Goal: Transaction & Acquisition: Book appointment/travel/reservation

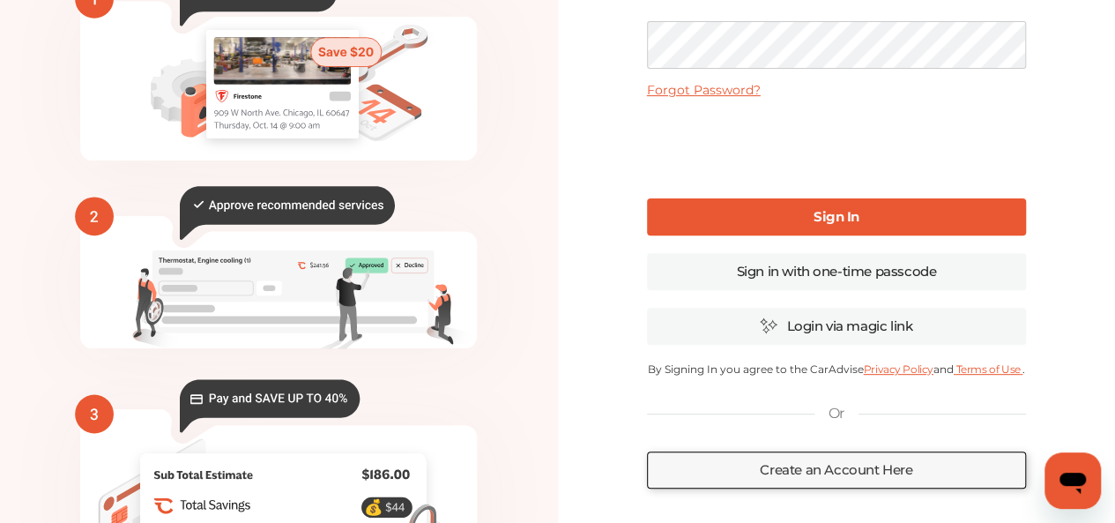
scroll to position [264, 0]
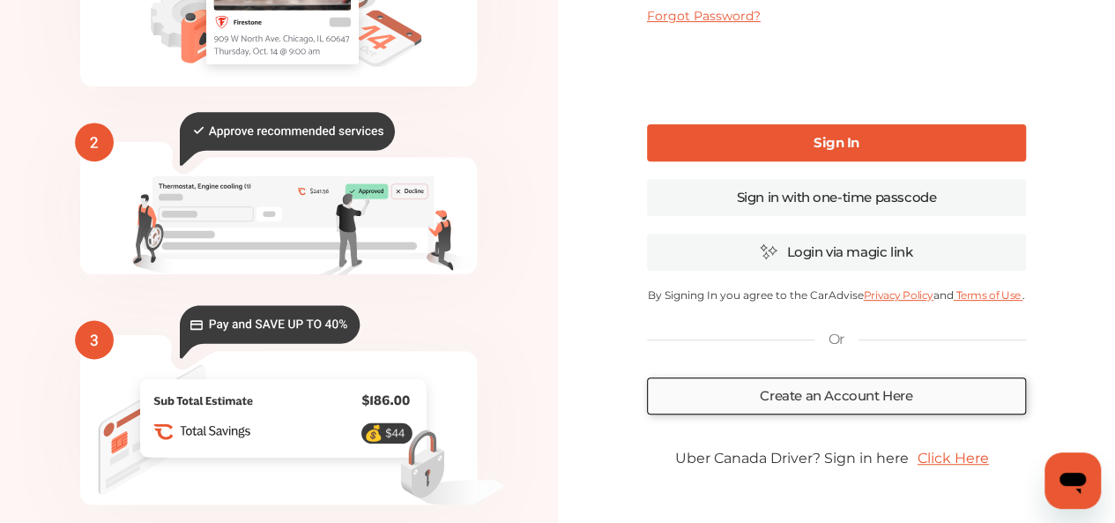
click at [873, 401] on link "Create an Account Here" at bounding box center [836, 395] width 379 height 37
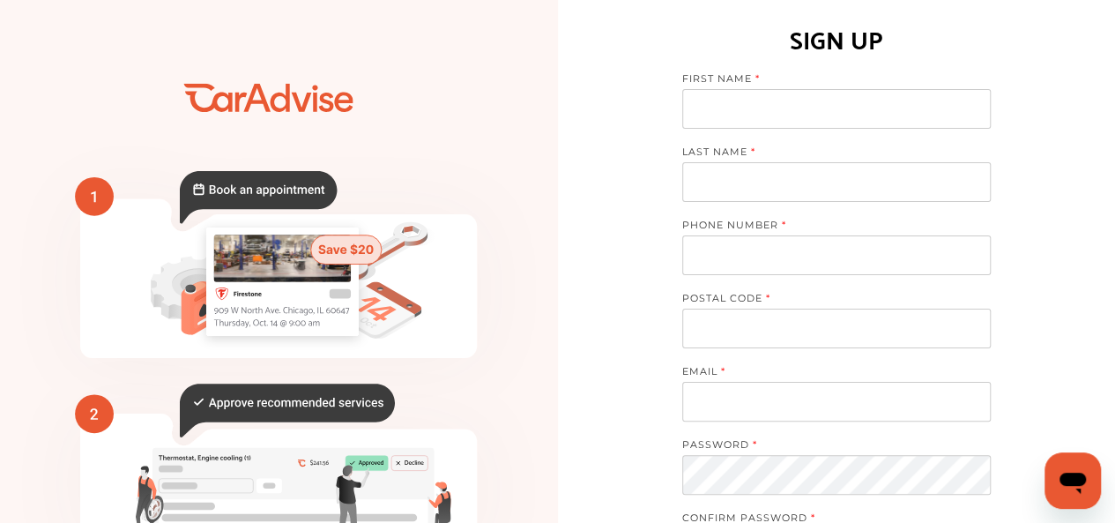
click at [723, 95] on input at bounding box center [836, 109] width 308 height 40
type input "*********"
click at [711, 182] on input at bounding box center [836, 182] width 308 height 40
type input "******"
click at [714, 248] on input "tel" at bounding box center [836, 255] width 308 height 40
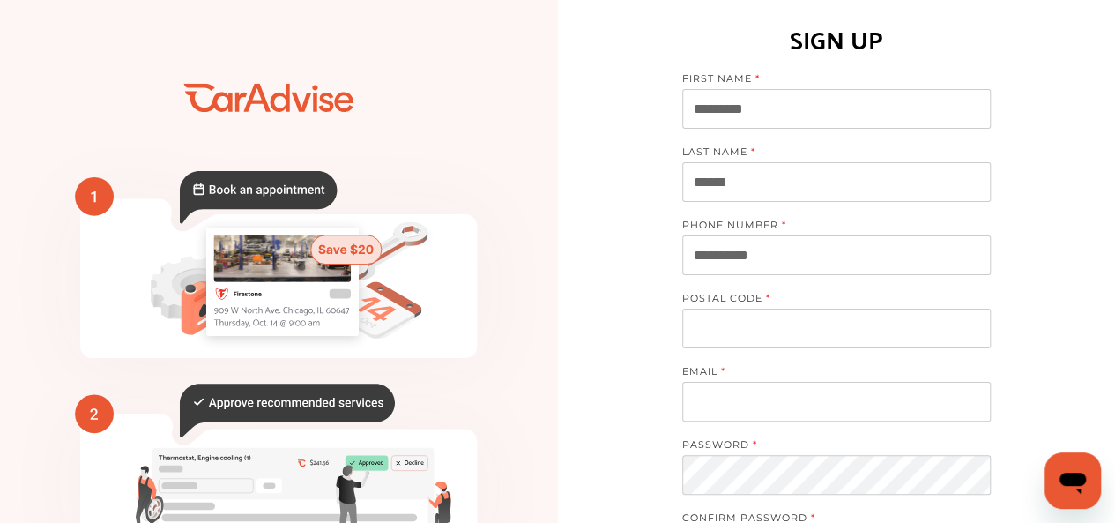
type input "**********"
click at [714, 312] on input at bounding box center [836, 328] width 308 height 40
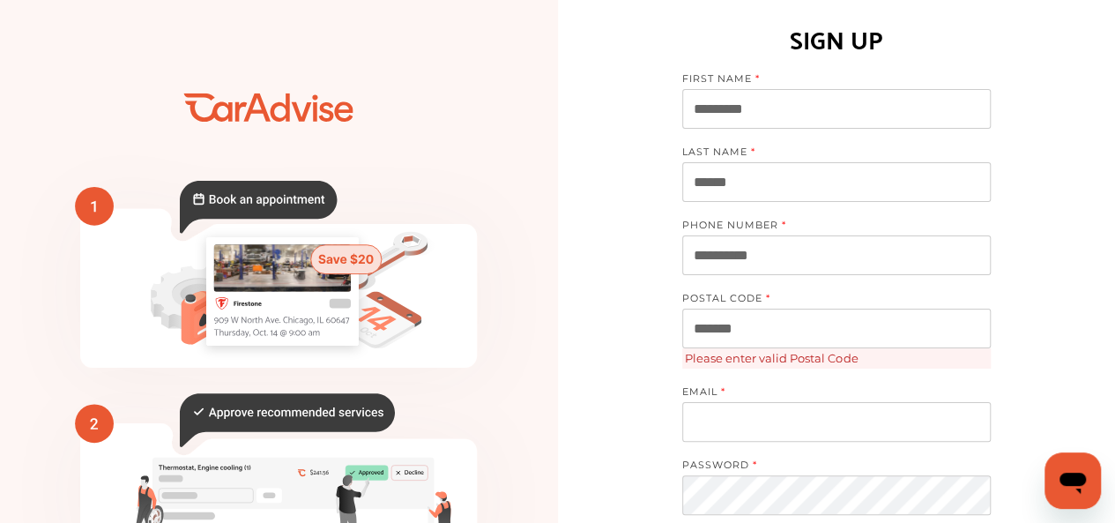
type input "*******"
click at [731, 436] on input at bounding box center [836, 422] width 308 height 40
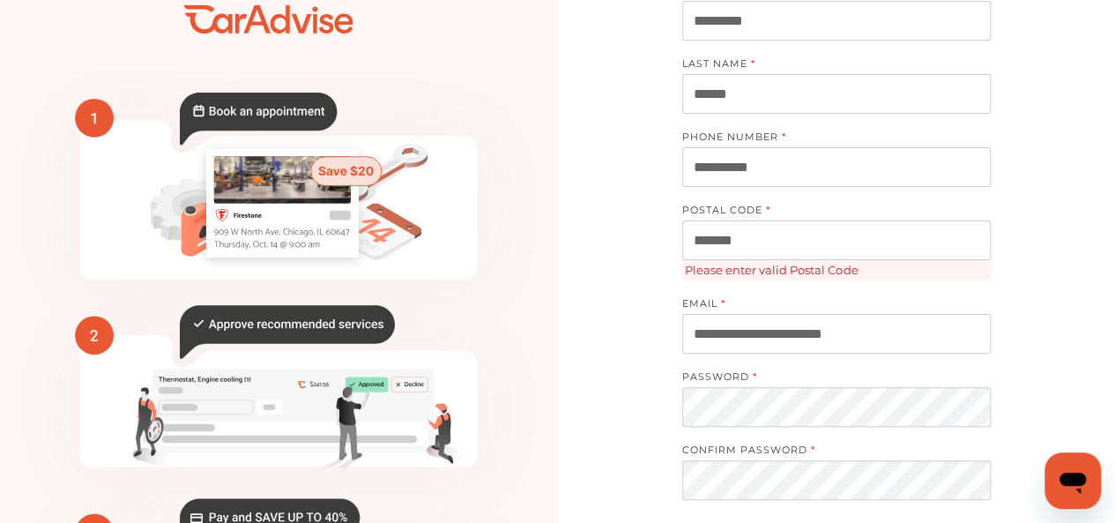
type input "**********"
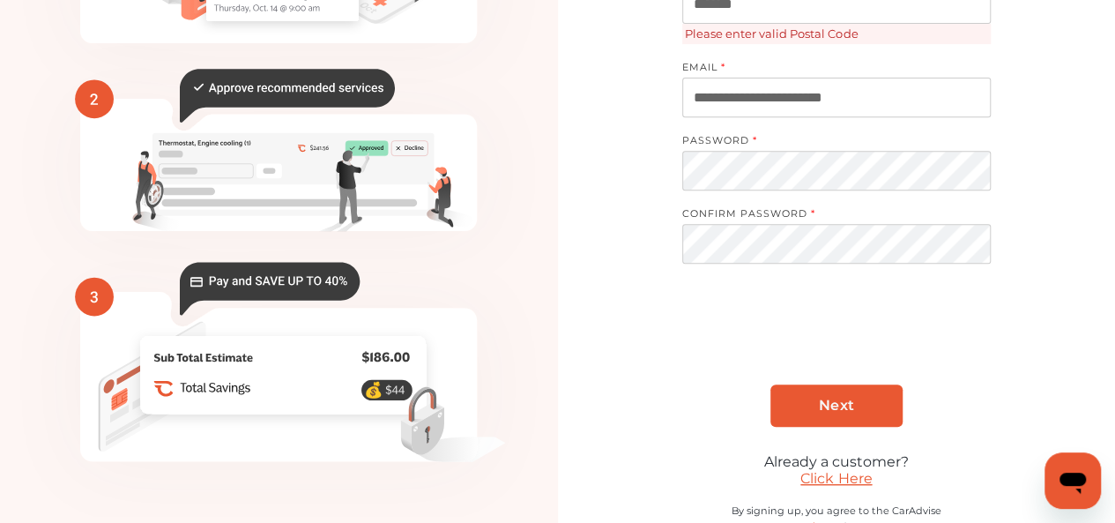
scroll to position [353, 0]
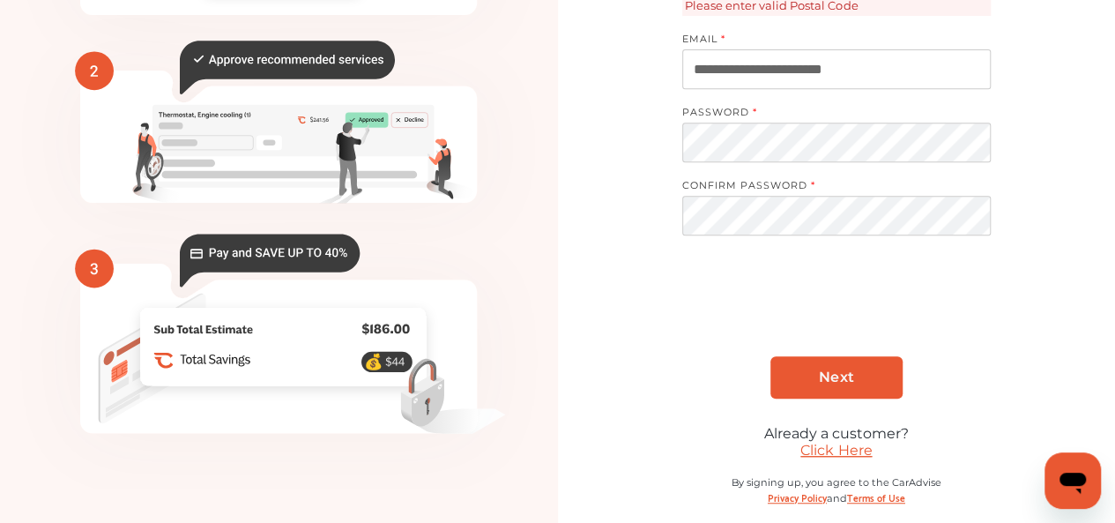
click at [849, 372] on span "Next" at bounding box center [836, 376] width 34 height 17
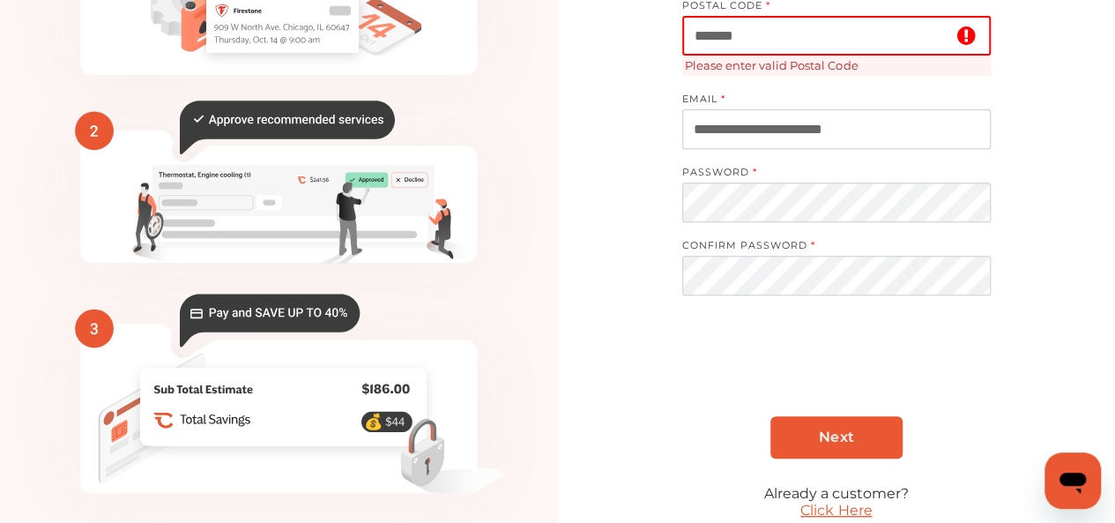
scroll to position [264, 0]
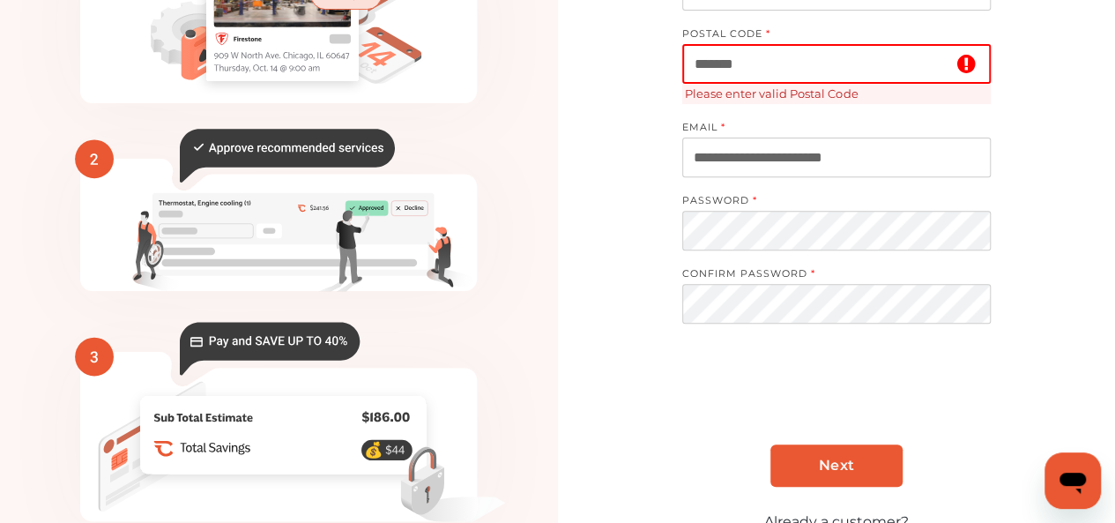
click at [757, 63] on input "*******" at bounding box center [836, 64] width 308 height 40
type input "*******"
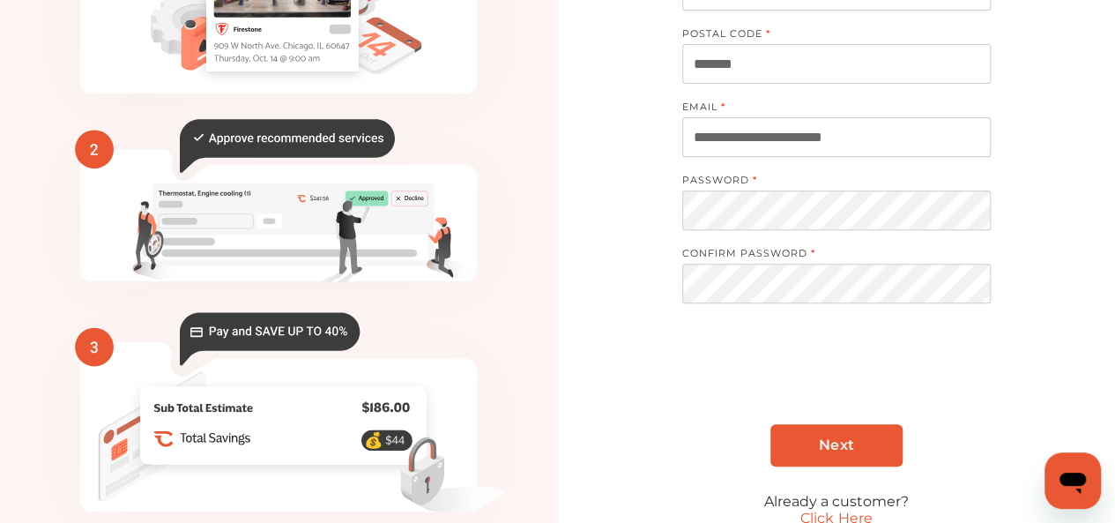
click at [844, 448] on span "Next" at bounding box center [836, 444] width 34 height 17
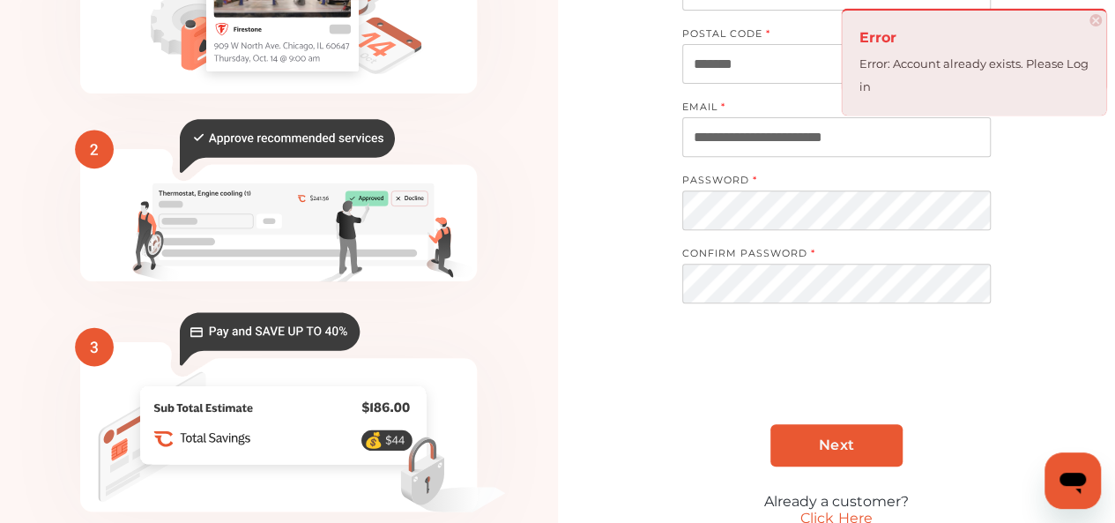
click at [1061, 294] on div "**********" at bounding box center [837, 172] width 558 height 872
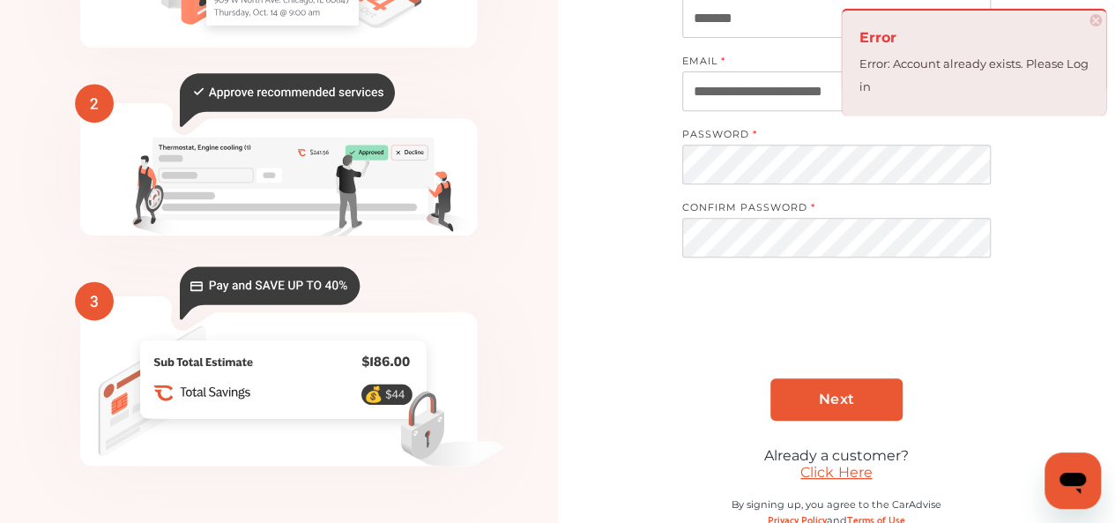
scroll to position [346, 0]
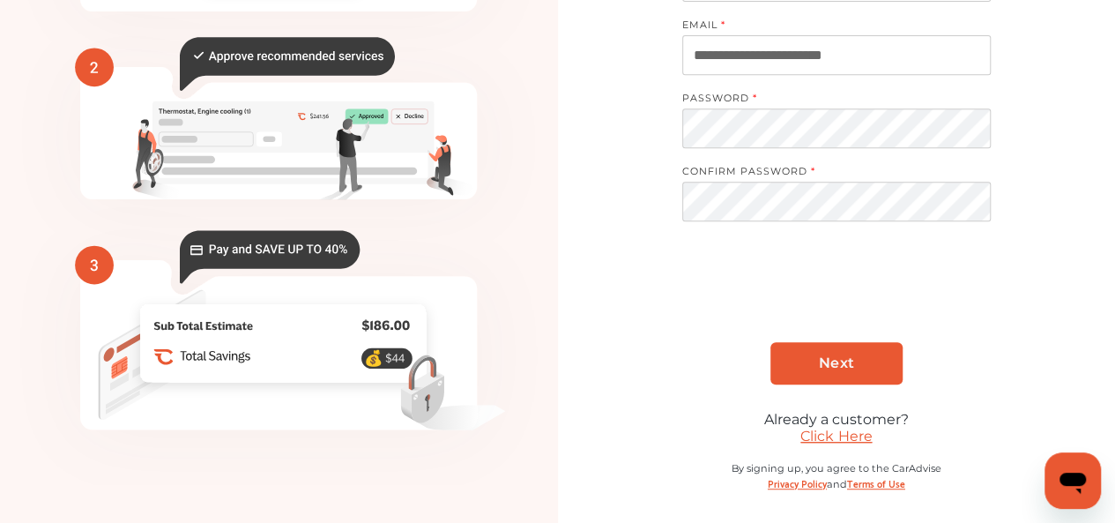
click at [847, 434] on link "Click Here" at bounding box center [835, 435] width 71 height 17
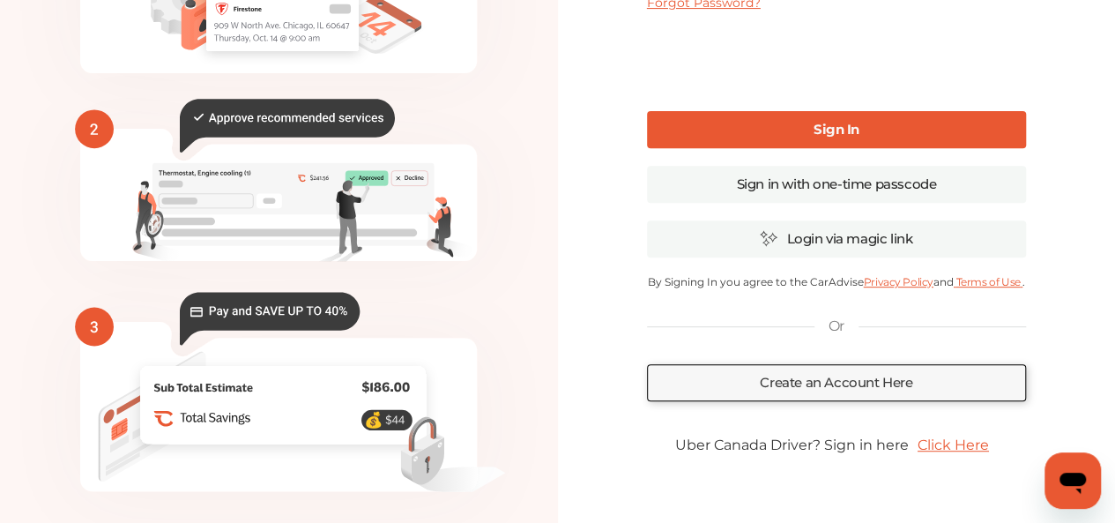
type input "**********"
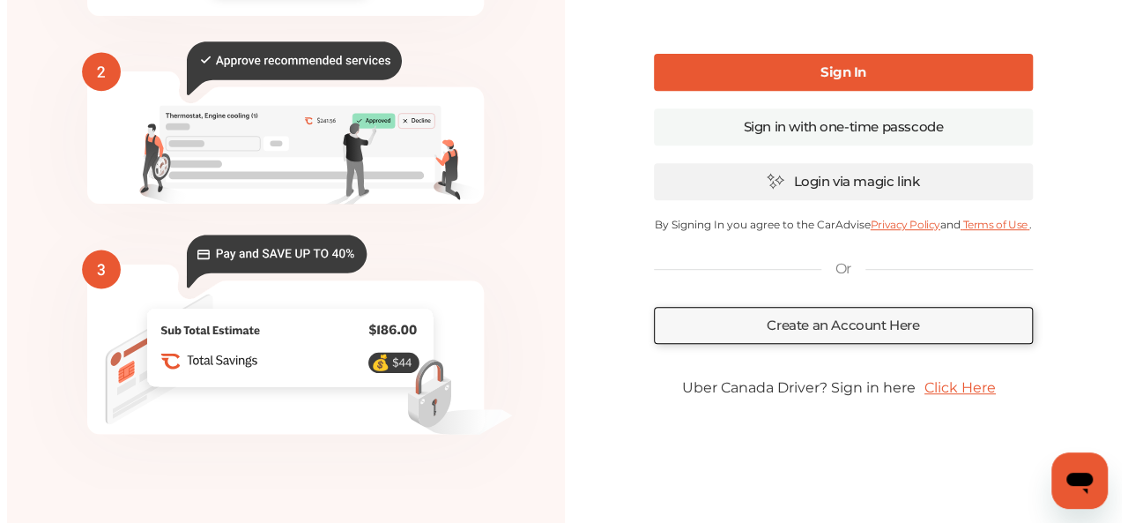
scroll to position [0, 0]
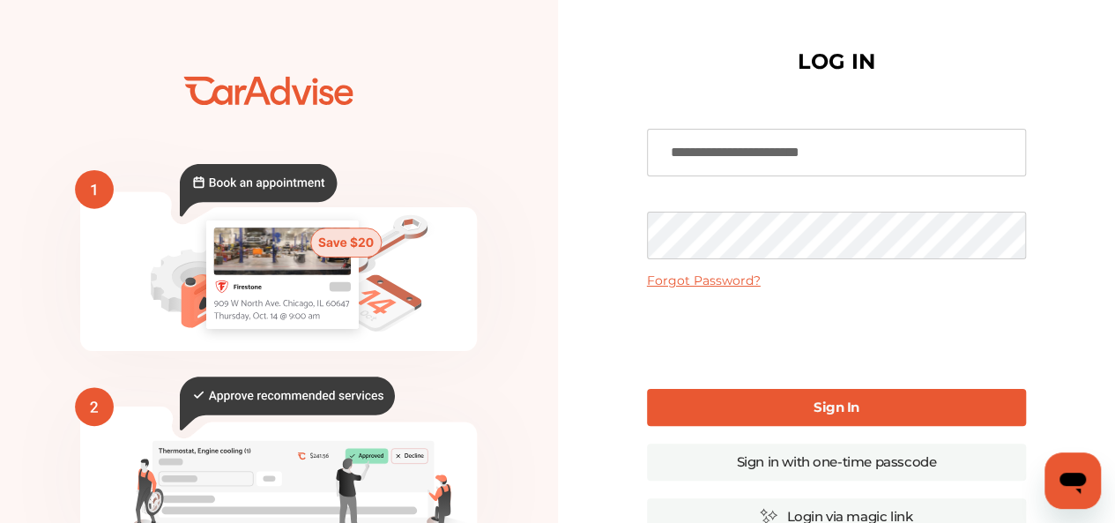
click at [733, 278] on link "Forgot Password?" at bounding box center [704, 280] width 114 height 16
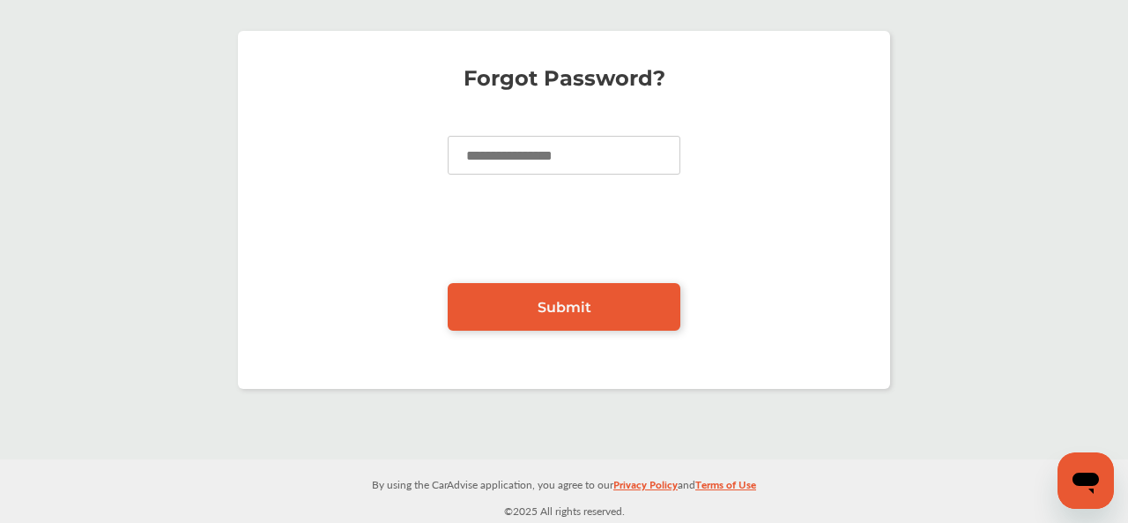
click at [565, 160] on input at bounding box center [564, 155] width 233 height 39
type input "**********"
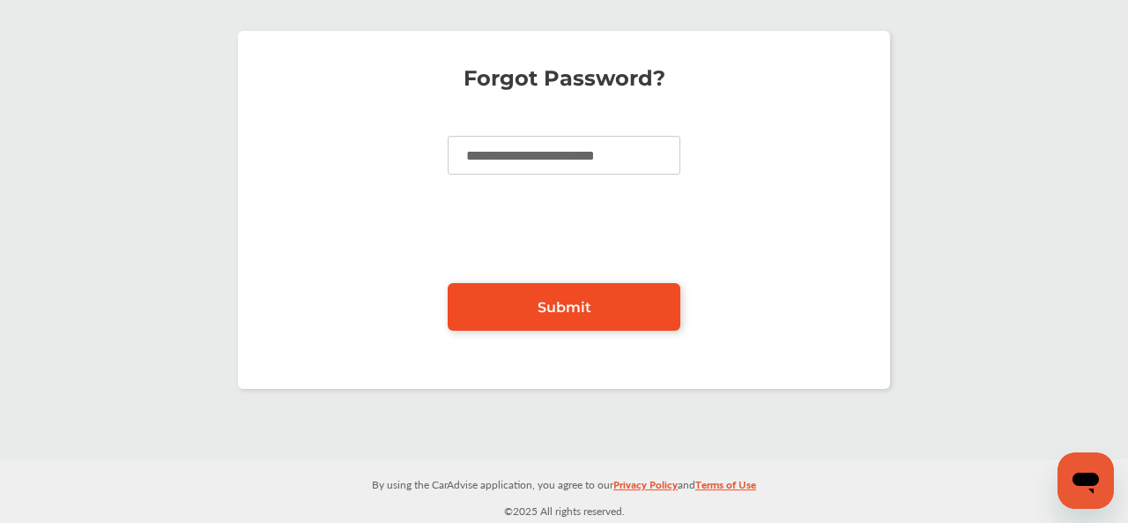
click at [571, 316] on link "Submit" at bounding box center [564, 307] width 233 height 48
click at [585, 323] on link "Submit" at bounding box center [564, 307] width 233 height 48
click at [555, 290] on link "Submit" at bounding box center [564, 307] width 233 height 48
click at [567, 326] on link "Submit" at bounding box center [564, 307] width 233 height 48
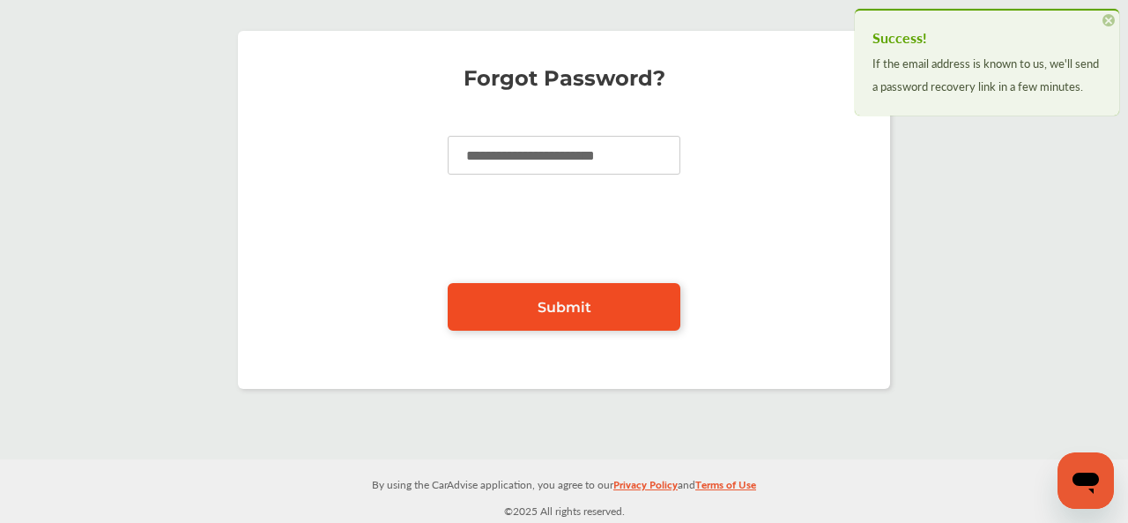
click at [571, 306] on span "Submit" at bounding box center [565, 307] width 54 height 17
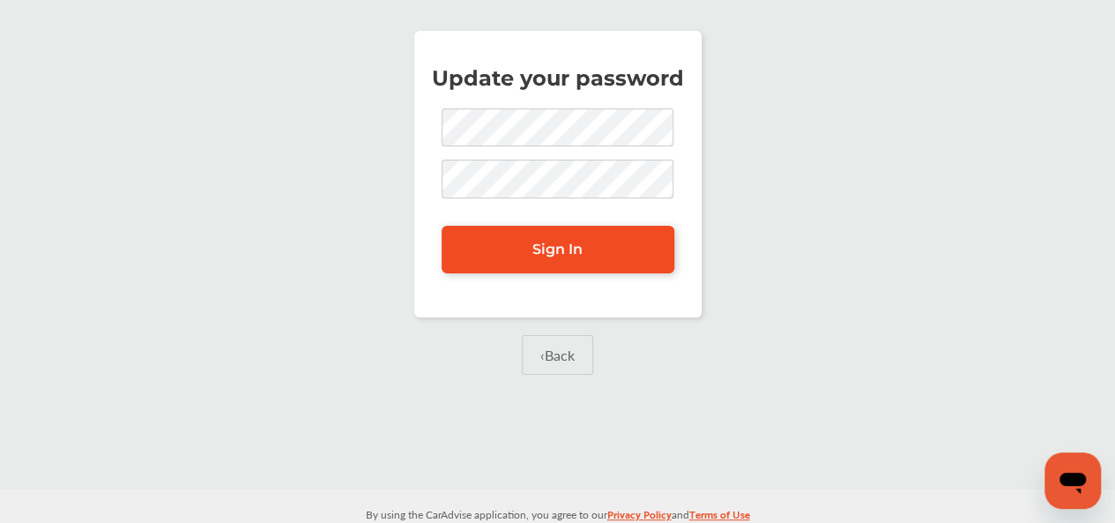
click at [527, 244] on link "Sign In" at bounding box center [558, 250] width 233 height 48
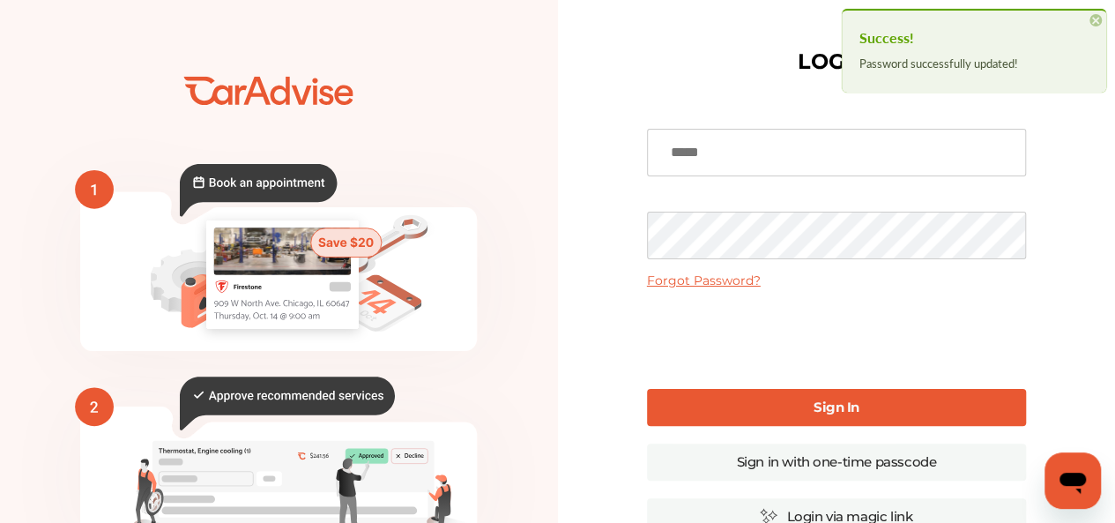
type input "**********"
click at [797, 410] on link "Sign In" at bounding box center [836, 407] width 379 height 37
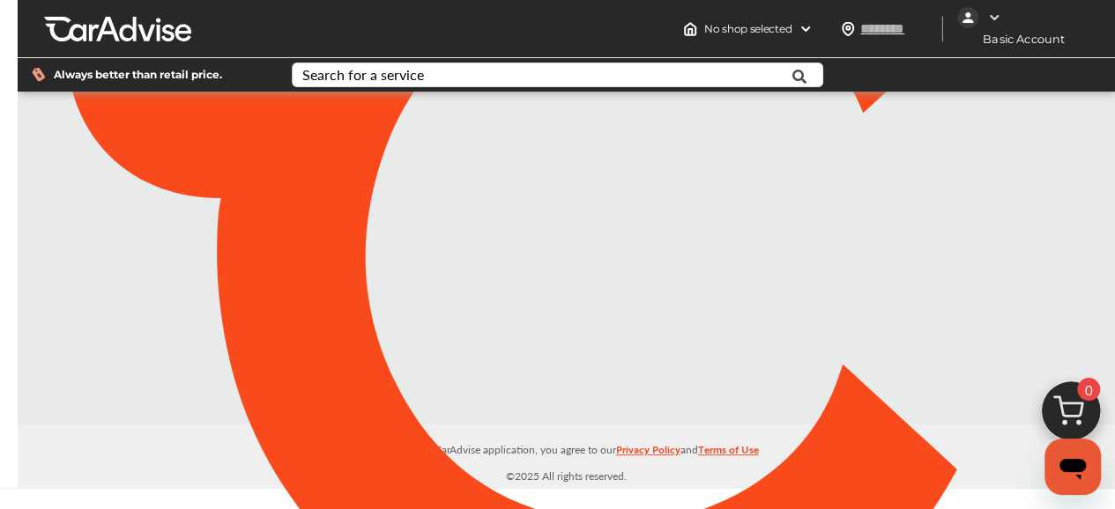
type input "*******"
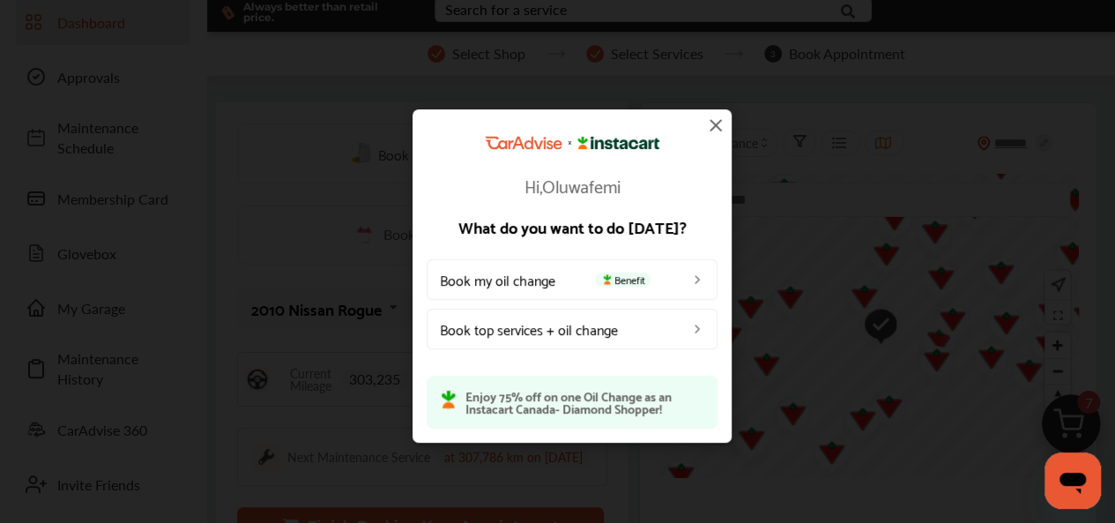
scroll to position [176, 0]
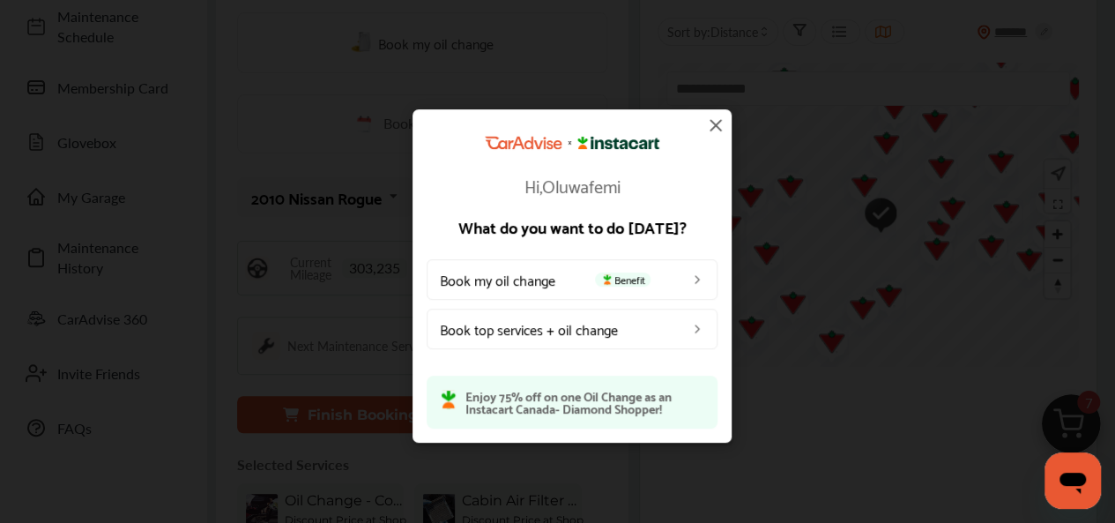
click at [564, 311] on link "Book top services + oil change" at bounding box center [572, 328] width 291 height 41
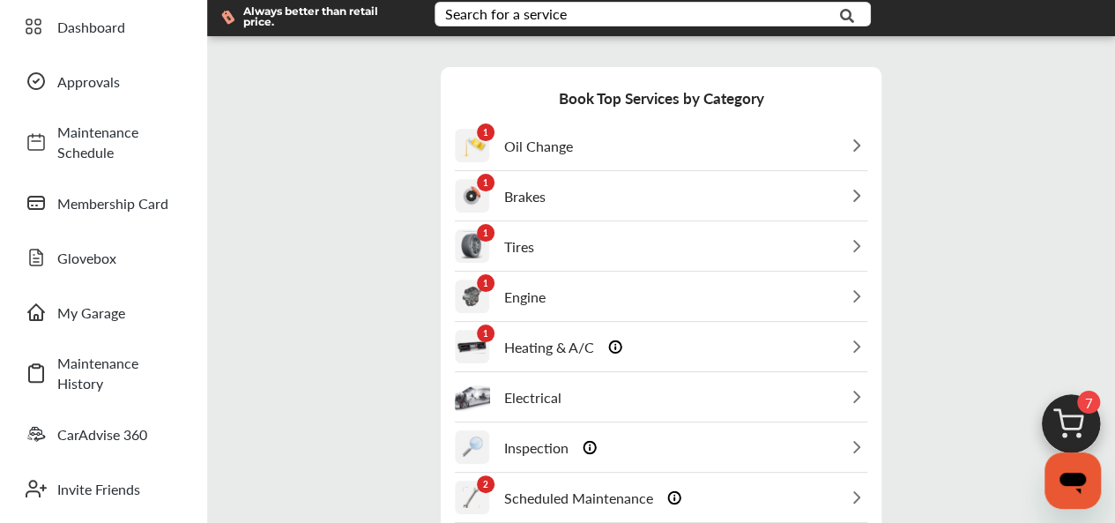
scroll to position [88, 0]
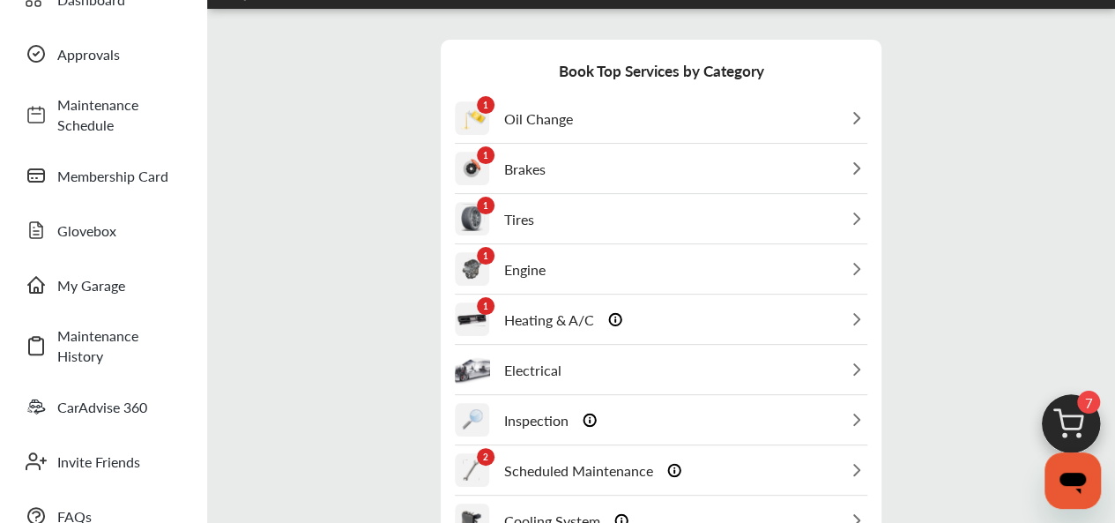
click at [548, 122] on p "Oil Change" at bounding box center [538, 118] width 69 height 20
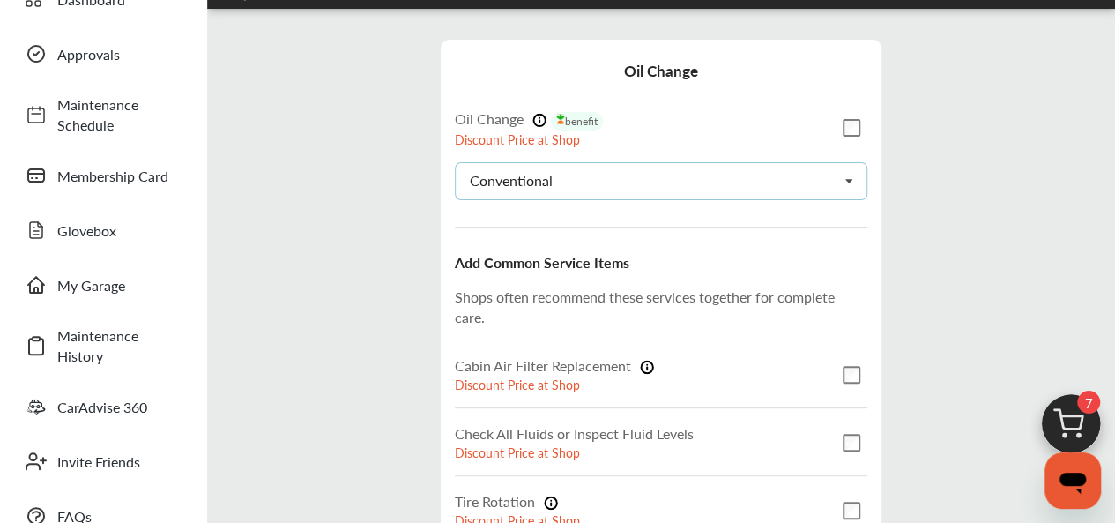
click at [594, 192] on div "Conventional Conventional Synthetic-blend Full-synthetic Euro-synthetic Diesel-…" at bounding box center [661, 181] width 412 height 38
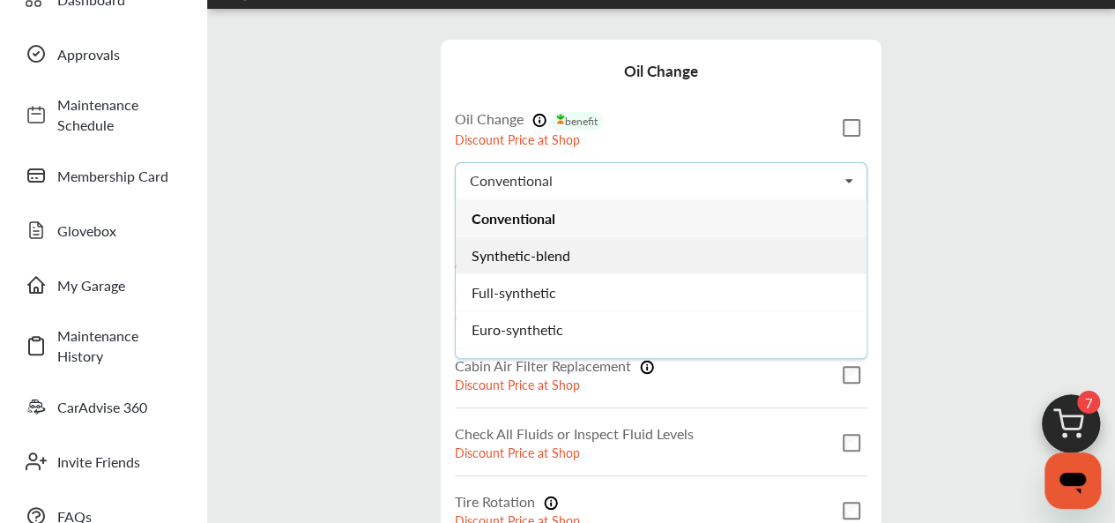
click at [578, 253] on div "Synthetic-blend" at bounding box center [661, 254] width 411 height 37
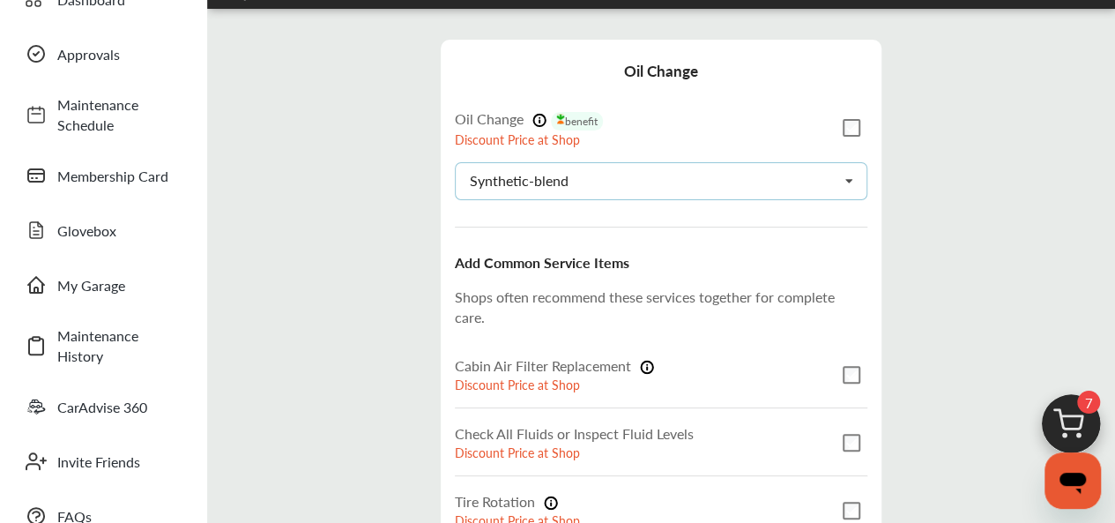
scroll to position [176, 0]
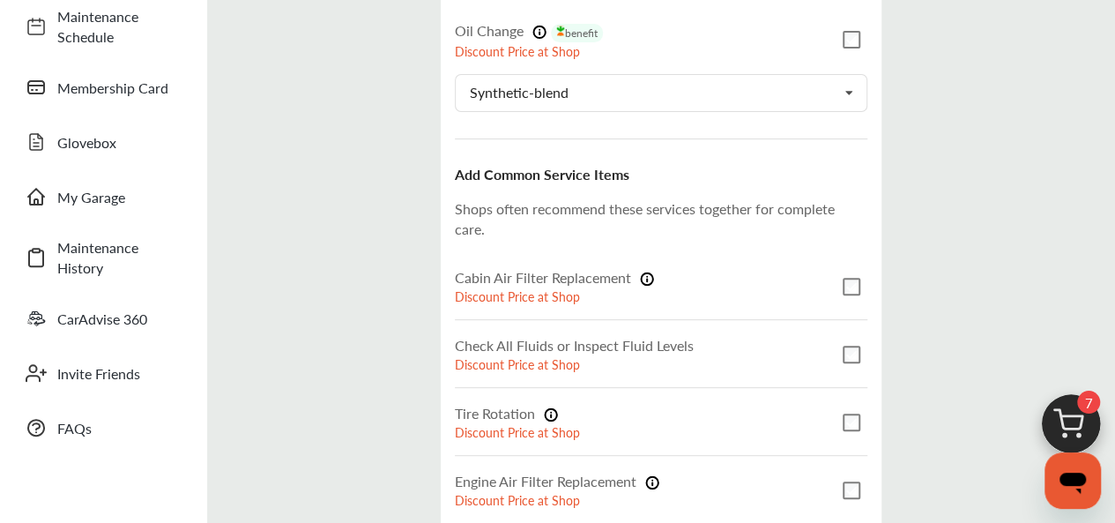
click at [864, 293] on div "Cabin Air Filter Replacement Discount Price at Shop" at bounding box center [661, 286] width 412 height 66
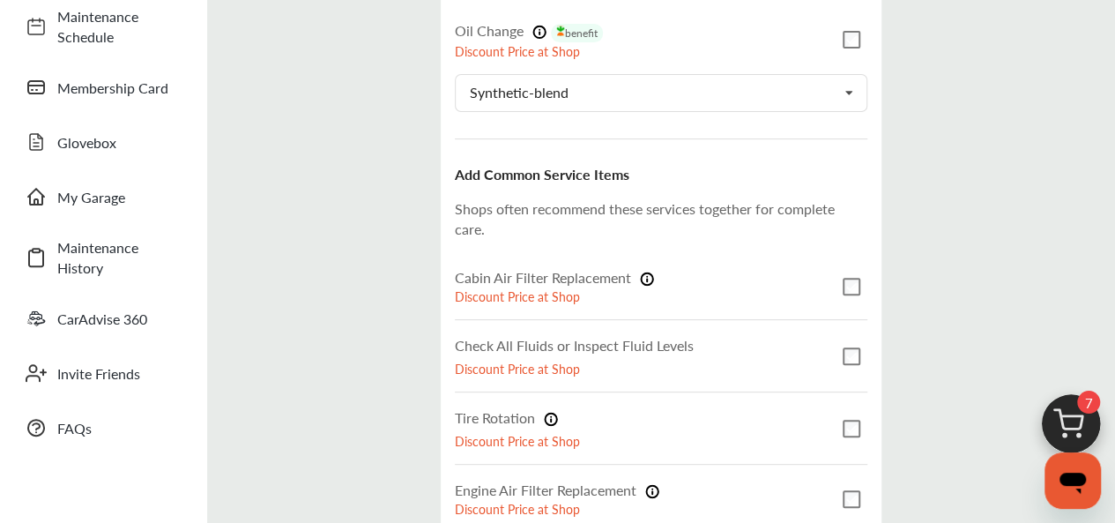
scroll to position [385, 0]
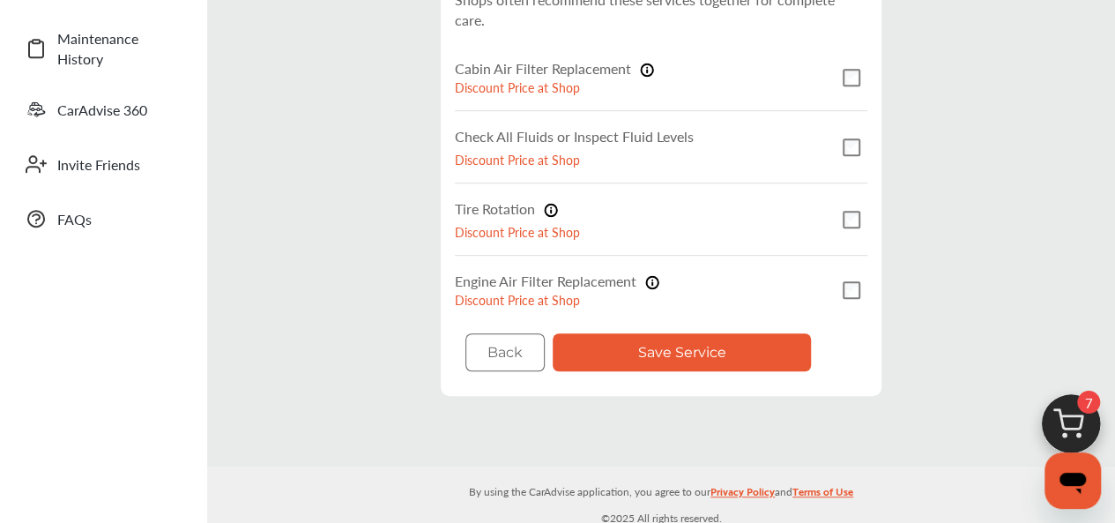
click at [760, 350] on button "Save Service" at bounding box center [682, 352] width 258 height 38
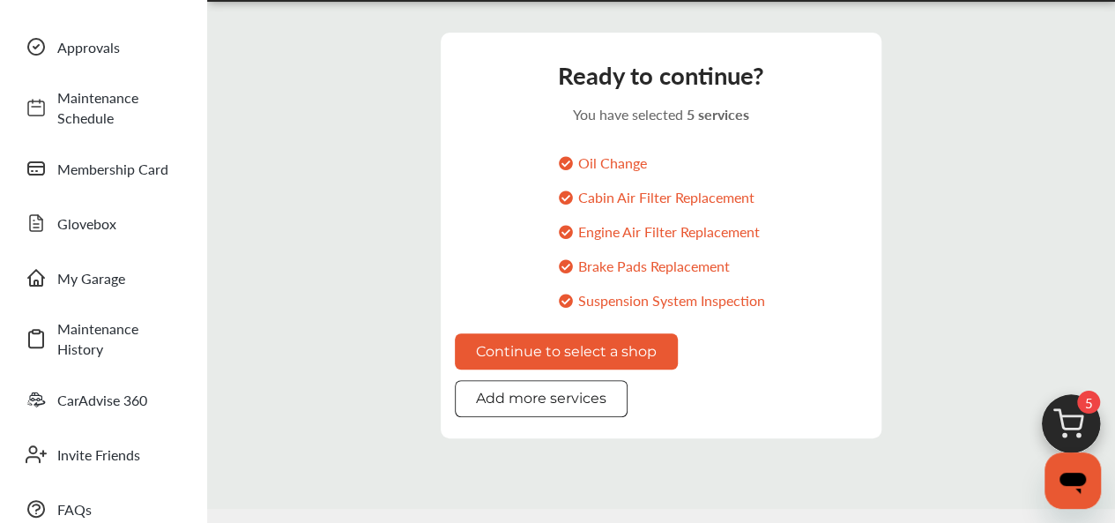
scroll to position [56, 0]
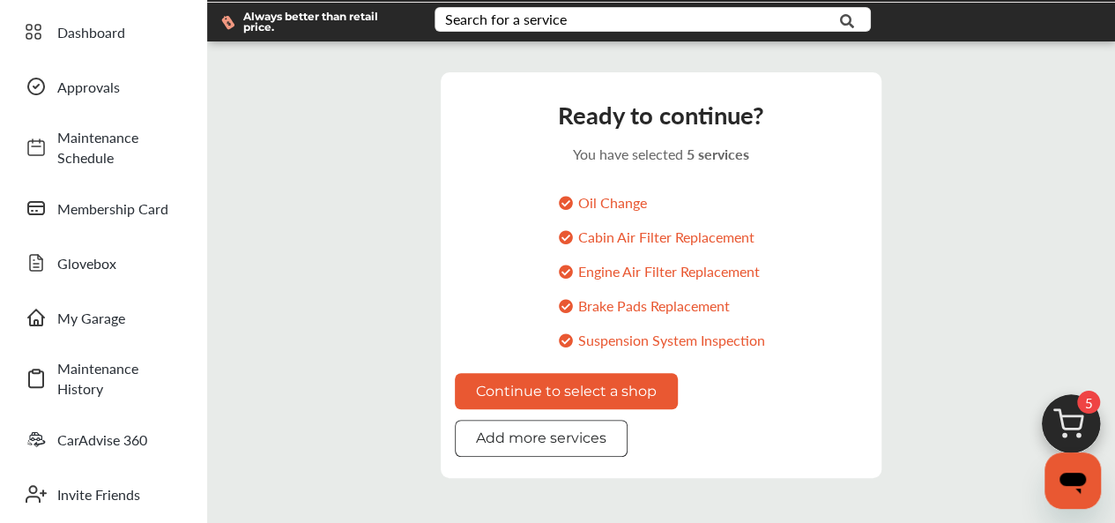
click at [572, 438] on button "Add more services" at bounding box center [541, 437] width 173 height 36
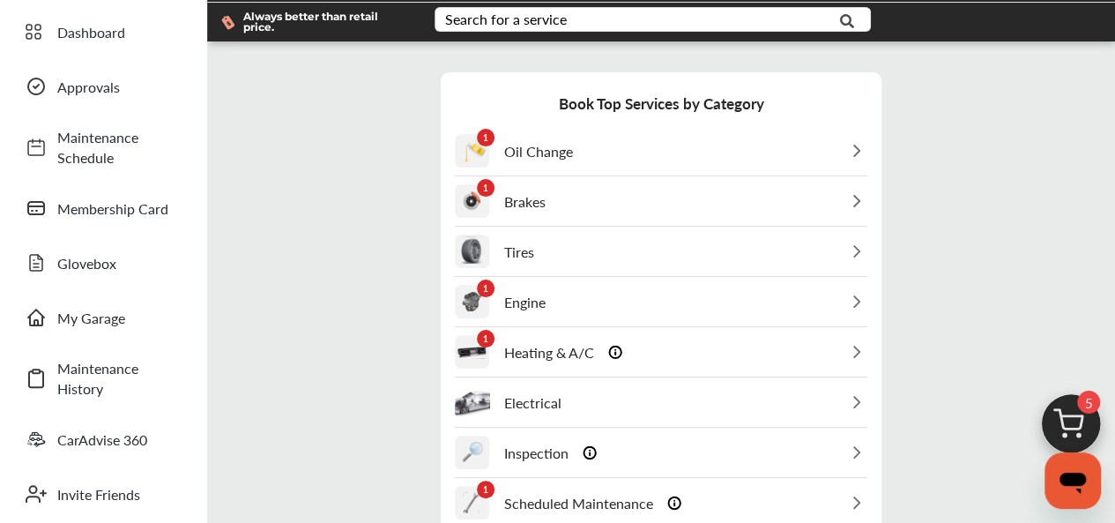
click at [703, 249] on div "Tires" at bounding box center [661, 251] width 412 height 48
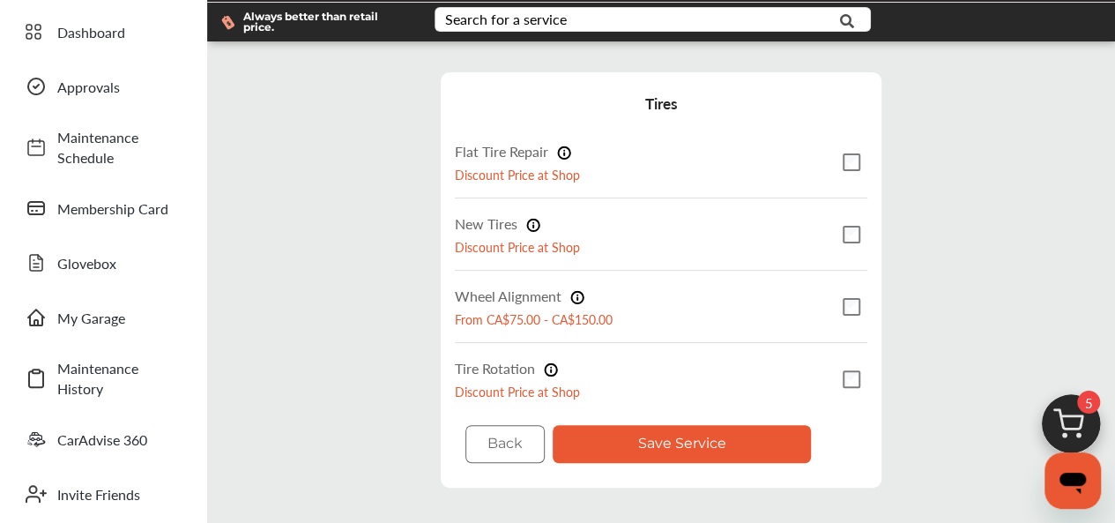
click at [765, 434] on button "Save Service" at bounding box center [682, 444] width 258 height 38
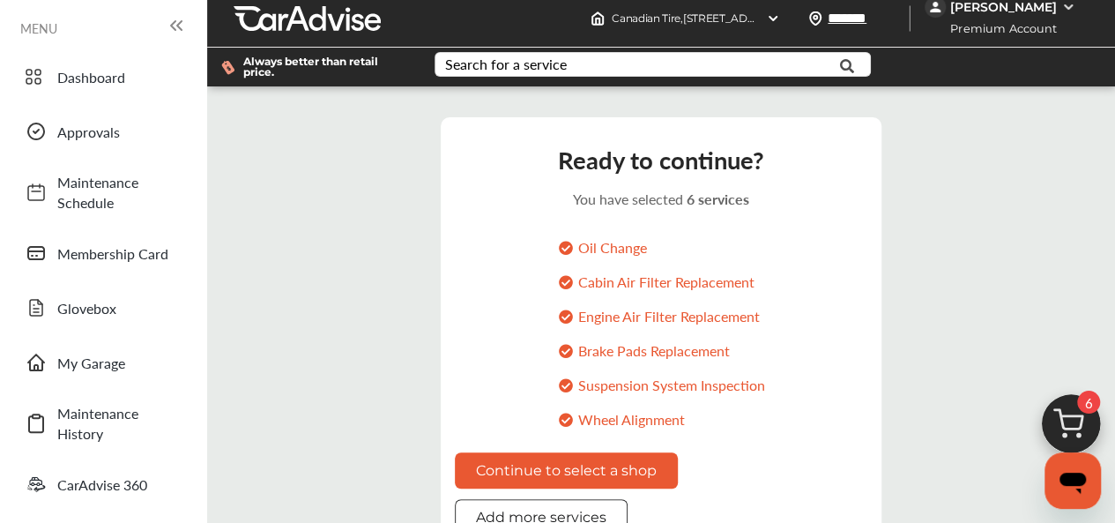
scroll to position [7, 0]
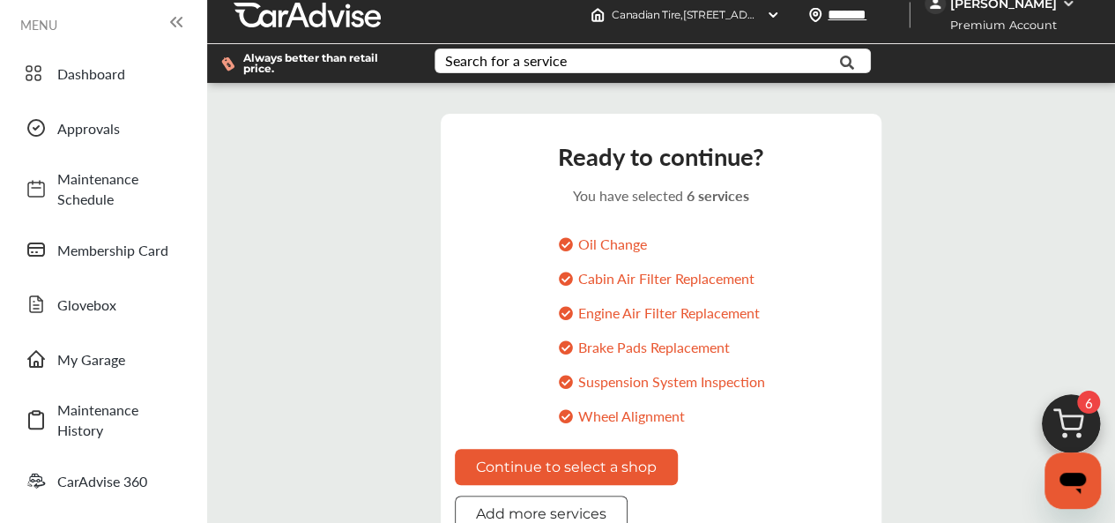
click at [545, 495] on button "Add more services" at bounding box center [541, 513] width 173 height 36
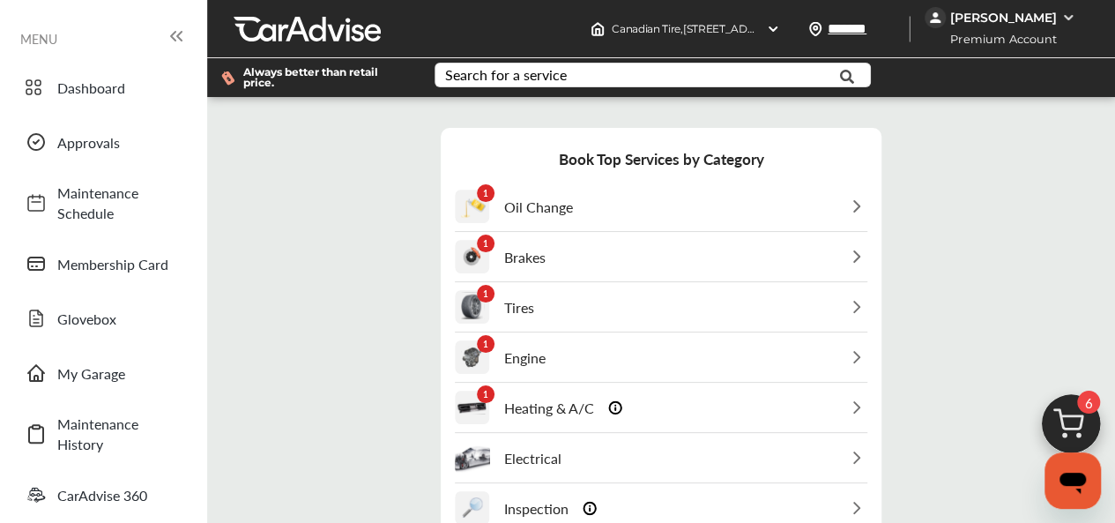
click at [541, 347] on p "Engine" at bounding box center [524, 357] width 41 height 20
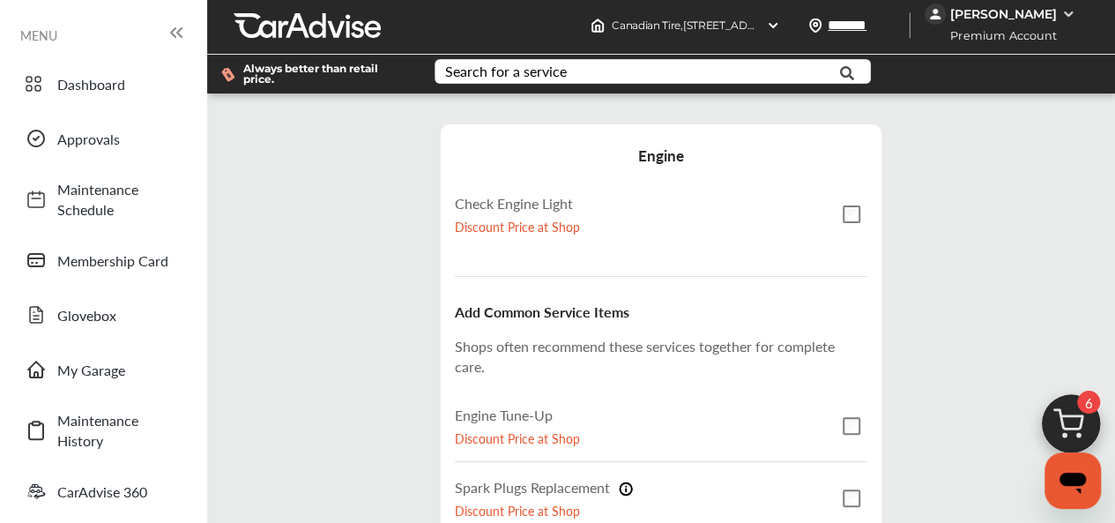
scroll to position [239, 0]
drag, startPoint x: 835, startPoint y: 325, endPoint x: 848, endPoint y: 338, distance: 18.1
click at [848, 338] on div "Add Common Service Items Shops often recommend these services together for comp…" at bounding box center [661, 441] width 412 height 330
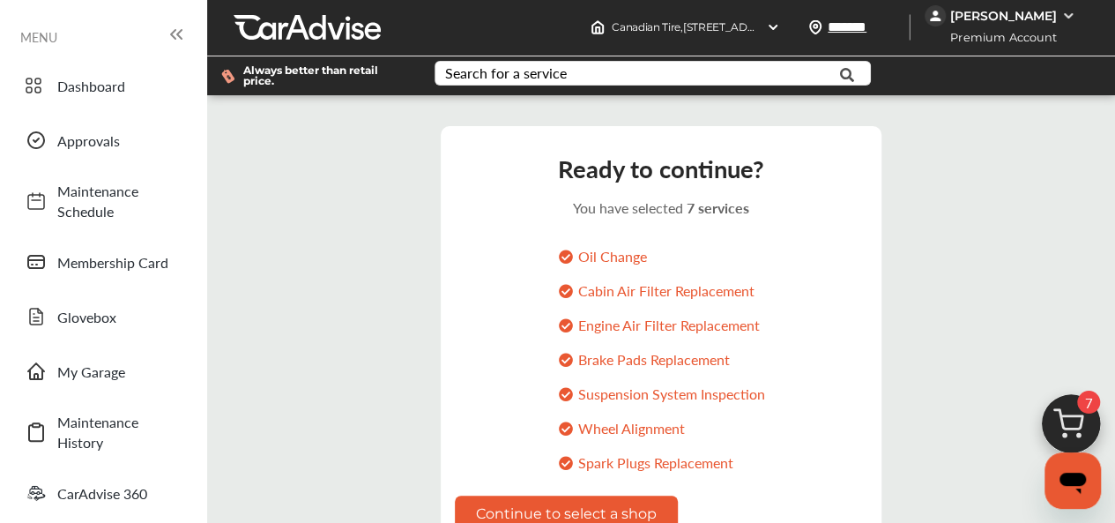
scroll to position [2, 0]
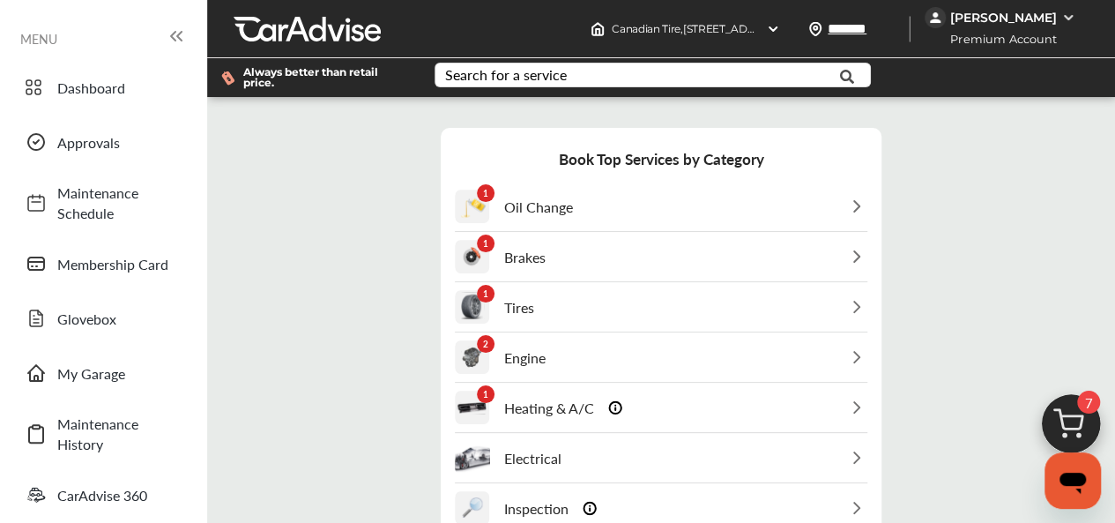
scroll to position [213, 0]
click at [586, 397] on p "Heating & A/C" at bounding box center [549, 407] width 90 height 20
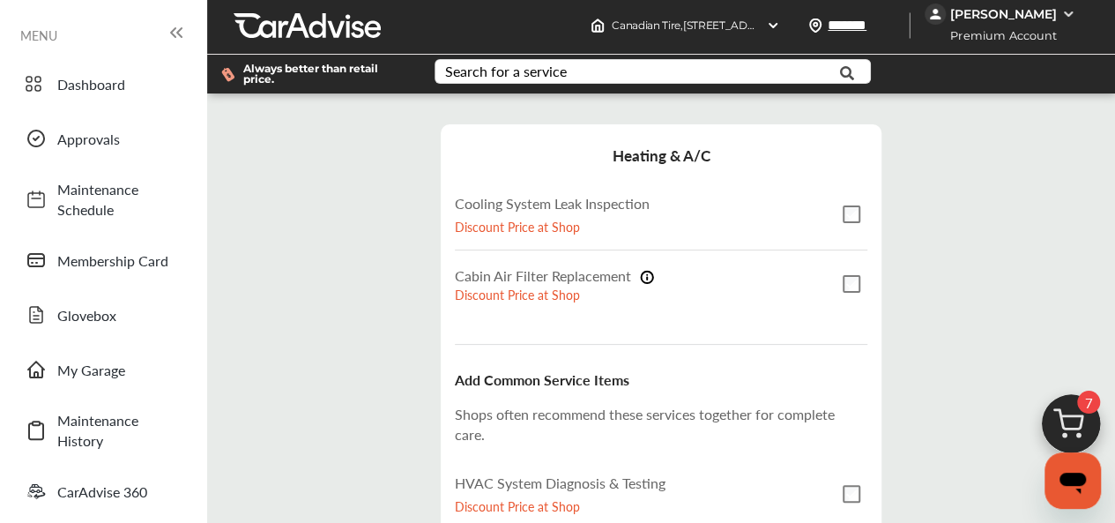
scroll to position [0, 0]
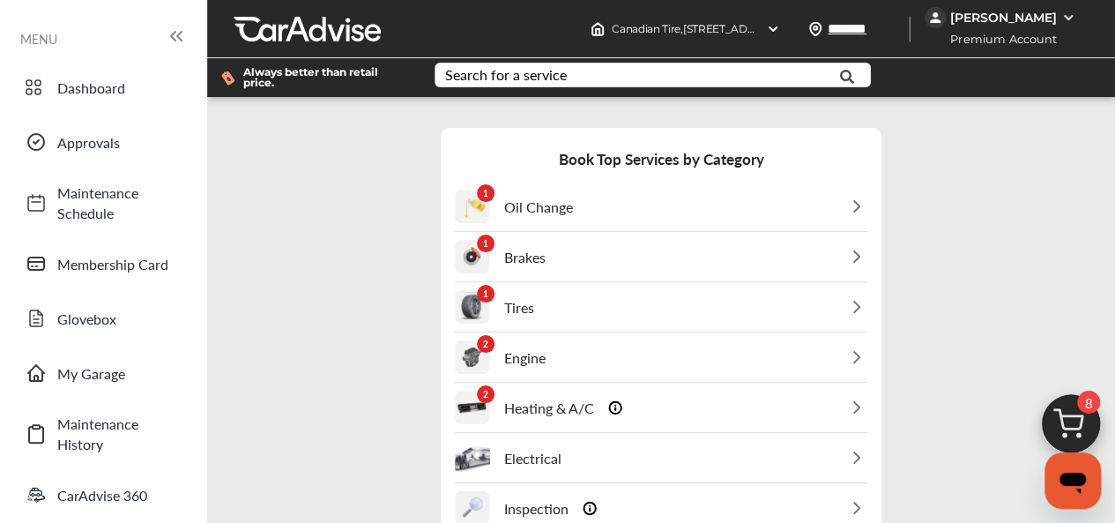
scroll to position [301, 0]
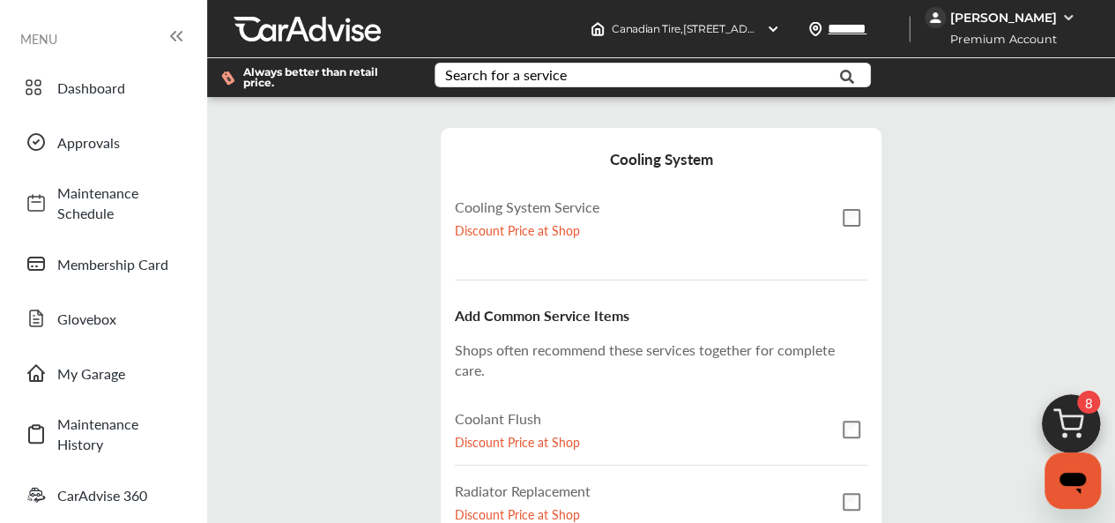
scroll to position [2, 0]
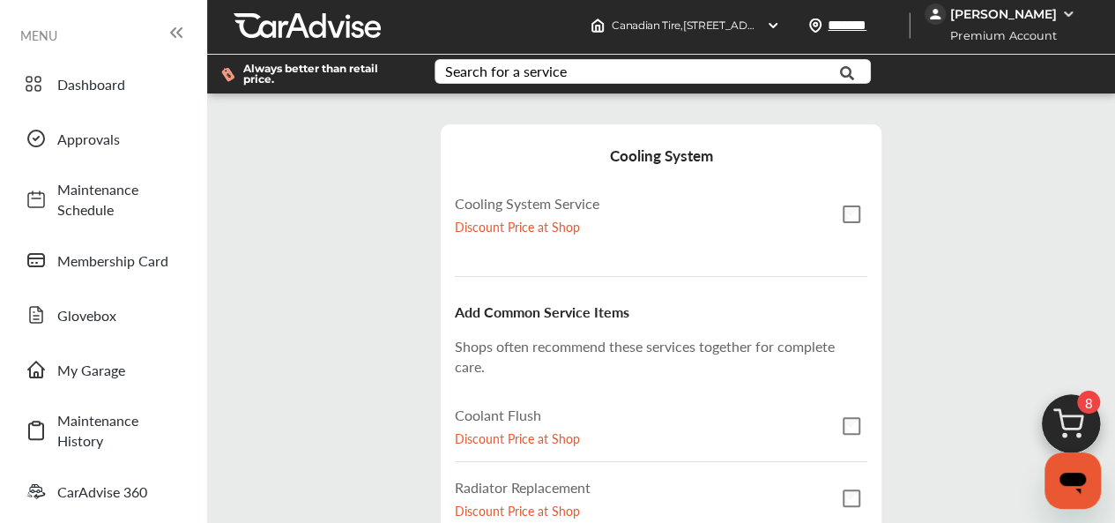
drag, startPoint x: 934, startPoint y: 277, endPoint x: 929, endPoint y: 301, distance: 24.4
click at [934, 284] on div "Step 3 / 7 - Select Services Cancel Cooling System Cooling System Service Disco…" at bounding box center [661, 402] width 899 height 590
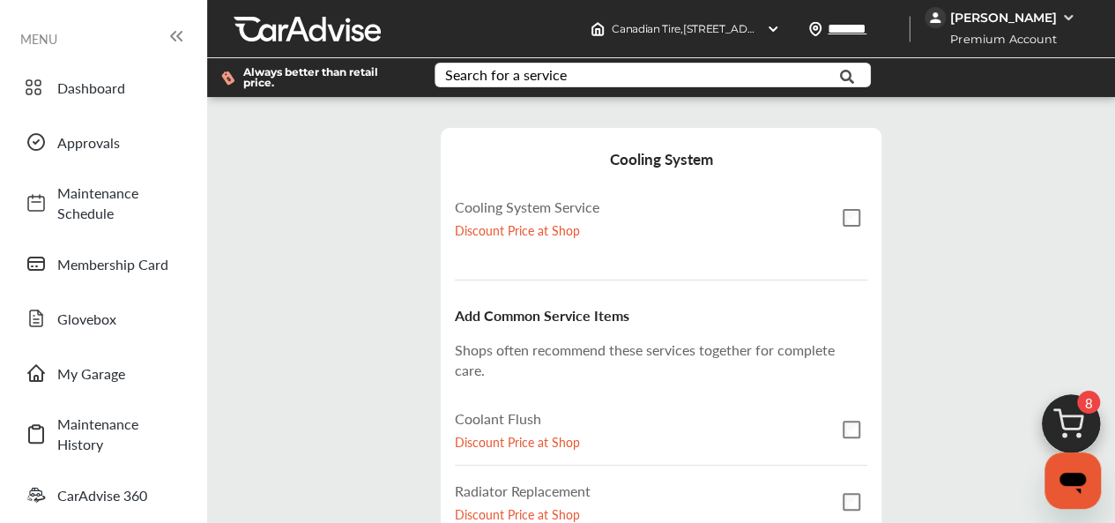
scroll to position [202, 0]
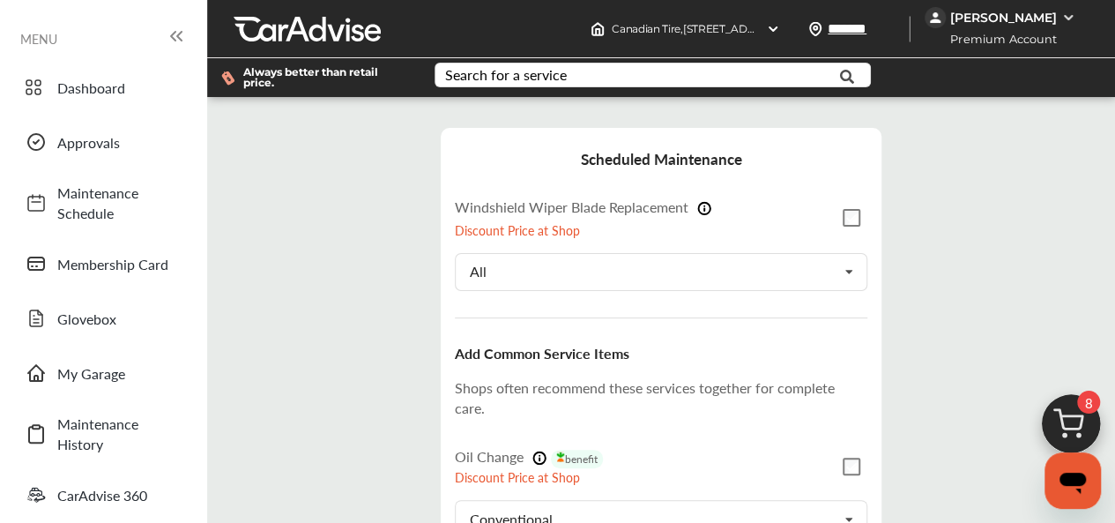
scroll to position [290, 0]
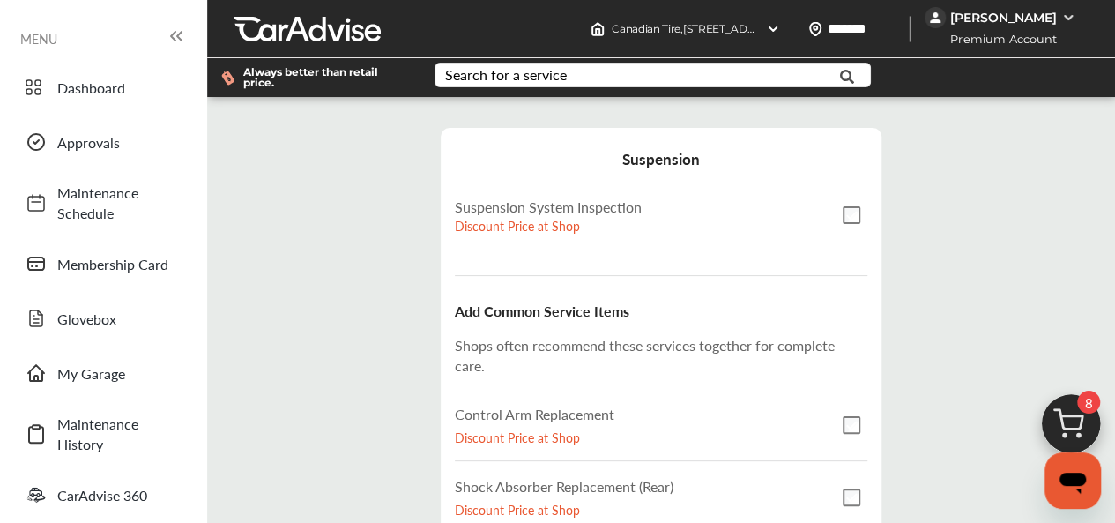
scroll to position [354, 0]
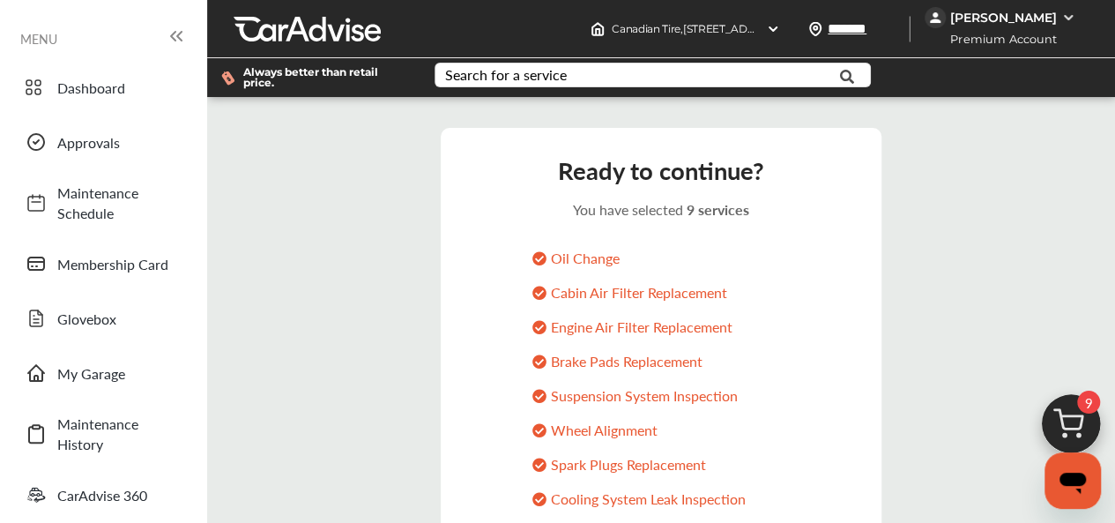
scroll to position [280, 0]
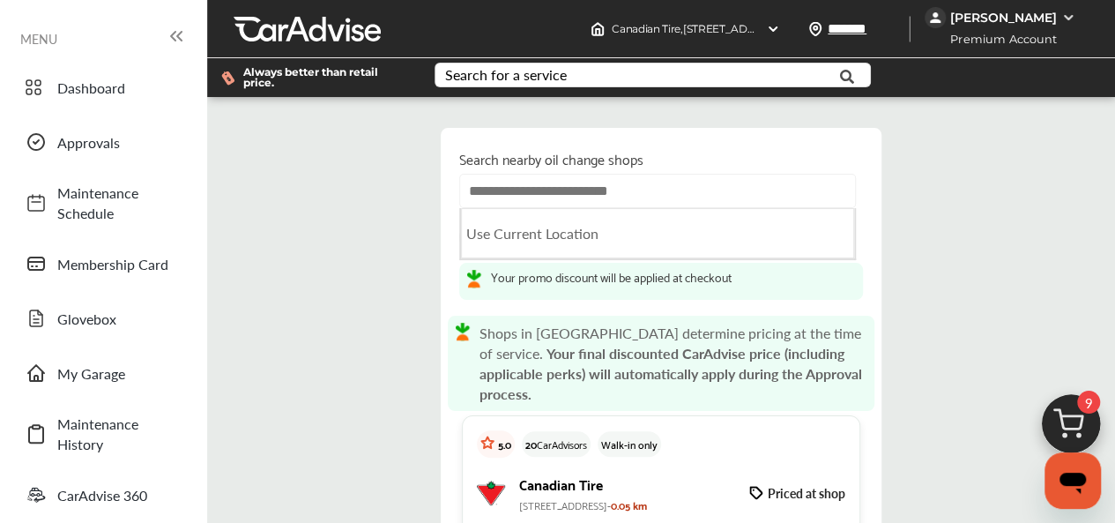
click at [627, 200] on input "text" at bounding box center [657, 191] width 397 height 34
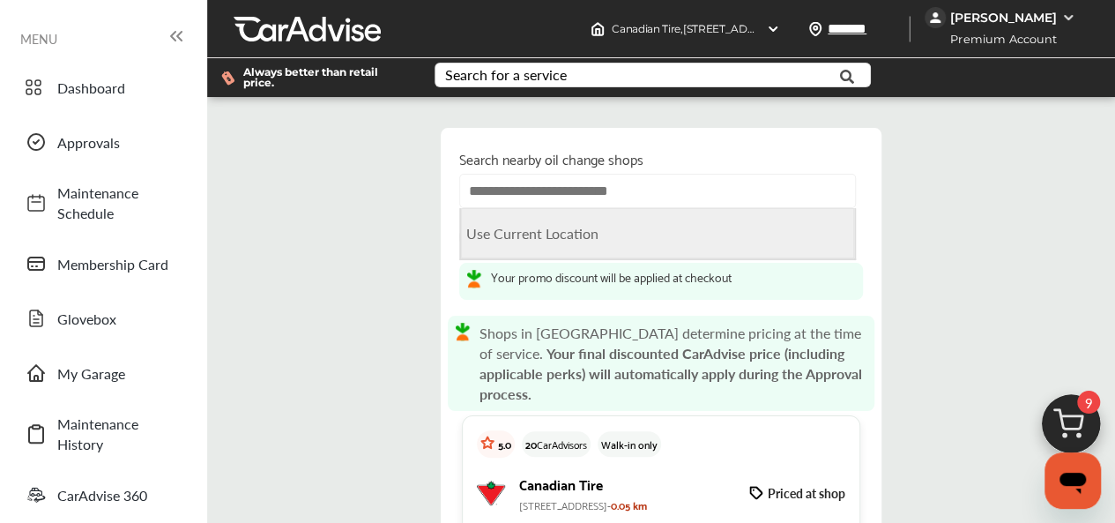
click at [622, 241] on Location "Use Current Location" at bounding box center [657, 233] width 393 height 50
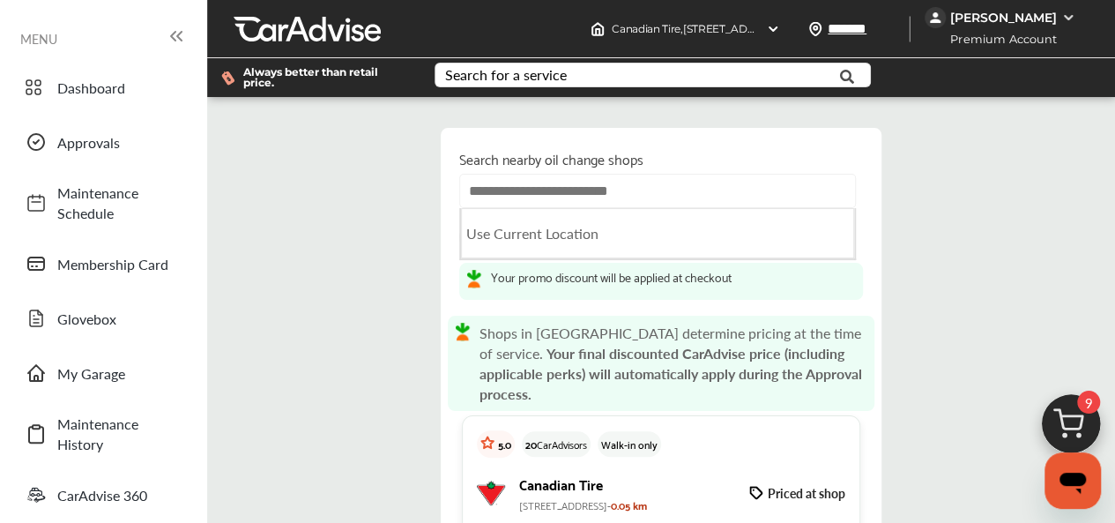
type input "**********"
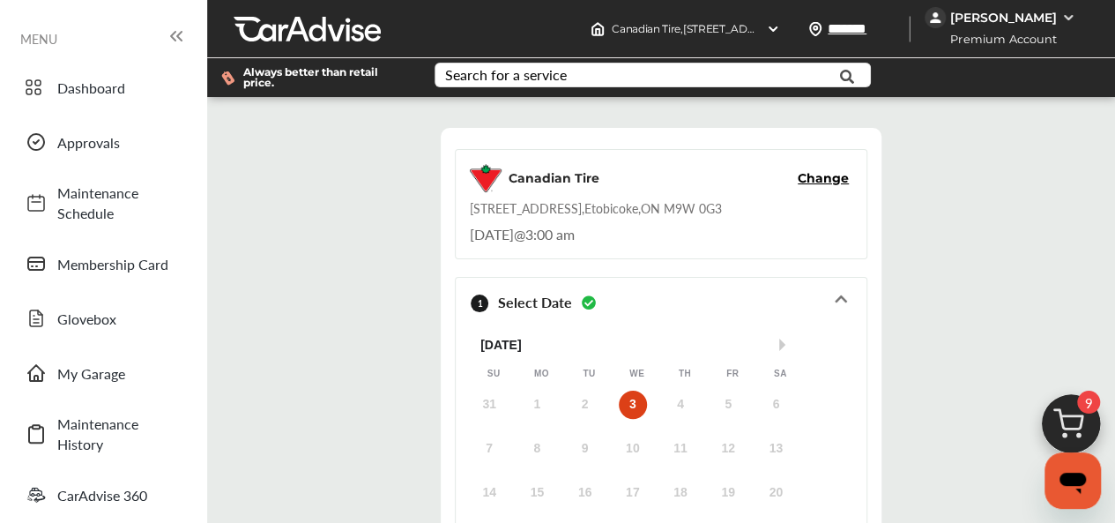
scroll to position [176, 0]
click at [619, 387] on div "31 1 2 3 4 5 6" at bounding box center [632, 404] width 335 height 35
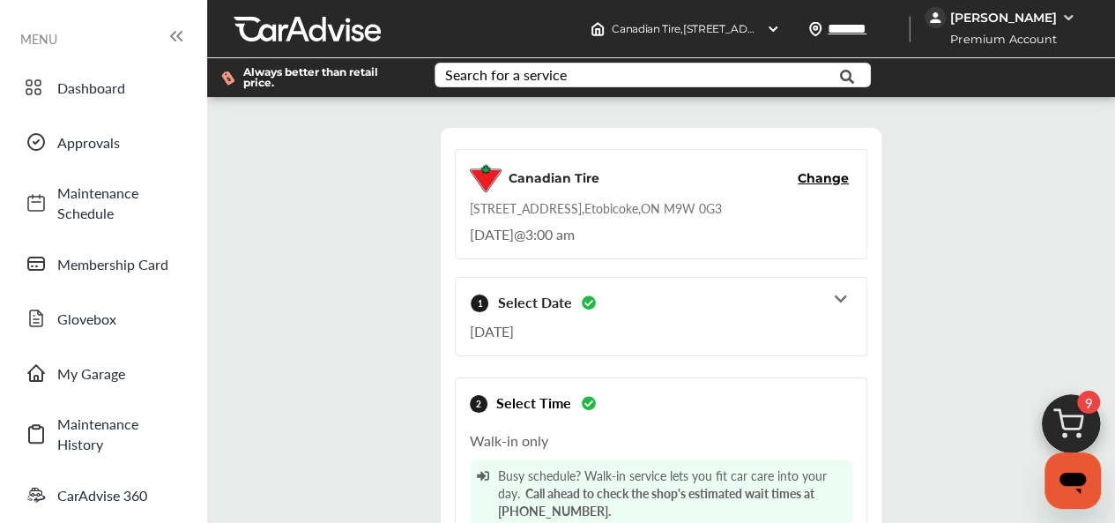
click at [580, 396] on icon at bounding box center [588, 403] width 17 height 14
click at [832, 300] on icon at bounding box center [840, 299] width 17 height 14
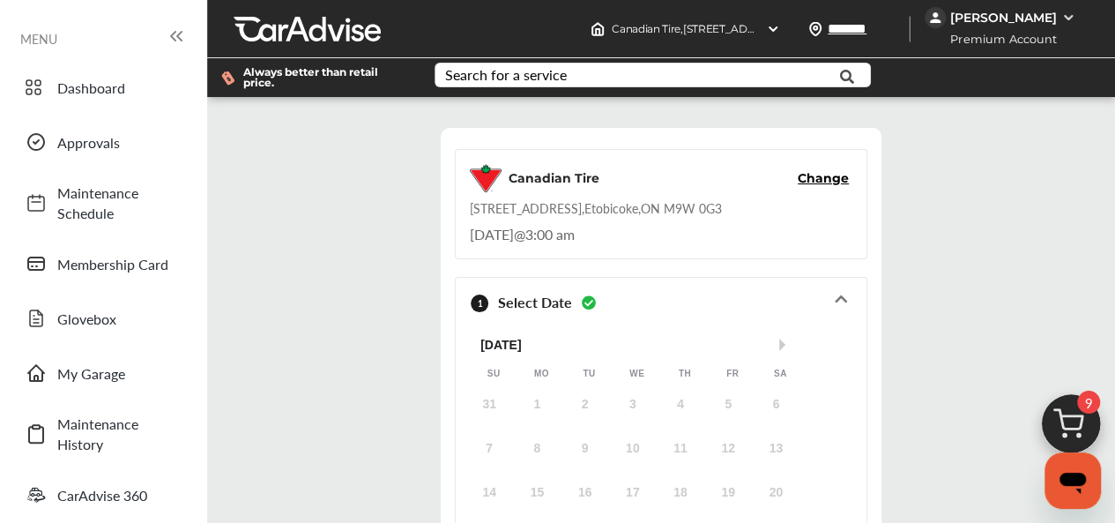
scroll to position [318, 0]
click at [638, 390] on div "3" at bounding box center [633, 404] width 28 height 28
click at [637, 390] on div "3" at bounding box center [633, 404] width 28 height 28
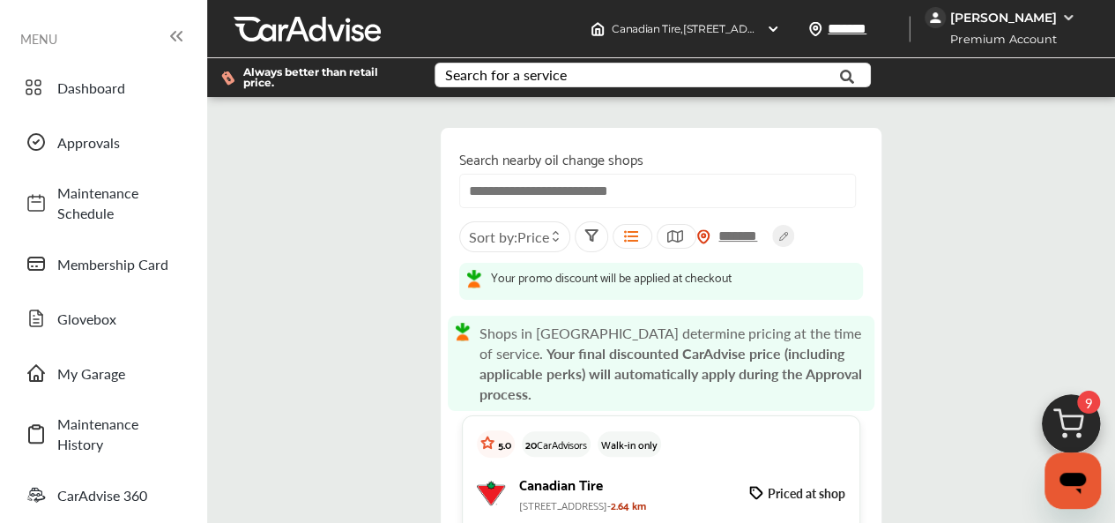
scroll to position [441, 0]
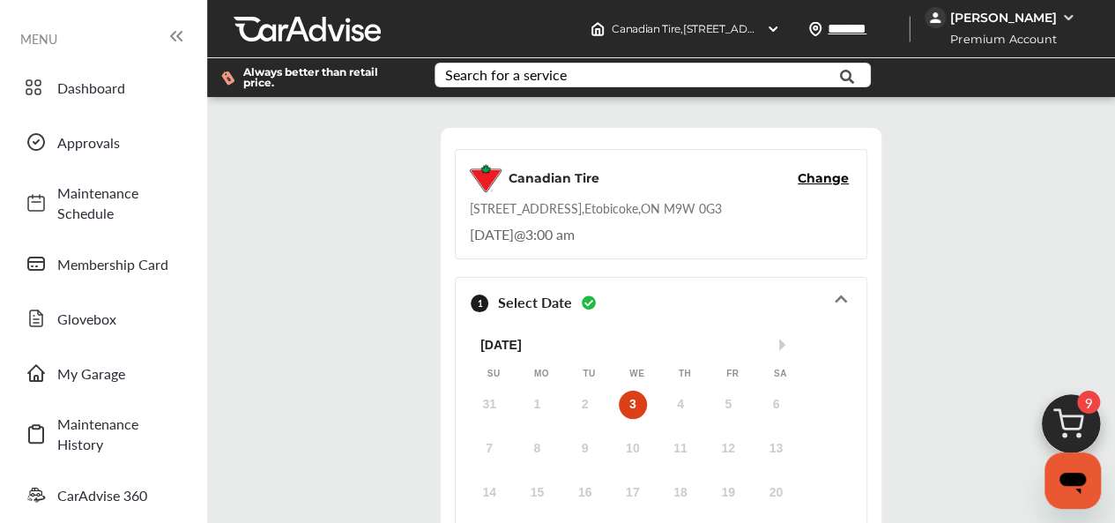
scroll to position [483, 0]
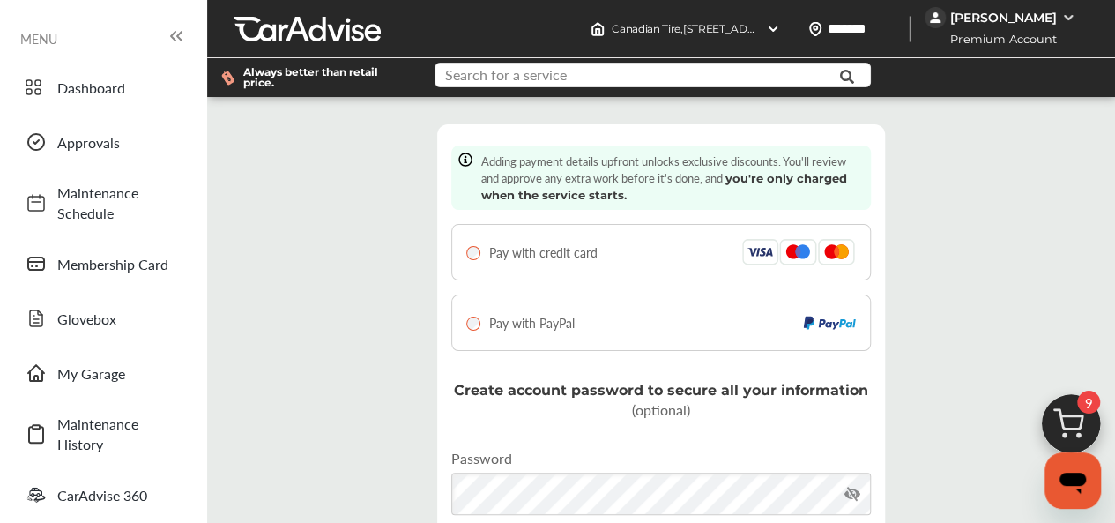
type input "**********"
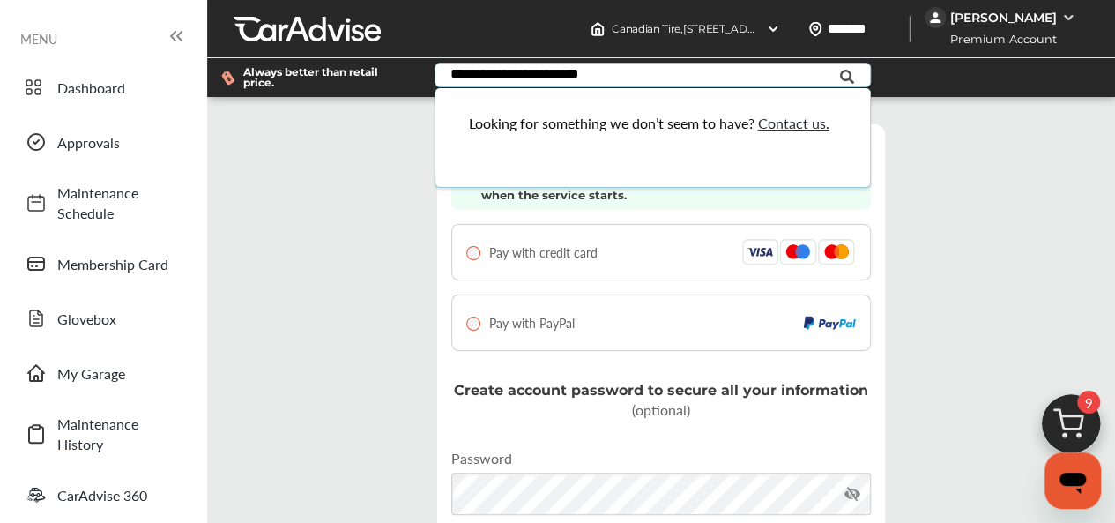
click at [783, 126] on span "Contact us." at bounding box center [792, 123] width 71 height 20
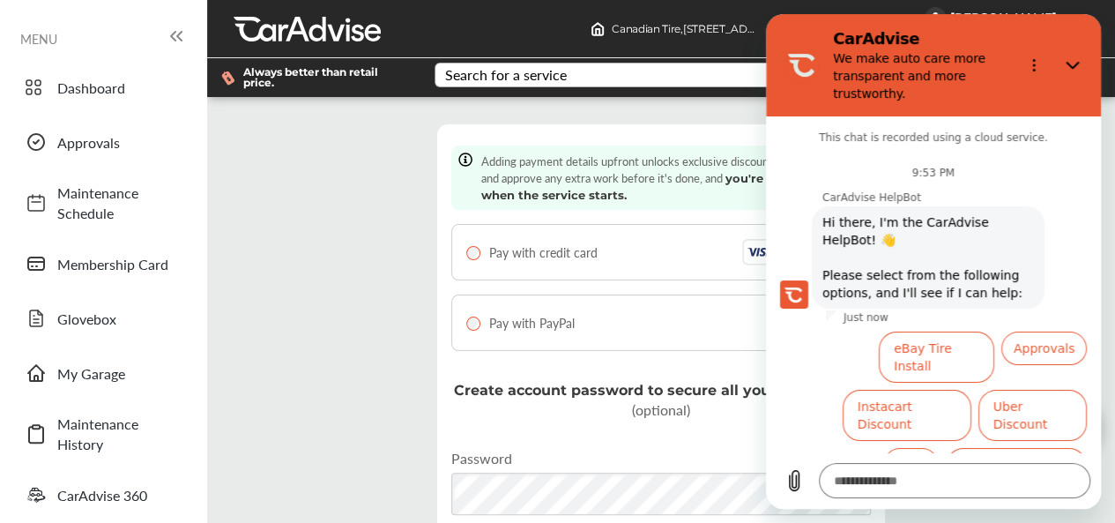
scroll to position [76, 0]
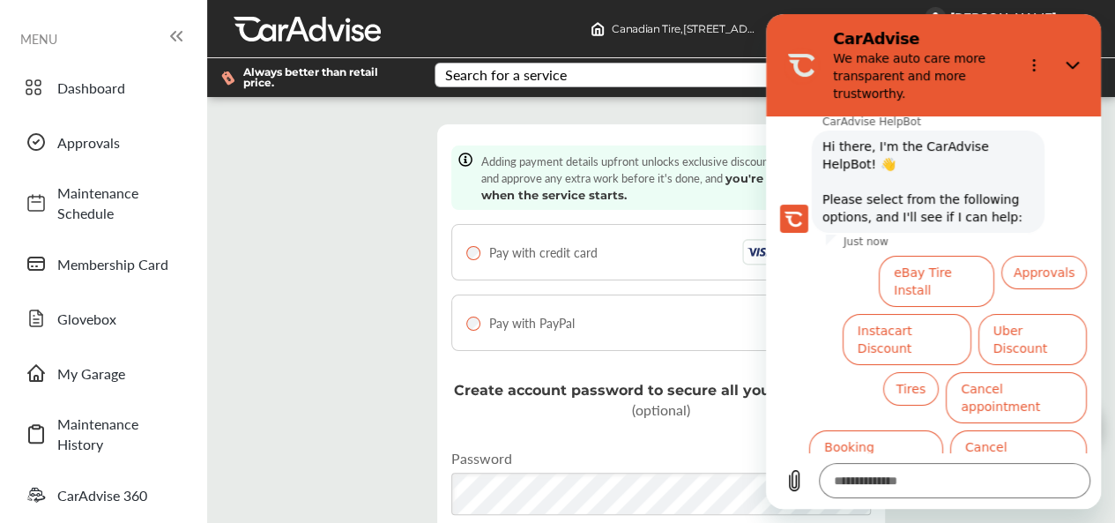
click at [337, 255] on div "Step 6 / 7 - Add payment details Cancel Adding payment details upfront unlocks …" at bounding box center [661, 391] width 899 height 563
click at [276, 313] on div "Step 6 / 7 - Add payment details Cancel Adding payment details upfront unlocks …" at bounding box center [661, 391] width 899 height 563
drag, startPoint x: 1072, startPoint y: 61, endPoint x: 1837, endPoint y: 71, distance: 765.0
click at [1072, 61] on icon "Close" at bounding box center [1072, 65] width 14 height 14
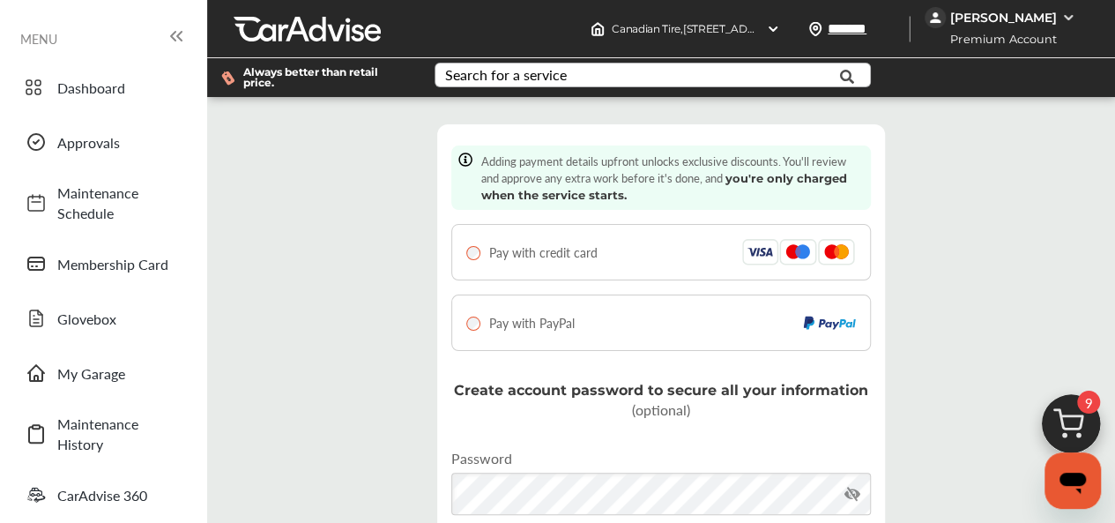
click at [1078, 428] on img at bounding box center [1070, 428] width 85 height 85
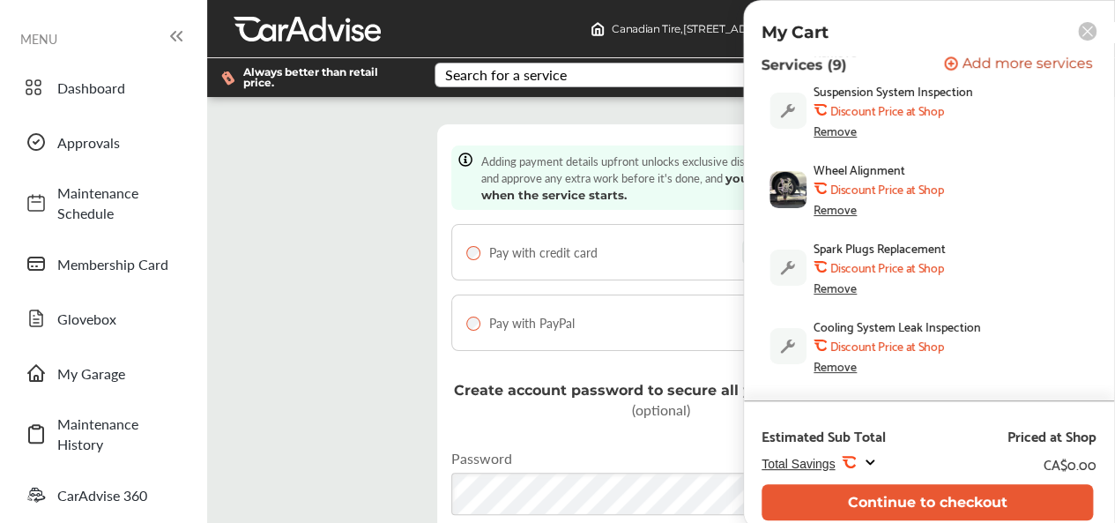
scroll to position [529, 0]
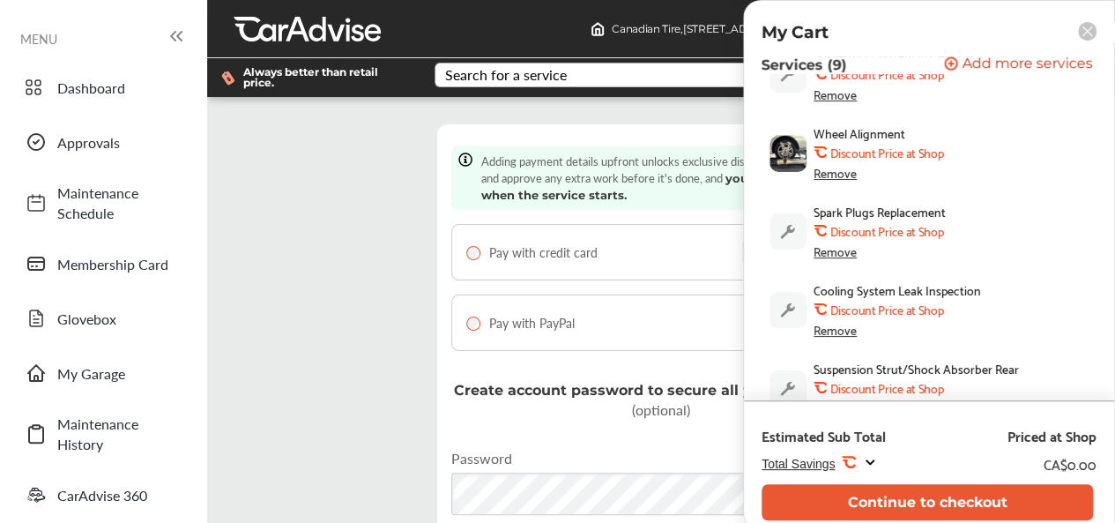
click at [836, 176] on div "Remove" at bounding box center [834, 173] width 43 height 14
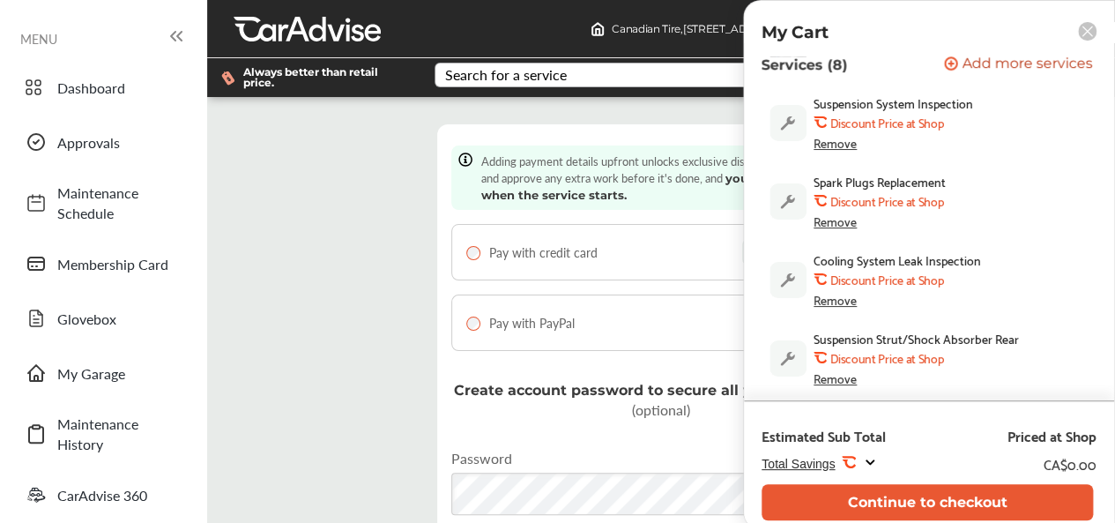
scroll to position [265, 0]
click at [835, 377] on div "Remove" at bounding box center [834, 378] width 43 height 14
click at [314, 406] on div "Step 6 / 7 - Add payment details Cancel Adding payment details upfront unlocks …" at bounding box center [661, 411] width 908 height 629
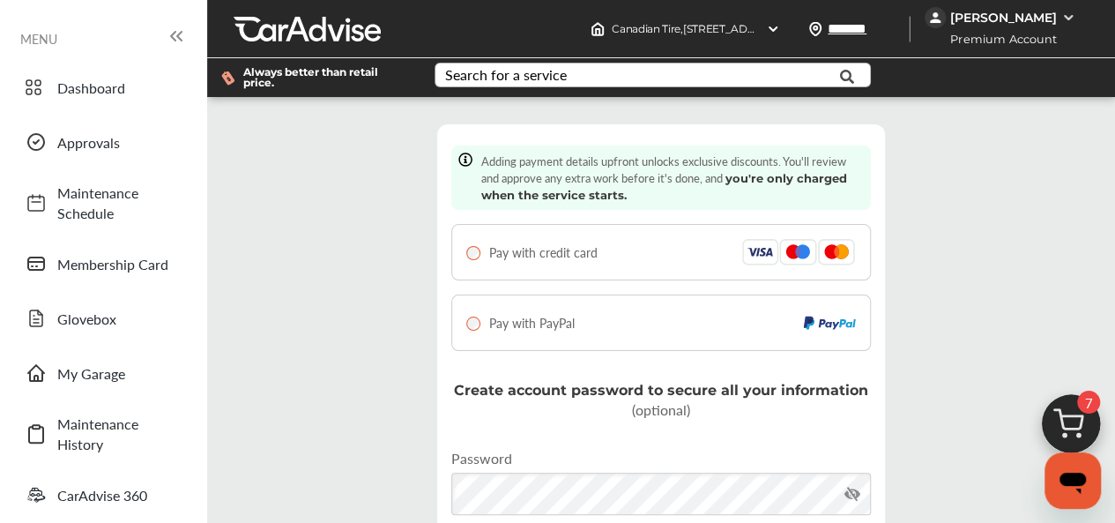
scroll to position [0, 0]
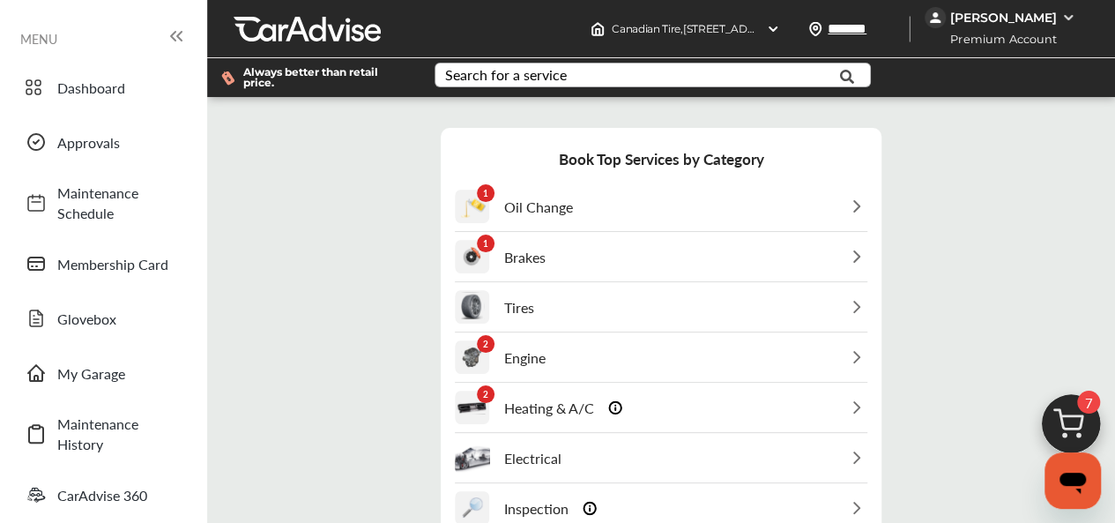
click at [761, 214] on div "1 Oil Change" at bounding box center [661, 206] width 412 height 48
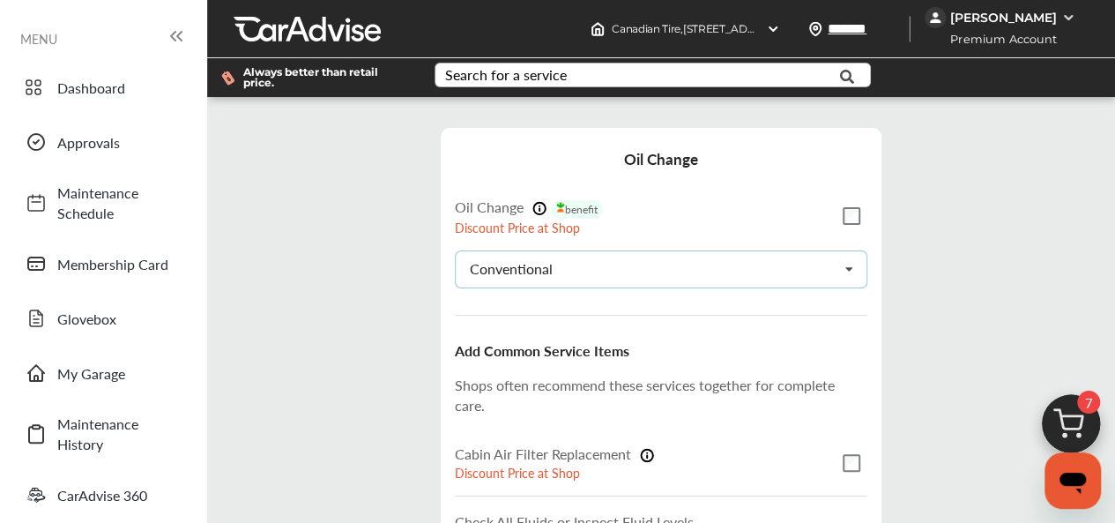
click at [839, 263] on icon at bounding box center [849, 270] width 30 height 38
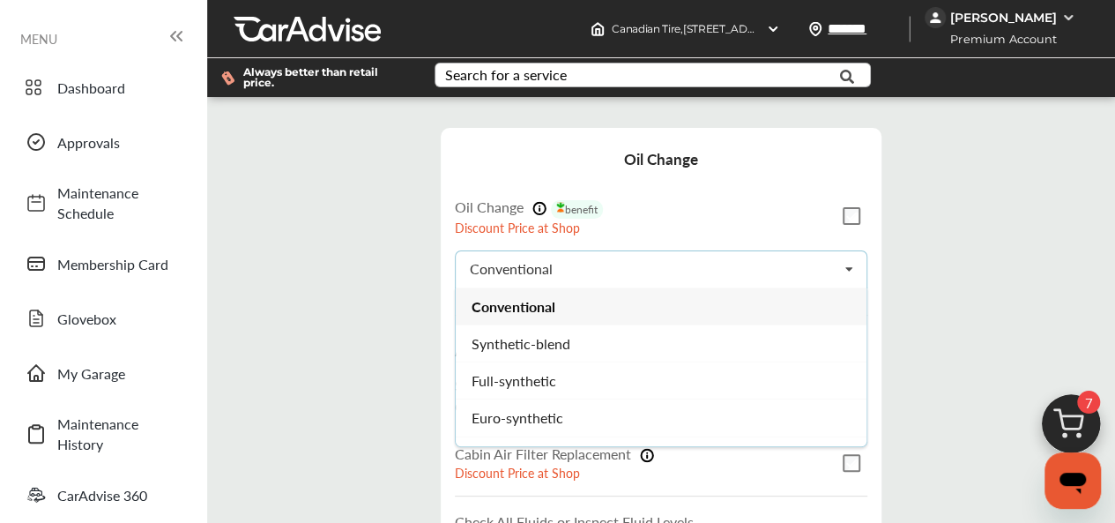
type textarea "*"
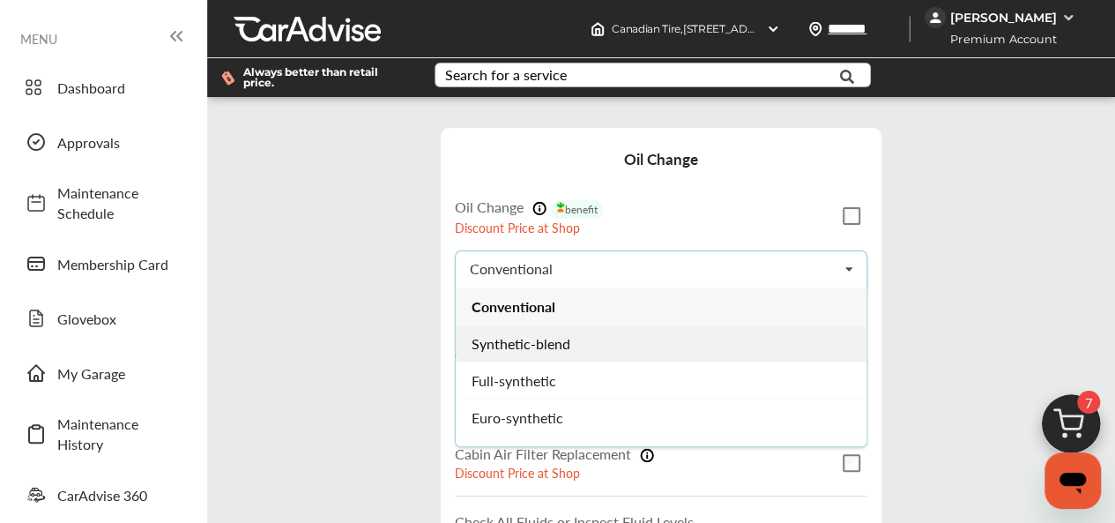
click at [565, 336] on span "Synthetic-blend" at bounding box center [520, 342] width 99 height 20
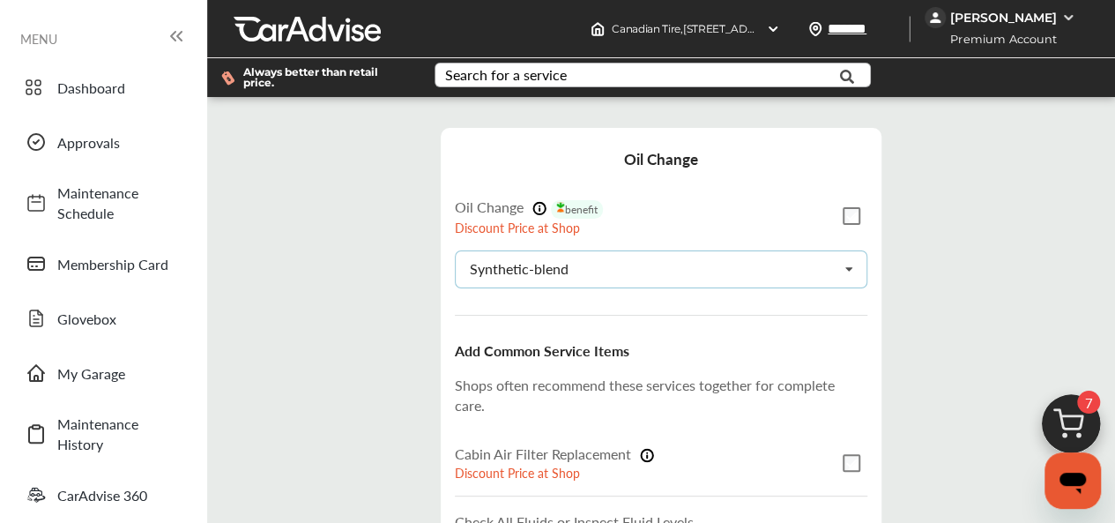
scroll to position [353, 0]
click at [854, 429] on div "Cabin Air Filter Replacement Discount Price at Shop" at bounding box center [661, 462] width 412 height 66
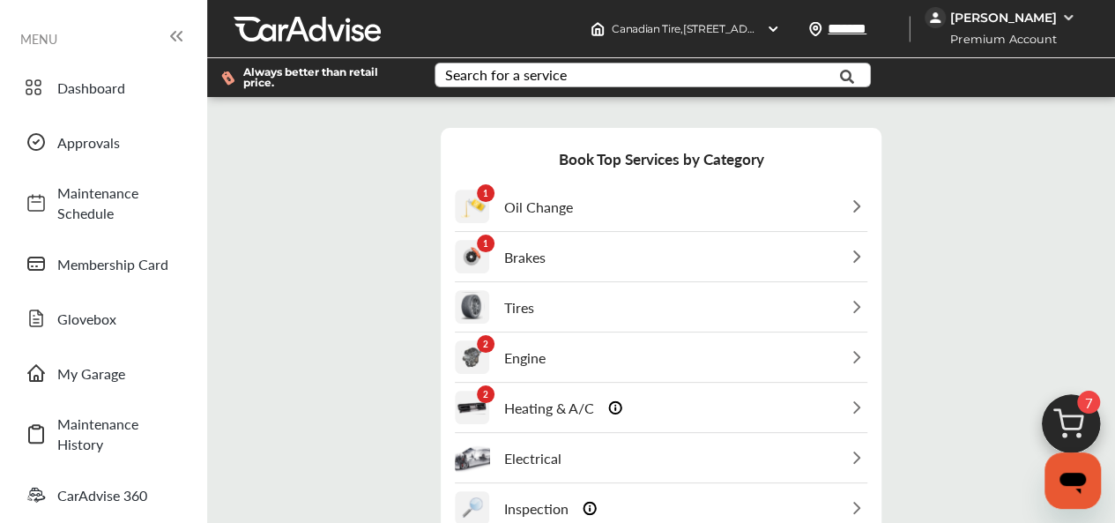
scroll to position [0, 0]
click at [576, 207] on div "1 Oil Change" at bounding box center [661, 206] width 412 height 48
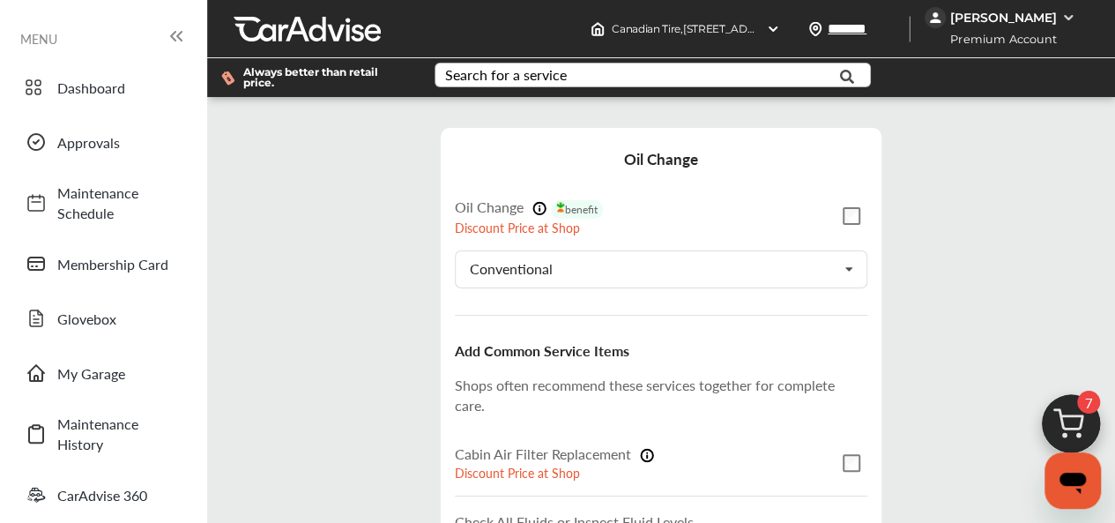
scroll to position [176, 0]
click at [617, 250] on div "Conventional Conventional Synthetic-blend Full-synthetic Euro-synthetic Diesel-…" at bounding box center [661, 269] width 412 height 38
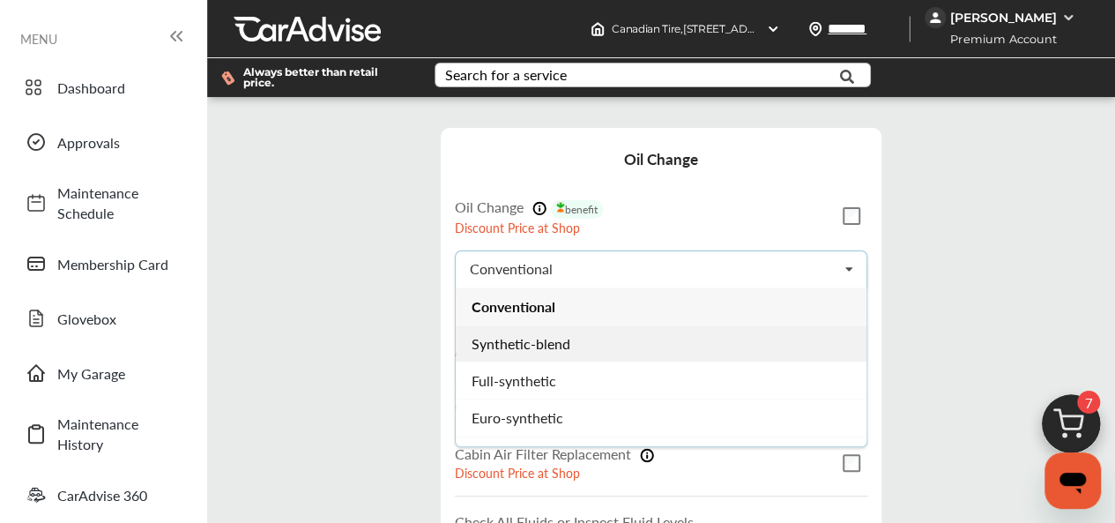
click at [615, 324] on div "Synthetic-blend" at bounding box center [661, 342] width 411 height 37
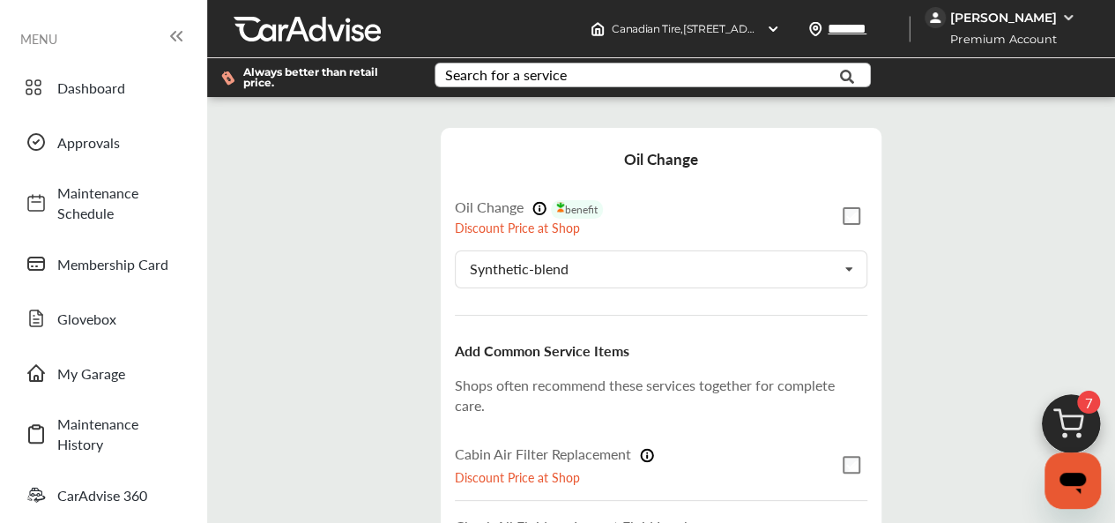
scroll to position [297, 0]
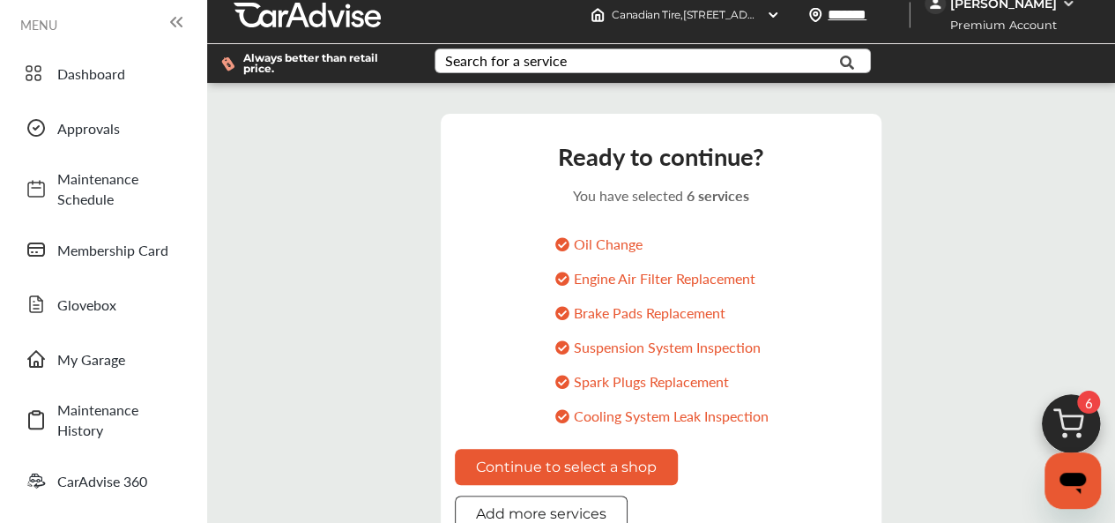
scroll to position [176, 0]
click at [560, 449] on button "Continue to select a shop" at bounding box center [566, 467] width 223 height 36
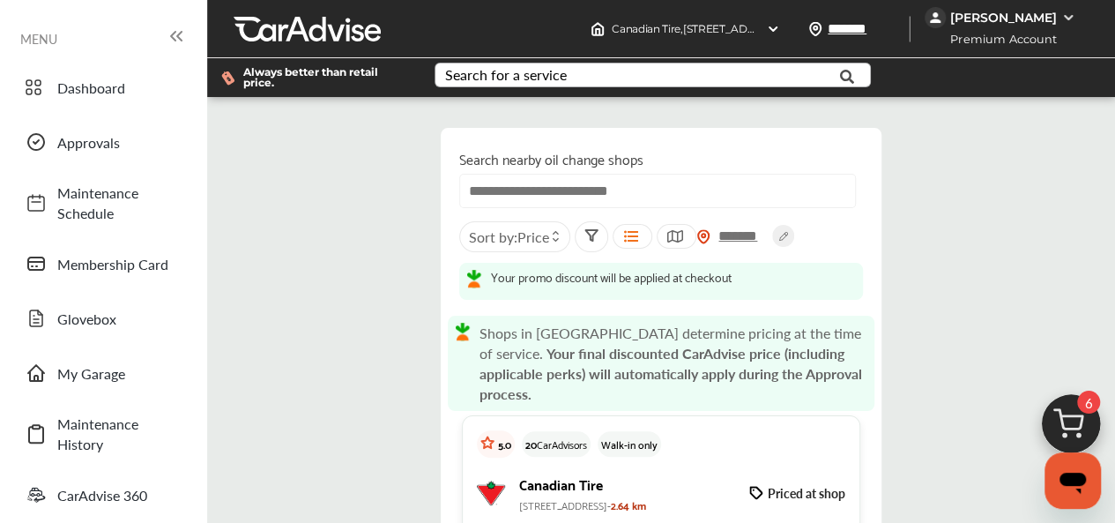
scroll to position [969, 0]
click at [1089, 423] on img at bounding box center [1070, 428] width 85 height 85
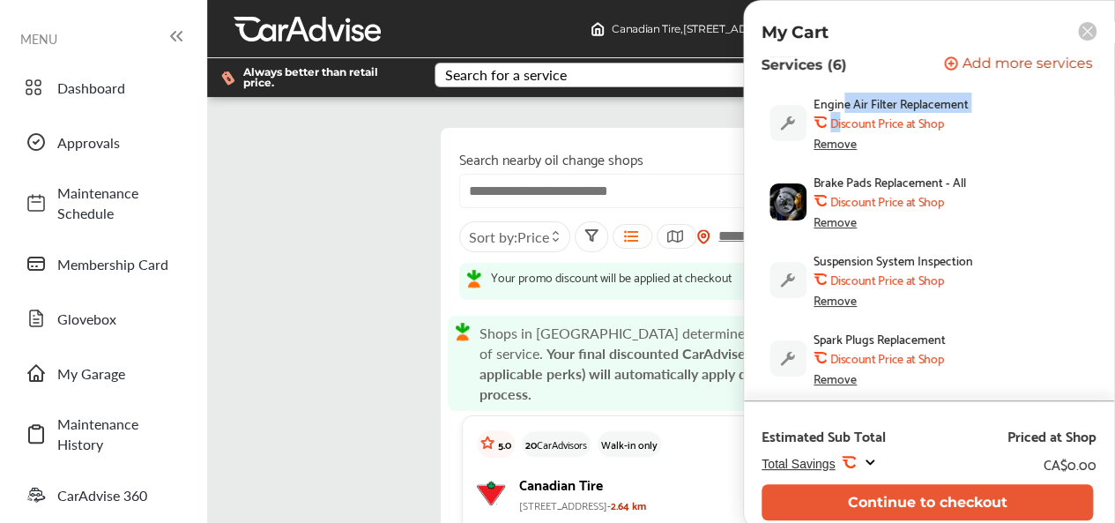
click at [842, 112] on div "Engine Air Filter Replacement .st0{fill:#FA4A1C;} Discount Price at Shop Remove" at bounding box center [946, 123] width 267 height 54
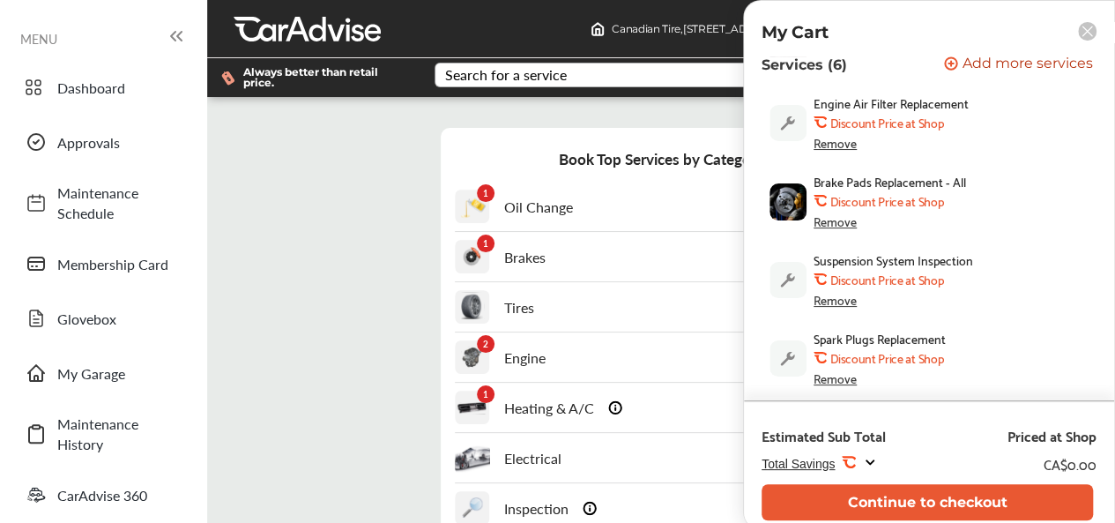
click at [271, 308] on div "Step 3 / 7 - Select Services Cancel Book Top Services by Category 1 Oil Change …" at bounding box center [661, 449] width 899 height 679
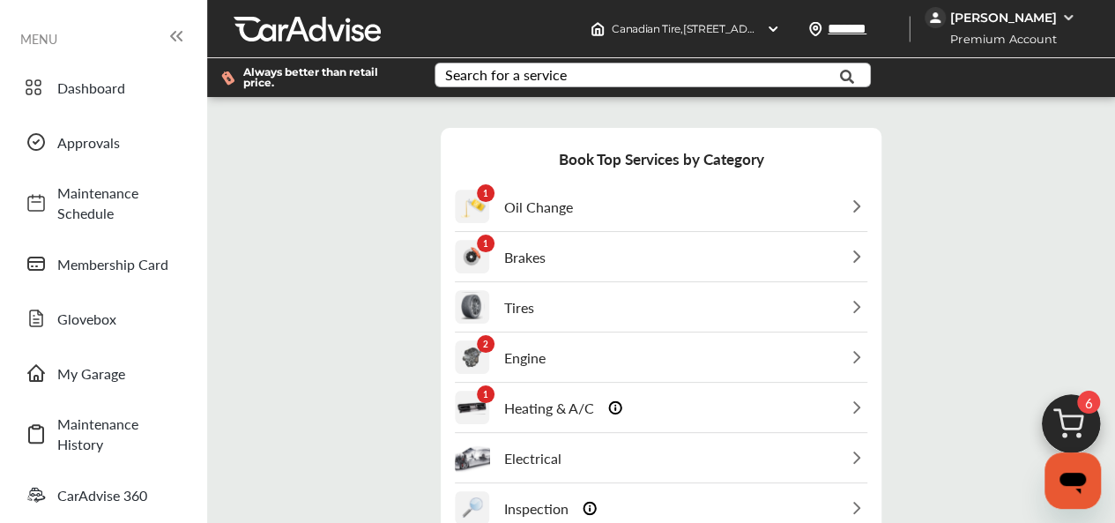
click at [594, 265] on div "1 Brakes" at bounding box center [661, 257] width 412 height 48
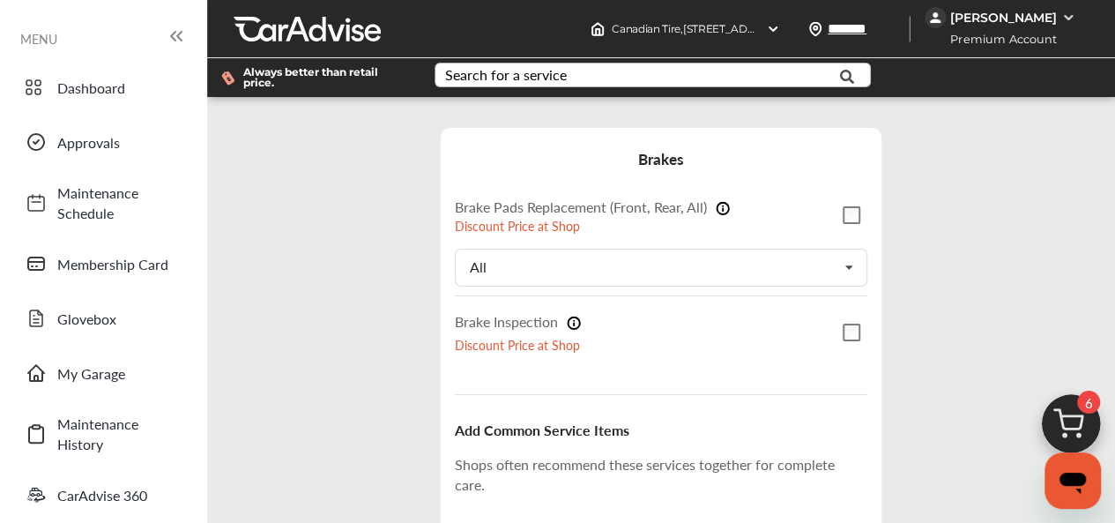
scroll to position [88, 0]
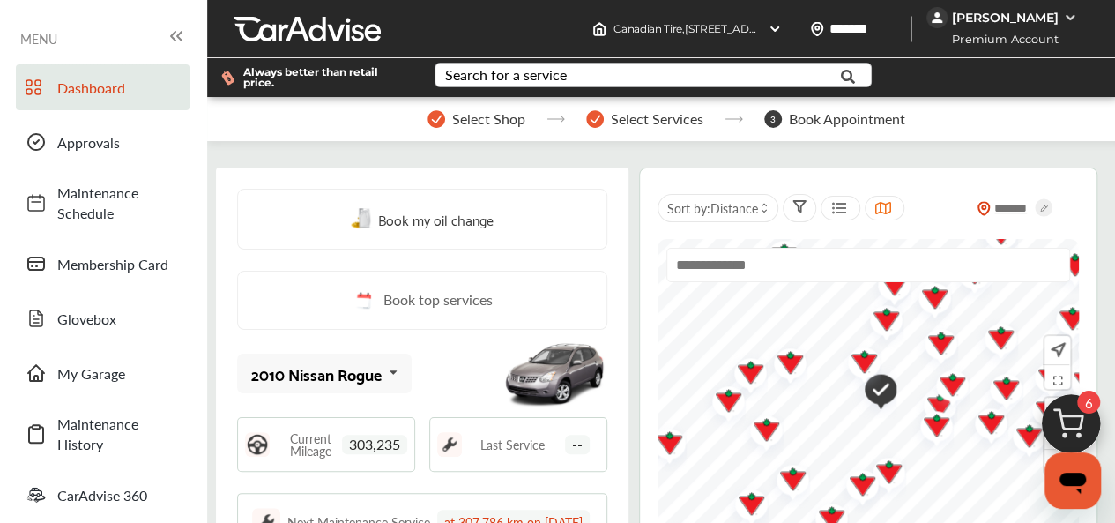
click at [405, 295] on span "Book top services" at bounding box center [437, 300] width 109 height 22
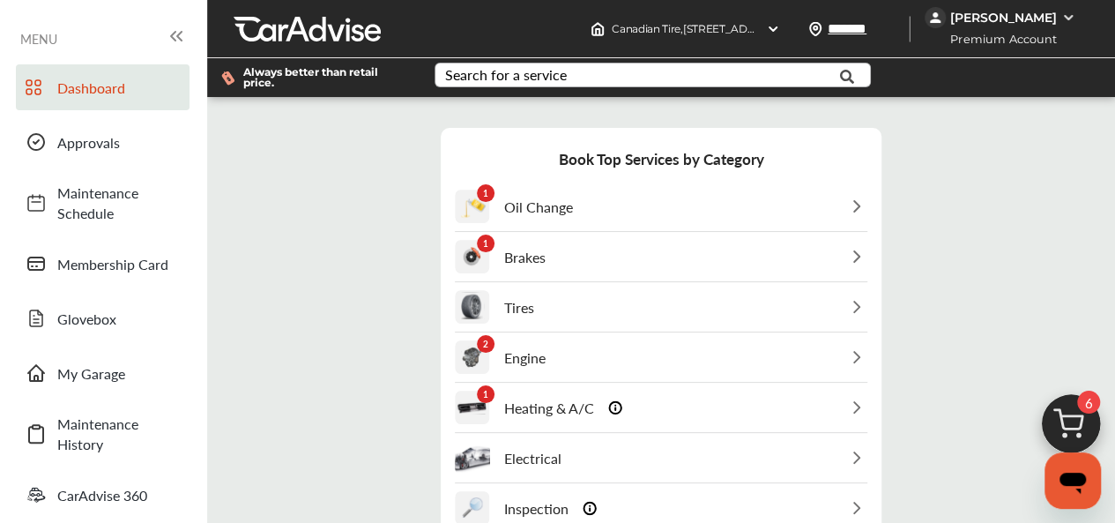
scroll to position [176, 0]
click at [515, 347] on p "Engine" at bounding box center [524, 357] width 41 height 20
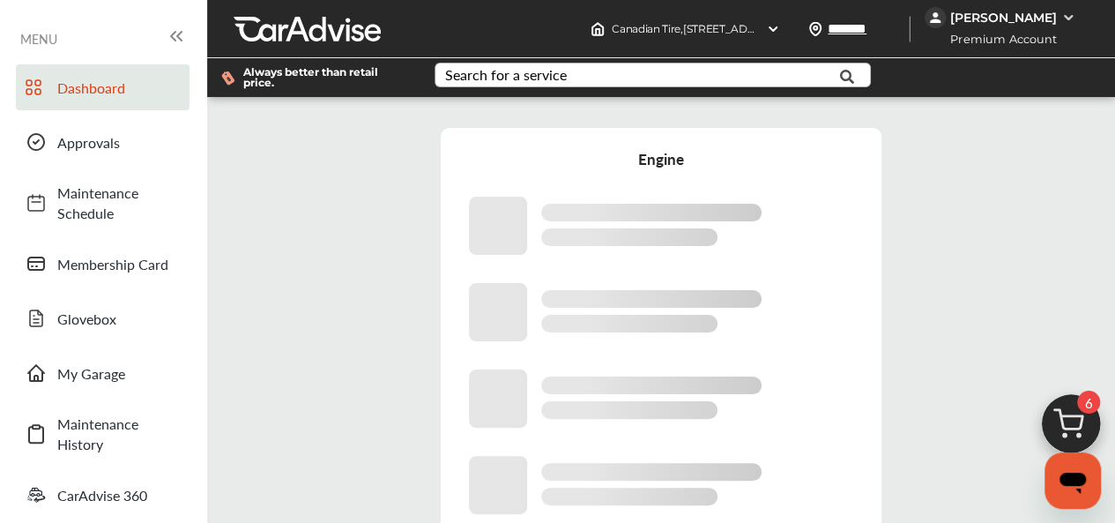
scroll to position [144, 0]
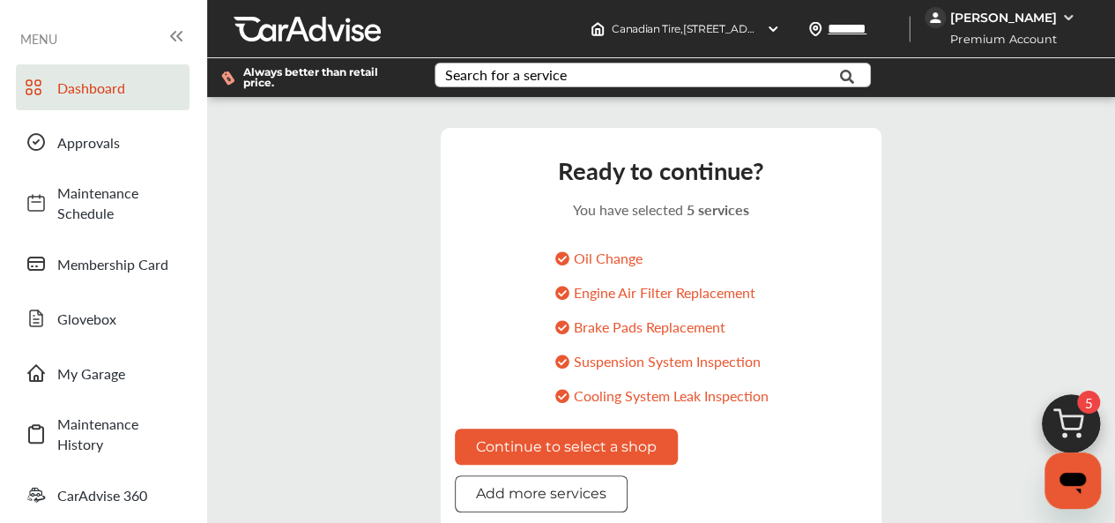
click at [508, 475] on button "Add more services" at bounding box center [541, 493] width 173 height 36
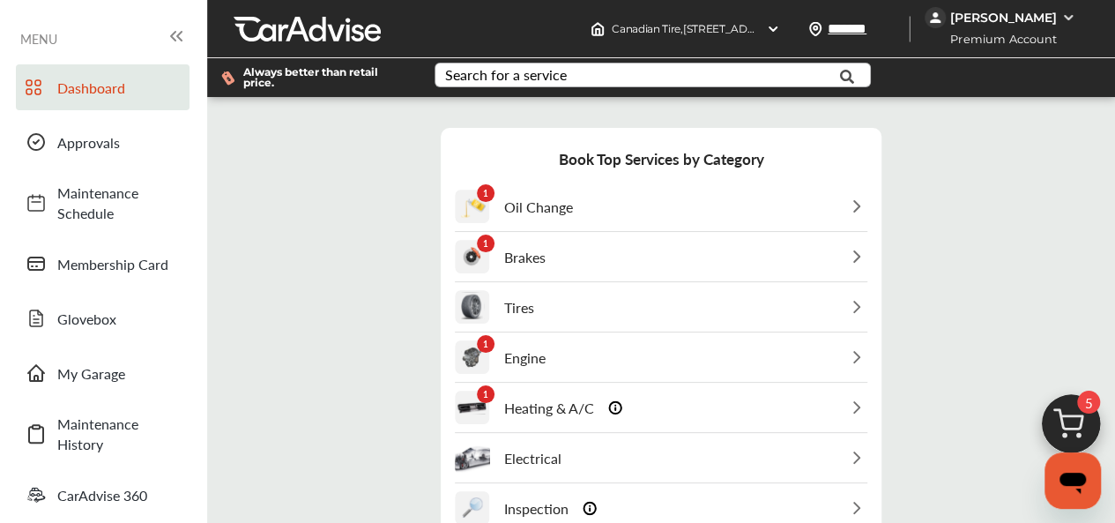
click at [532, 397] on p "Heating & A/C" at bounding box center [549, 407] width 90 height 20
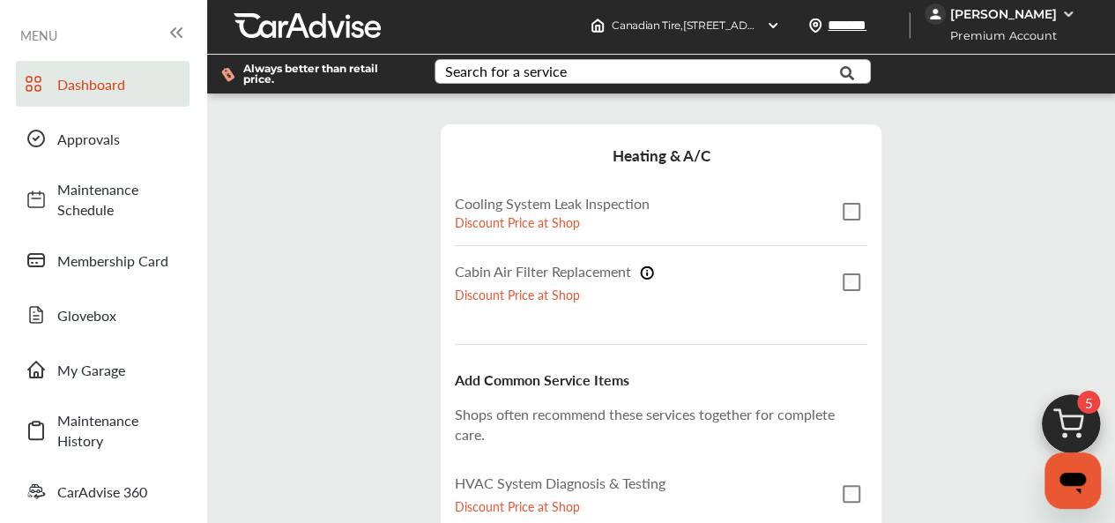
scroll to position [284, 0]
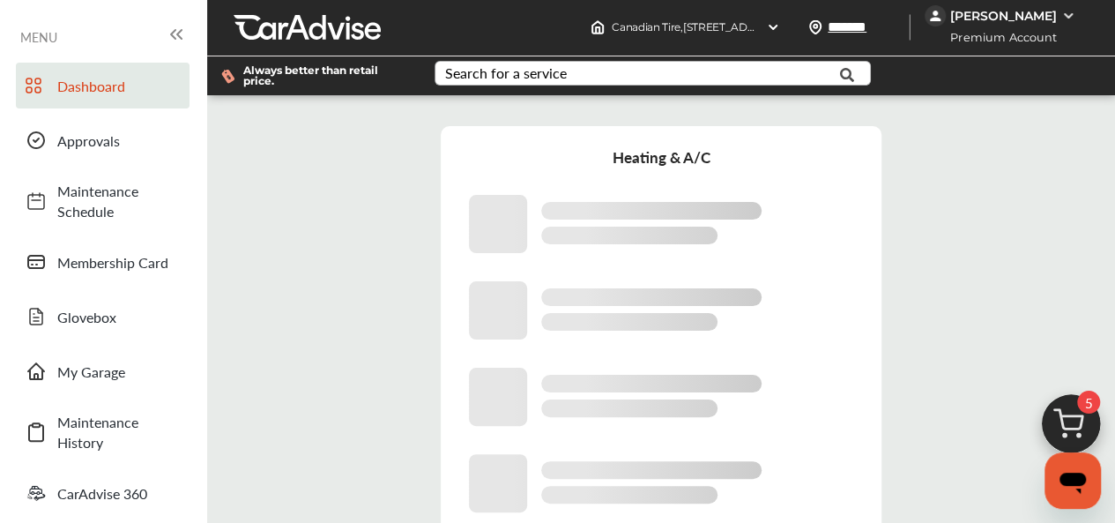
scroll to position [2, 0]
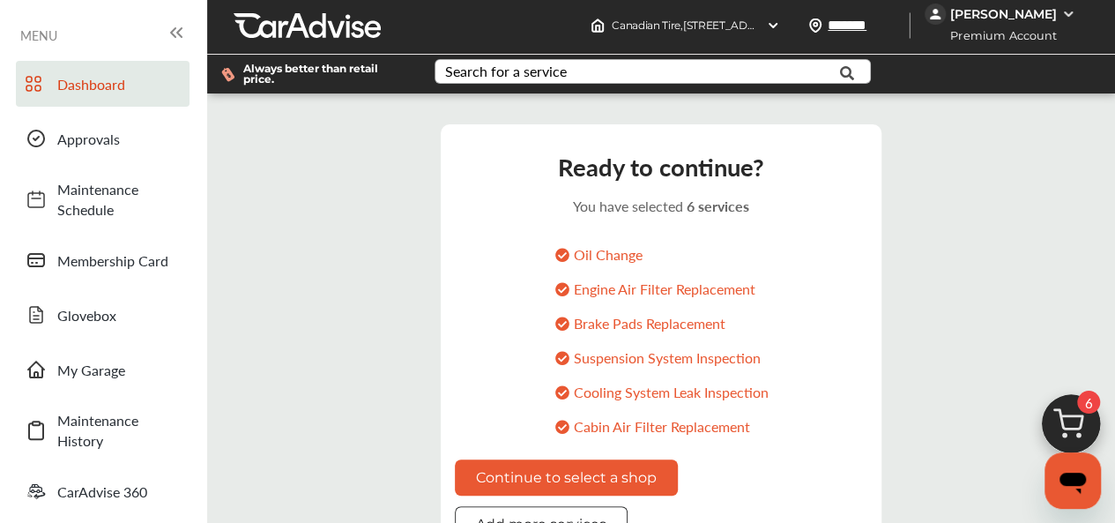
click at [567, 459] on button "Continue to select a shop" at bounding box center [566, 477] width 223 height 36
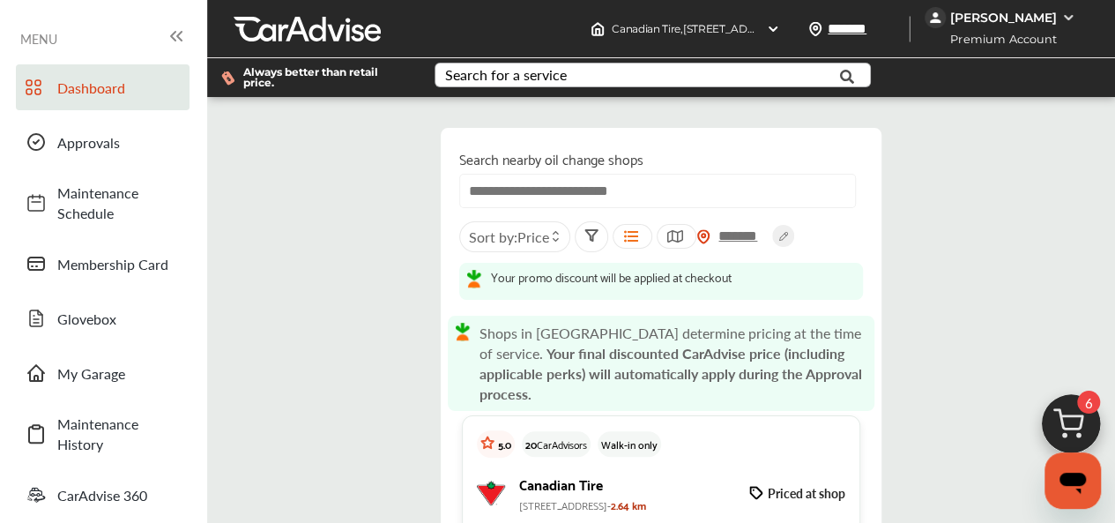
click at [1077, 429] on img at bounding box center [1070, 428] width 85 height 85
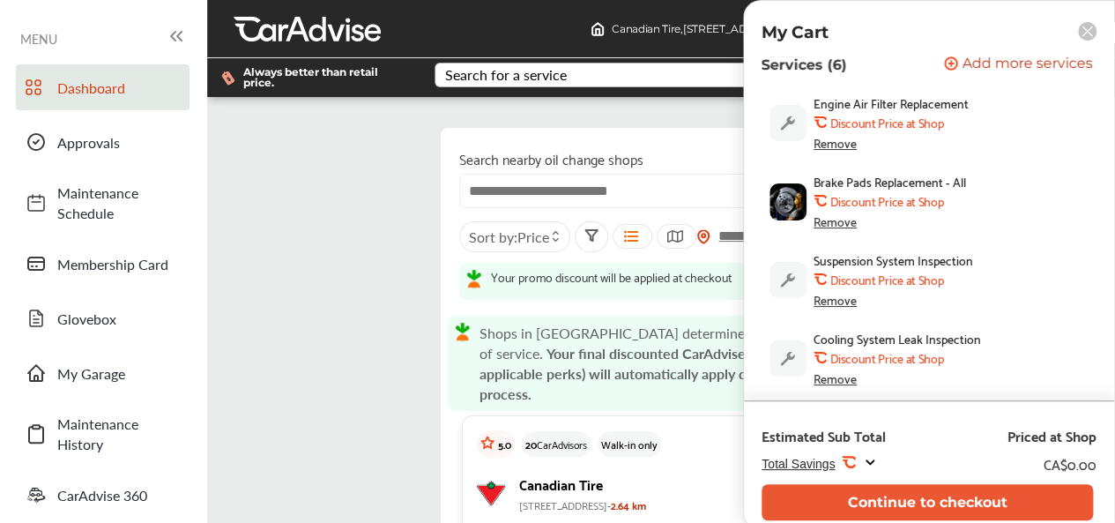
click at [839, 105] on span "Engine Air Filter Replacement" at bounding box center [890, 103] width 155 height 14
click at [1005, 61] on span "Add more services" at bounding box center [1027, 64] width 130 height 17
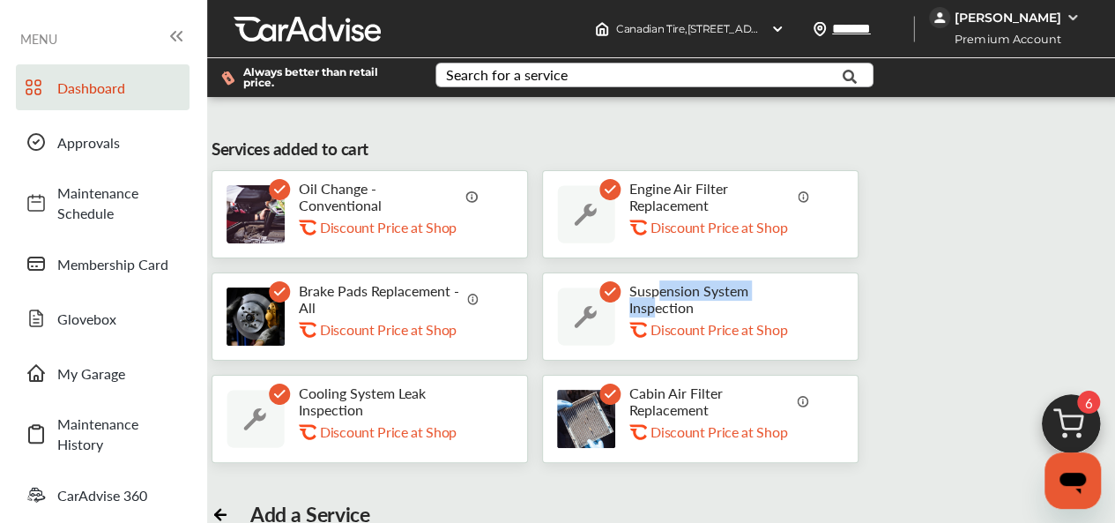
click at [650, 301] on p "Suspension System Inspection" at bounding box center [719, 298] width 181 height 33
click at [551, 286] on div "Suspension System Inspection .st0{fill:#FA4A1C;} Discount Price at Shop" at bounding box center [700, 316] width 316 height 88
click at [590, 313] on img at bounding box center [586, 316] width 58 height 58
click at [709, 290] on p "Suspension System Inspection" at bounding box center [719, 298] width 181 height 33
click at [1073, 434] on img at bounding box center [1070, 428] width 85 height 85
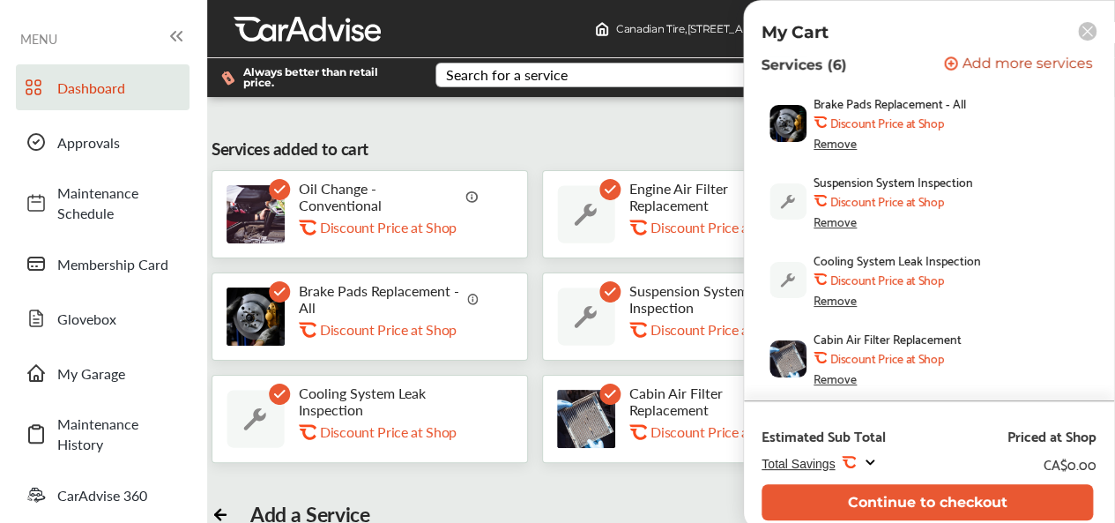
scroll to position [441, 0]
click at [838, 221] on div "Remove" at bounding box center [834, 221] width 43 height 14
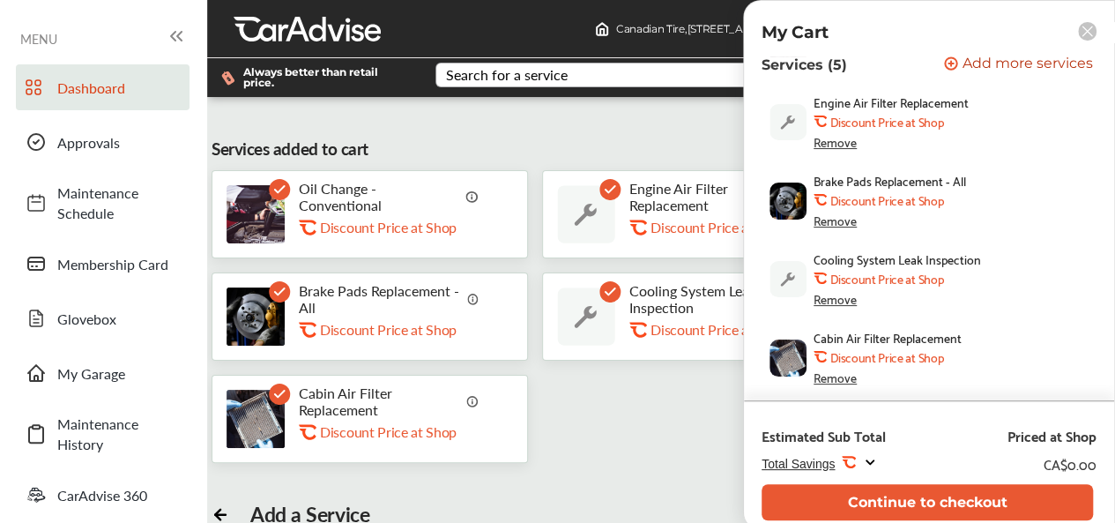
scroll to position [245, 0]
click at [1082, 27] on rect at bounding box center [1087, 31] width 19 height 19
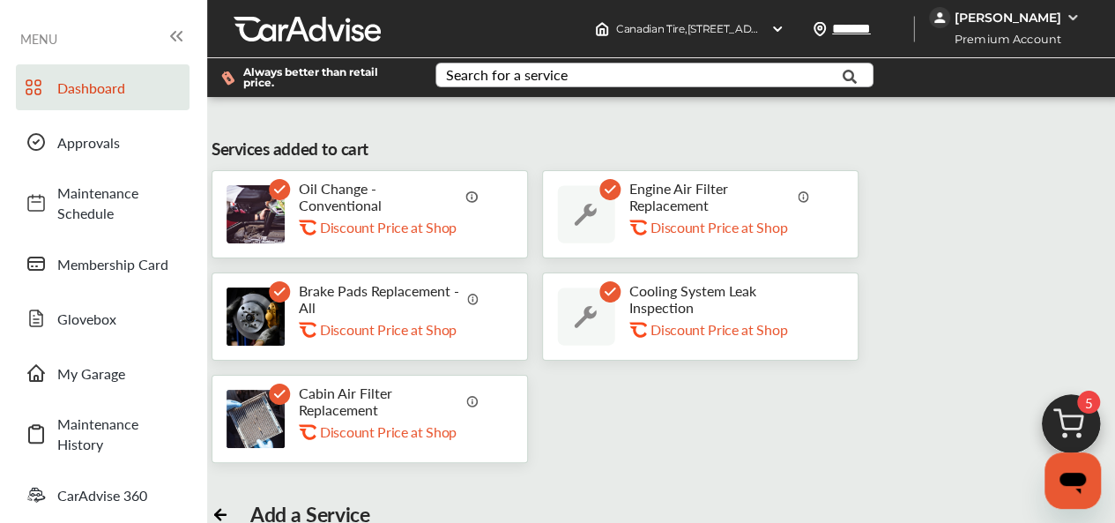
scroll to position [130, 0]
click at [1080, 417] on img at bounding box center [1070, 428] width 85 height 85
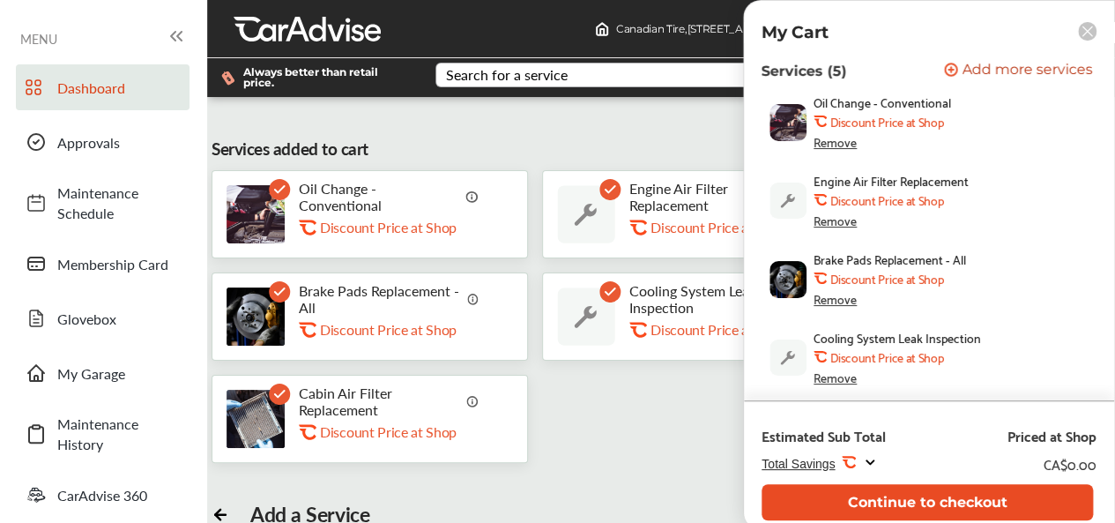
drag, startPoint x: 924, startPoint y: 510, endPoint x: 923, endPoint y: 501, distance: 8.9
click at [923, 501] on button "Continue to checkout" at bounding box center [926, 502] width 331 height 36
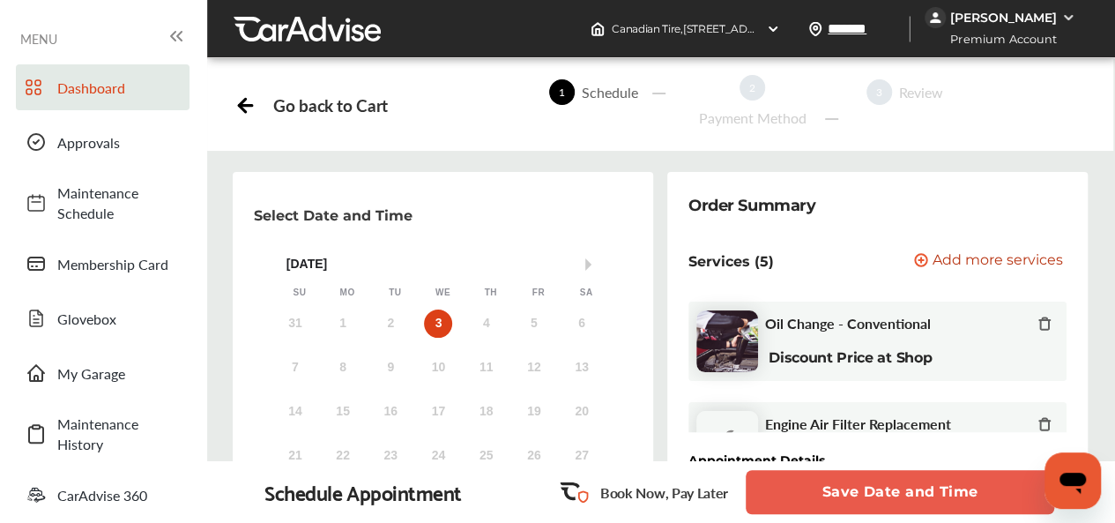
click at [934, 493] on button "Save Date and Time" at bounding box center [900, 492] width 308 height 44
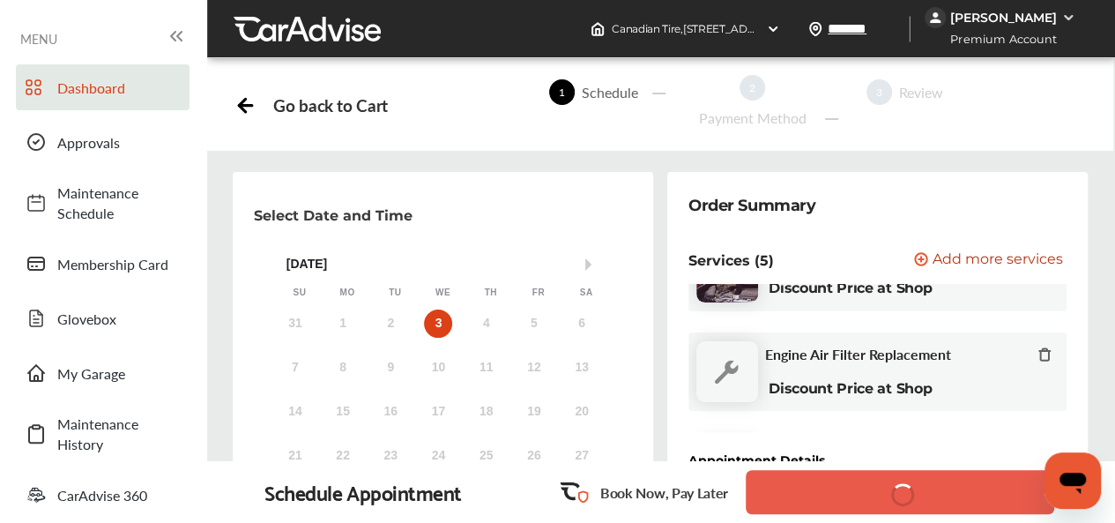
scroll to position [264, 0]
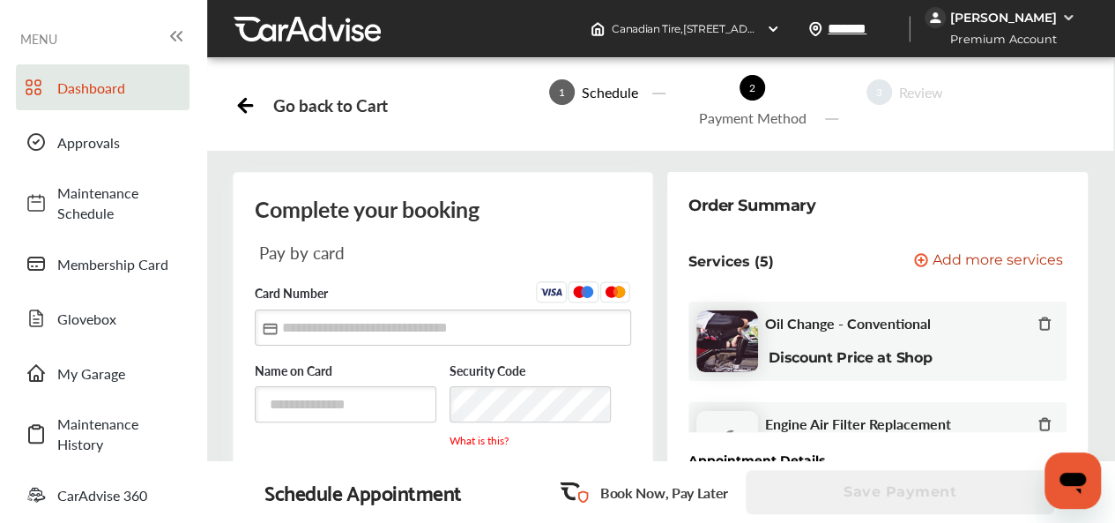
scroll to position [137, 0]
click at [303, 309] on input "text" at bounding box center [443, 327] width 376 height 36
type input "**********"
click at [312, 386] on input "text" at bounding box center [346, 404] width 182 height 36
type input "**********"
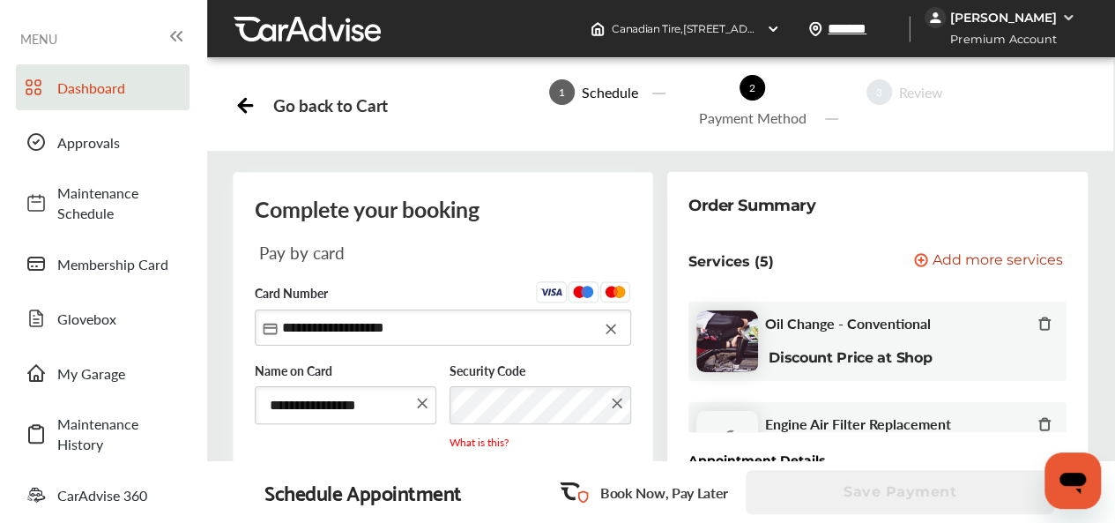
click at [410, 494] on input "text" at bounding box center [346, 512] width 182 height 36
type input "*****"
click at [513, 494] on input "text" at bounding box center [540, 512] width 182 height 36
type input "******"
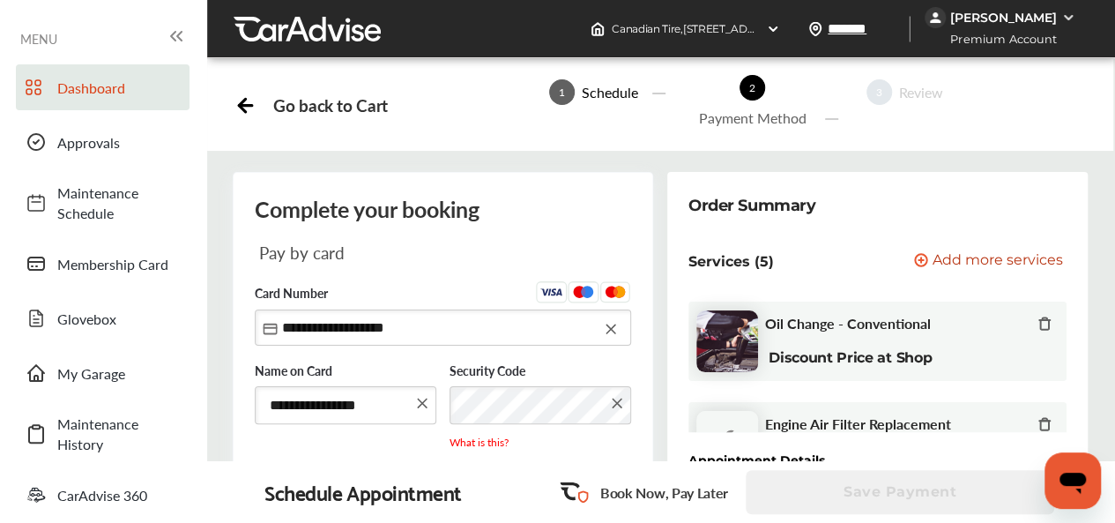
click at [478, 494] on input "******" at bounding box center [540, 513] width 182 height 38
click at [617, 320] on icon at bounding box center [611, 329] width 18 height 18
click at [597, 309] on input "text" at bounding box center [443, 327] width 376 height 36
type input "**********"
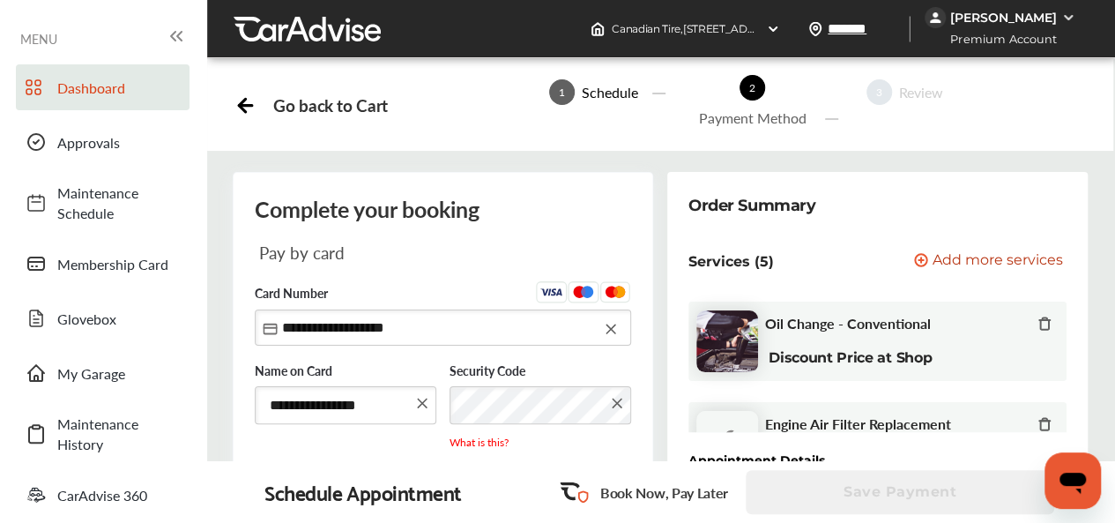
click at [316, 494] on input "*****" at bounding box center [346, 513] width 182 height 38
type input "*"
type input "*****"
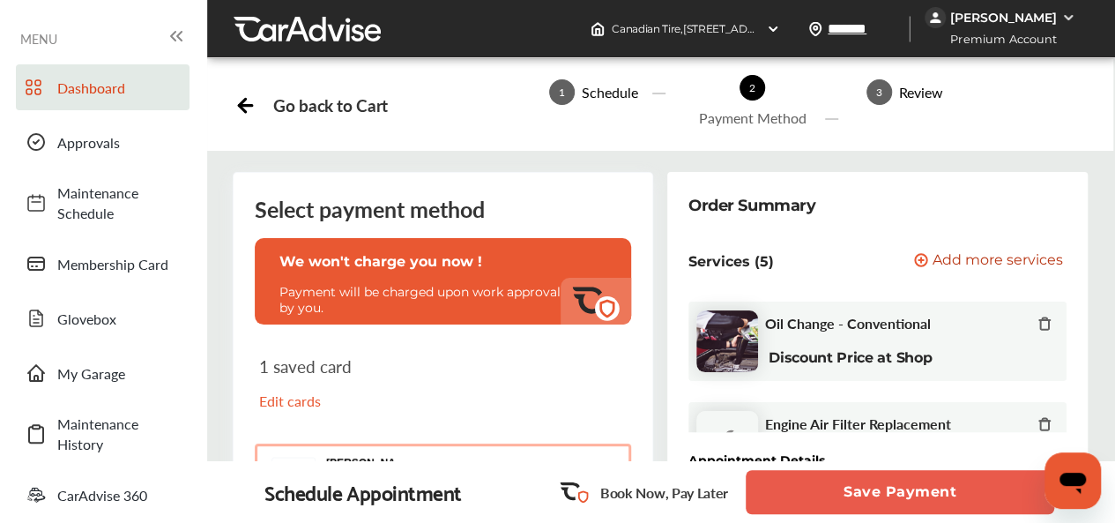
scroll to position [226, 0]
click at [453, 443] on button "Oluwafemi Bakare 3935 3935" at bounding box center [443, 473] width 376 height 60
click at [808, 486] on button "Save Payment" at bounding box center [900, 492] width 308 height 44
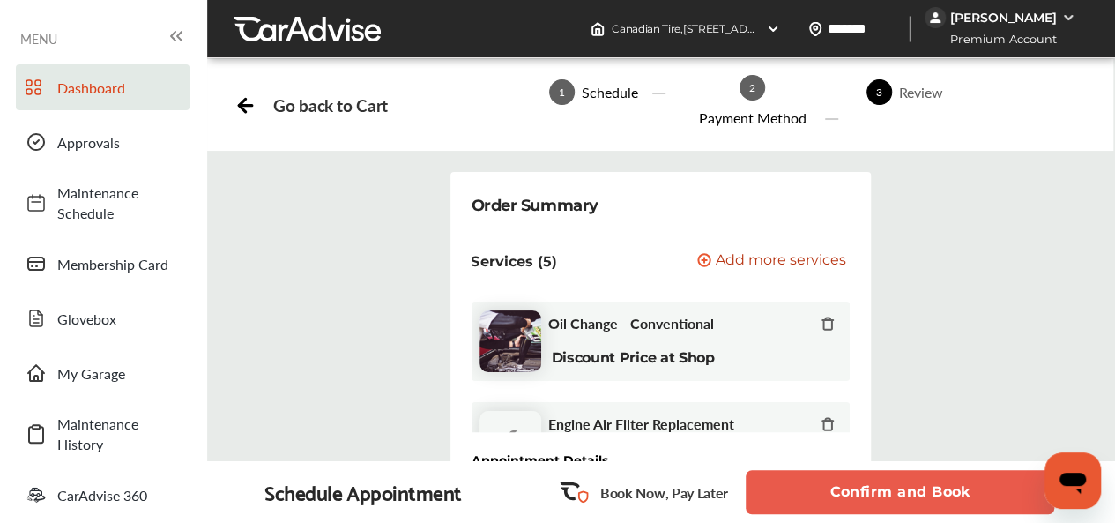
click at [899, 98] on div "Review" at bounding box center [921, 92] width 58 height 20
drag, startPoint x: 880, startPoint y: 93, endPoint x: 852, endPoint y: 133, distance: 49.4
click at [878, 94] on span "3" at bounding box center [879, 92] width 26 height 26
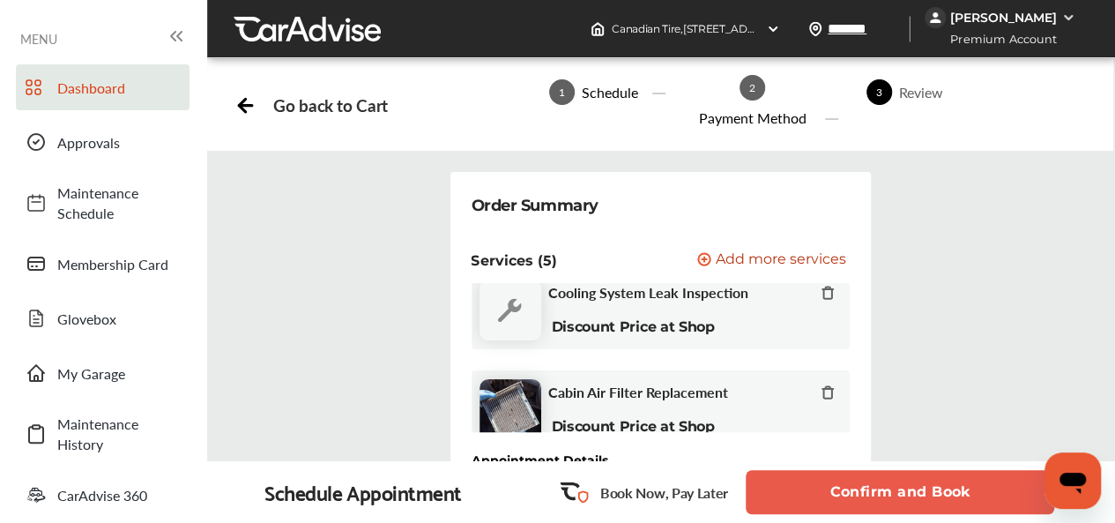
scroll to position [348, 0]
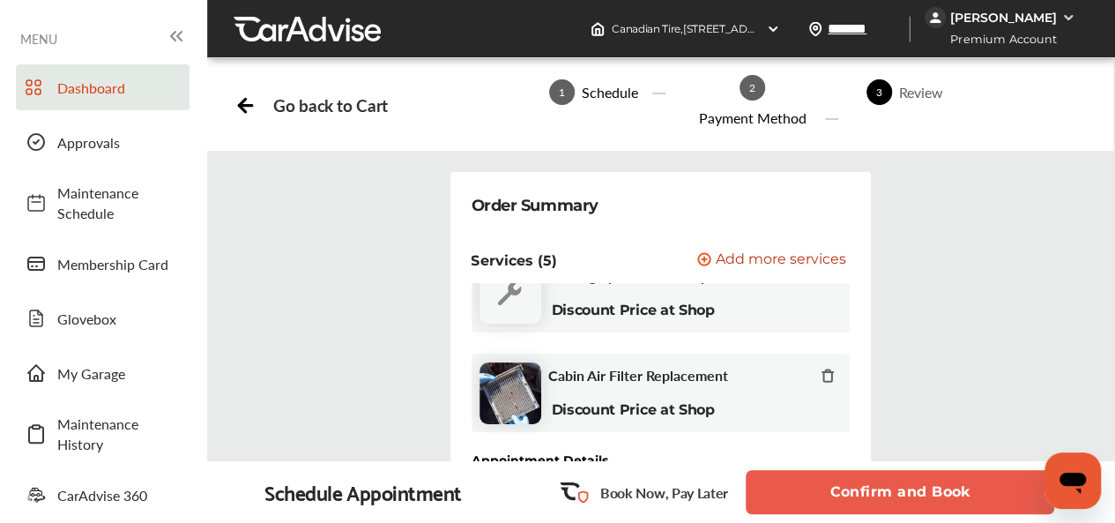
click at [803, 508] on span "Change" at bounding box center [807, 517] width 48 height 18
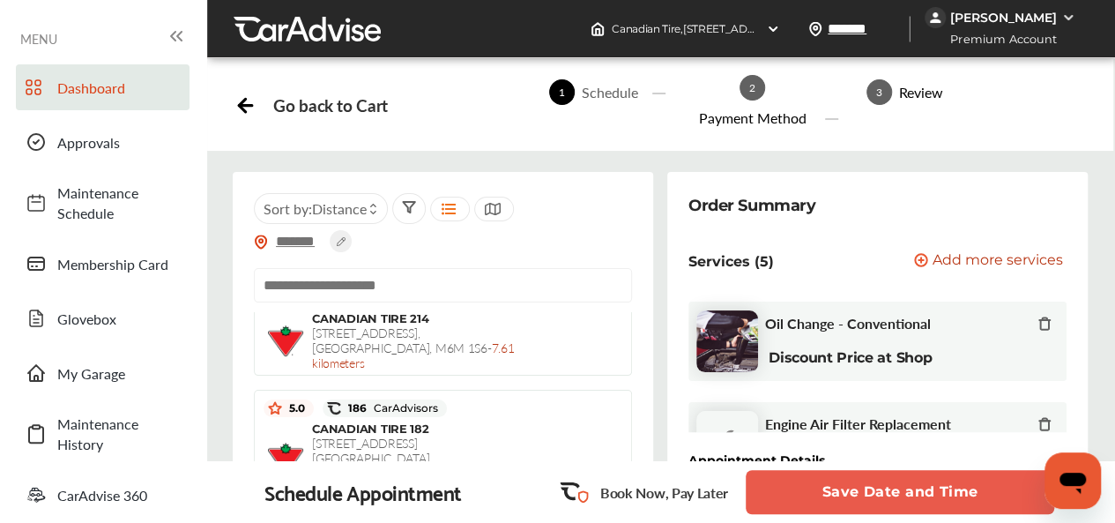
scroll to position [176, 0]
click at [871, 488] on button "Save Date and Time" at bounding box center [900, 492] width 308 height 44
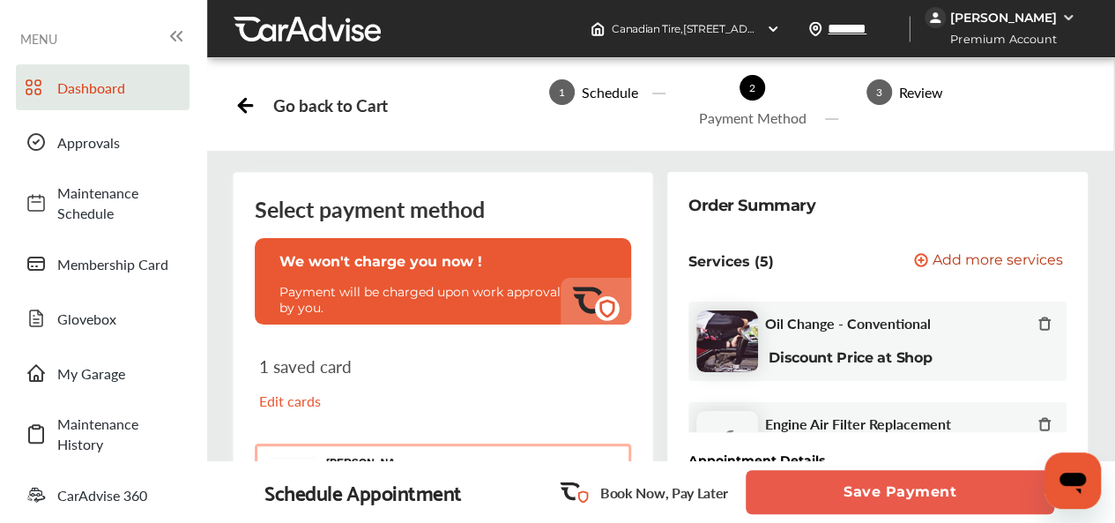
scroll to position [441, 0]
click at [1038, 508] on span "Change" at bounding box center [1024, 517] width 48 height 18
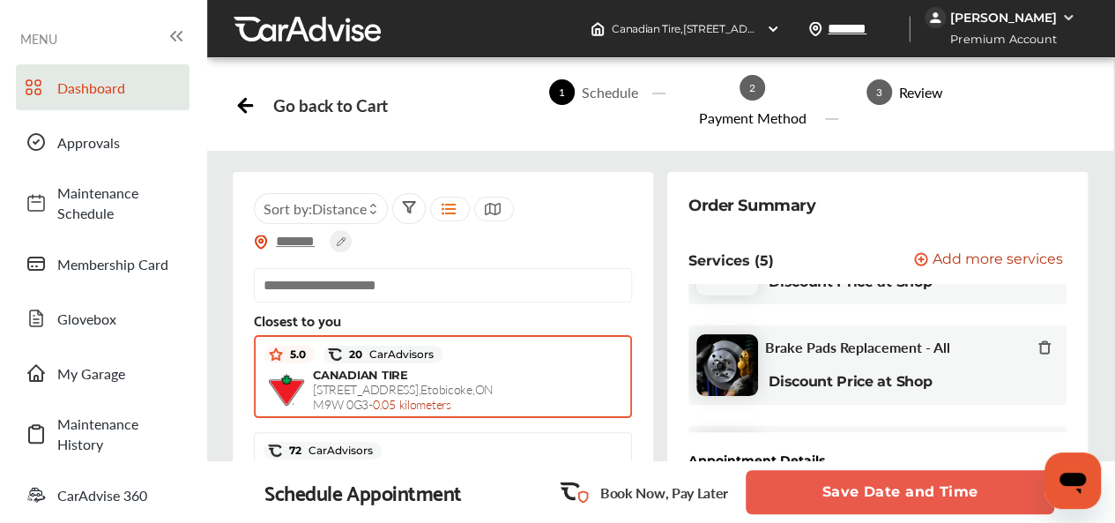
drag, startPoint x: 458, startPoint y: 135, endPoint x: 465, endPoint y: 152, distance: 18.2
click at [925, 498] on button "Save Date and Time" at bounding box center [900, 492] width 308 height 44
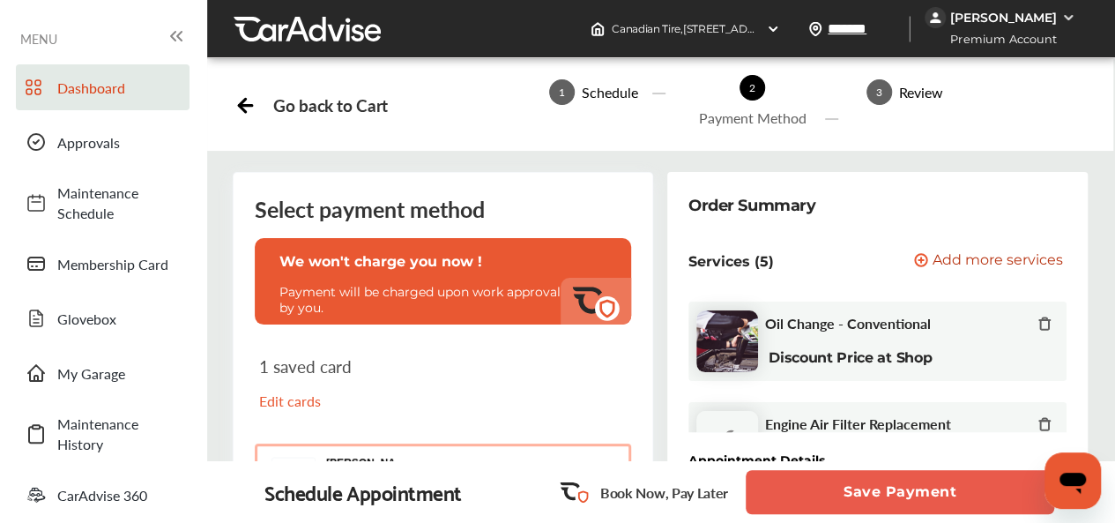
scroll to position [353, 0]
click at [456, 443] on button "Oluwafemi Bakare 3935 3935" at bounding box center [443, 473] width 376 height 60
click at [922, 486] on button "Save Payment" at bounding box center [900, 492] width 308 height 44
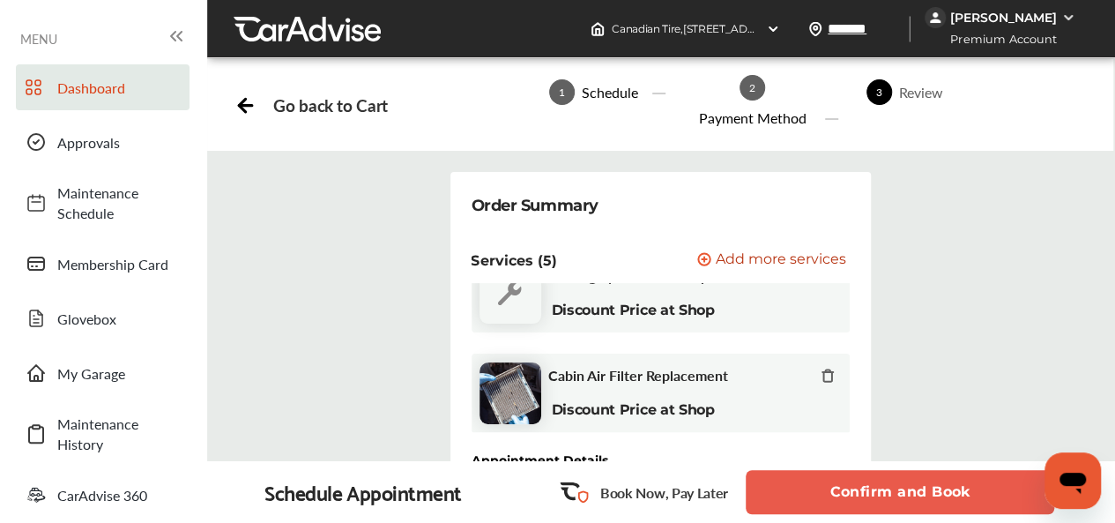
scroll to position [441, 0]
click at [791, 508] on span "Change" at bounding box center [807, 517] width 48 height 18
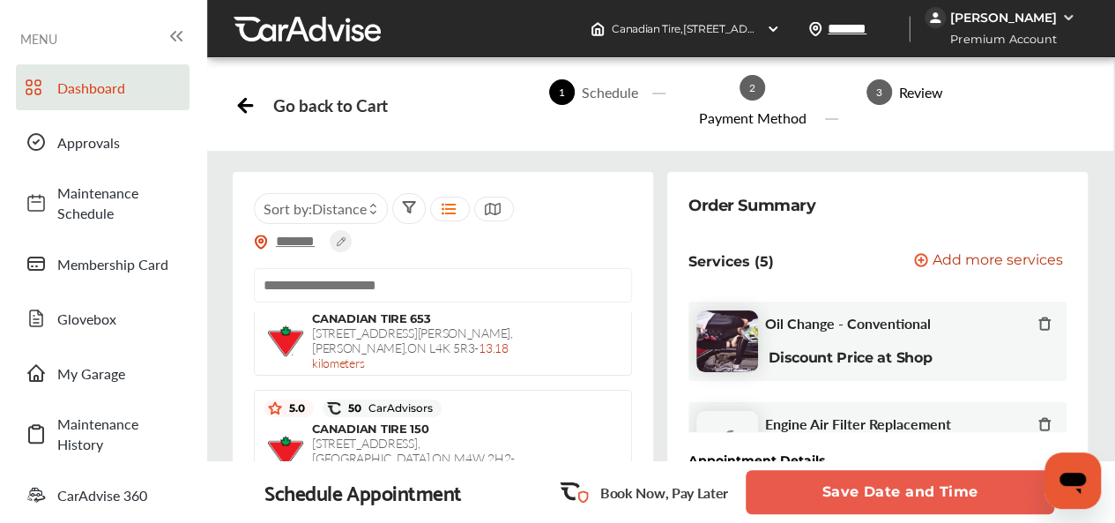
scroll to position [176, 0]
click at [340, 230] on circle at bounding box center [341, 241] width 22 height 22
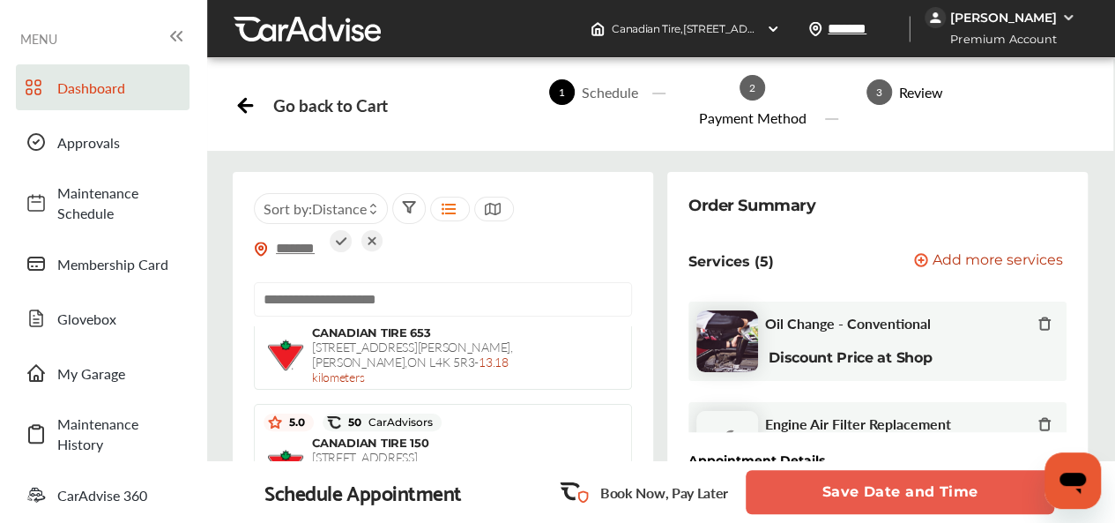
scroll to position [0, 0]
click at [1070, 14] on img at bounding box center [1068, 18] width 14 height 14
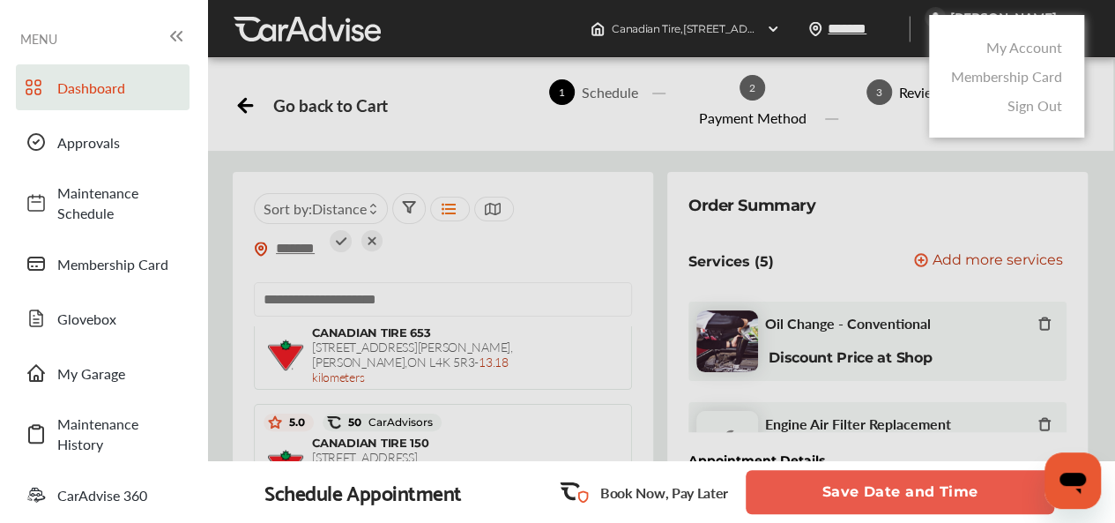
click at [1063, 8] on div at bounding box center [557, 305] width 1115 height 611
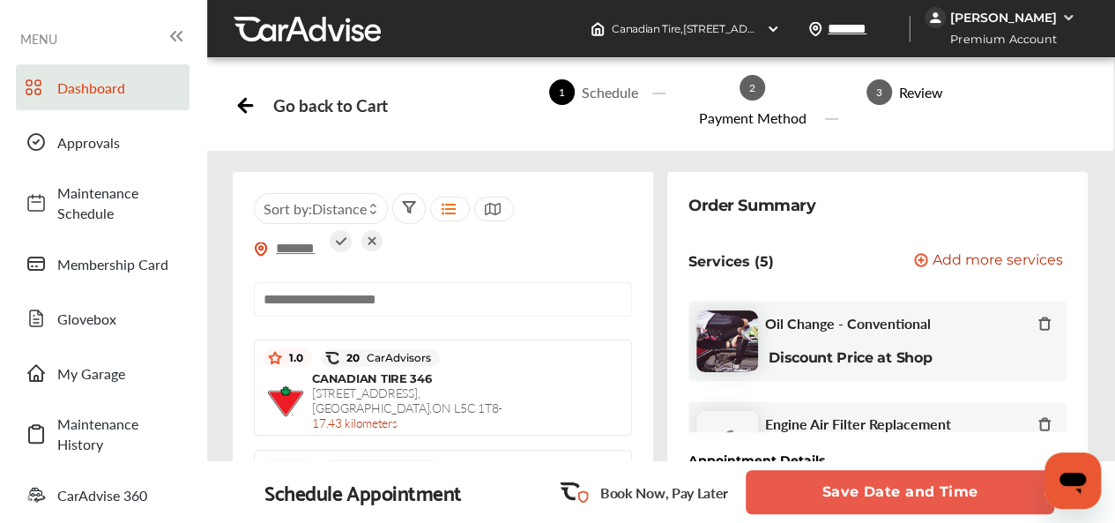
scroll to position [1926, 0]
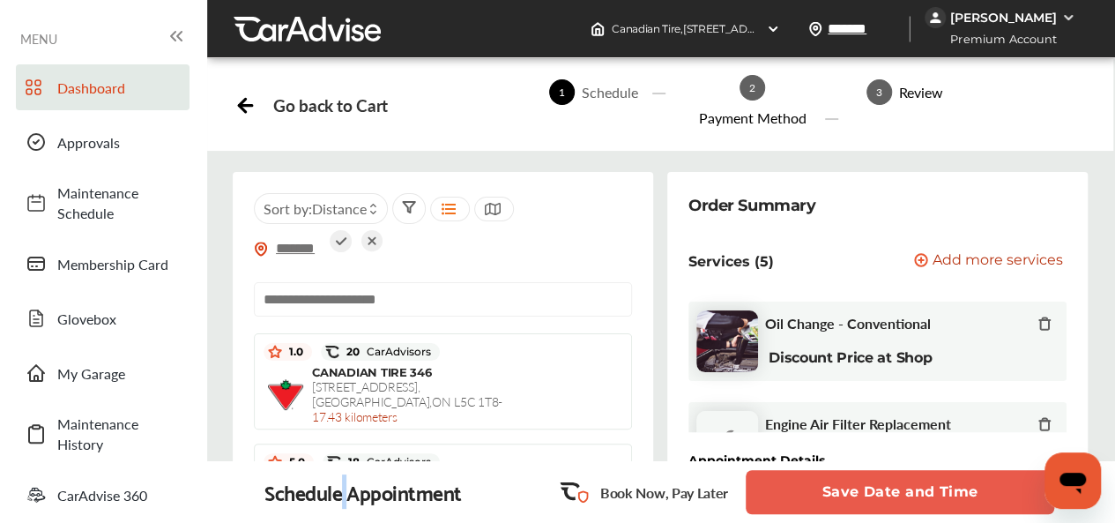
drag, startPoint x: 345, startPoint y: 501, endPoint x: 393, endPoint y: 464, distance: 60.3
click at [356, 493] on div "Schedule Appointment" at bounding box center [362, 491] width 197 height 25
click at [891, 494] on button "Save Date and Time" at bounding box center [900, 492] width 308 height 44
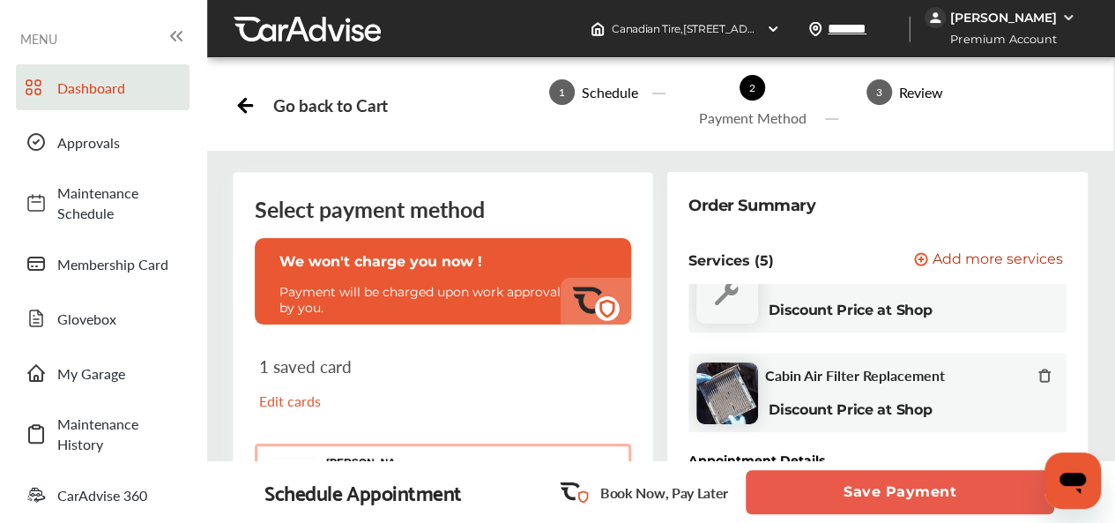
scroll to position [441, 0]
click at [1021, 508] on span "Change" at bounding box center [1024, 517] width 48 height 18
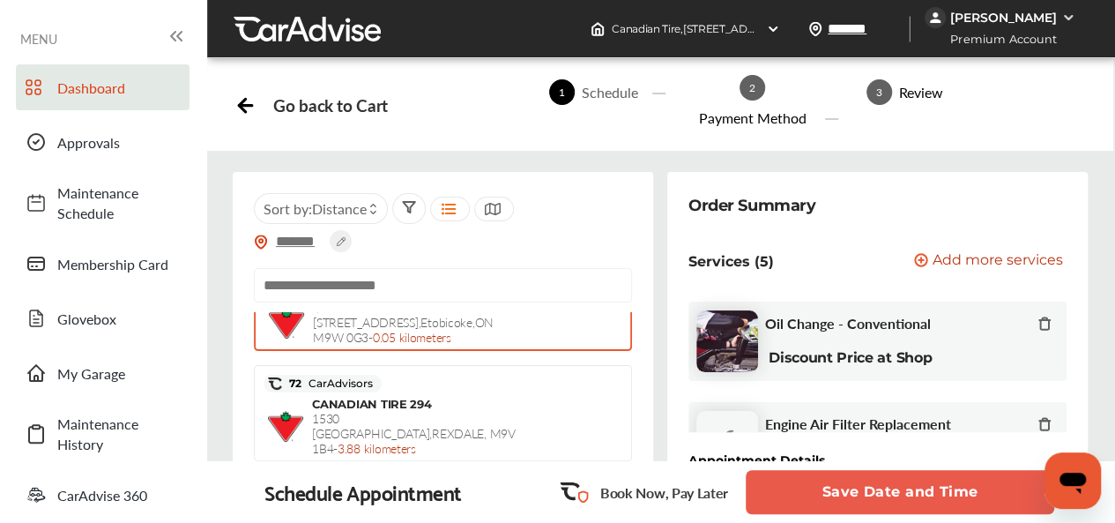
scroll to position [88, 0]
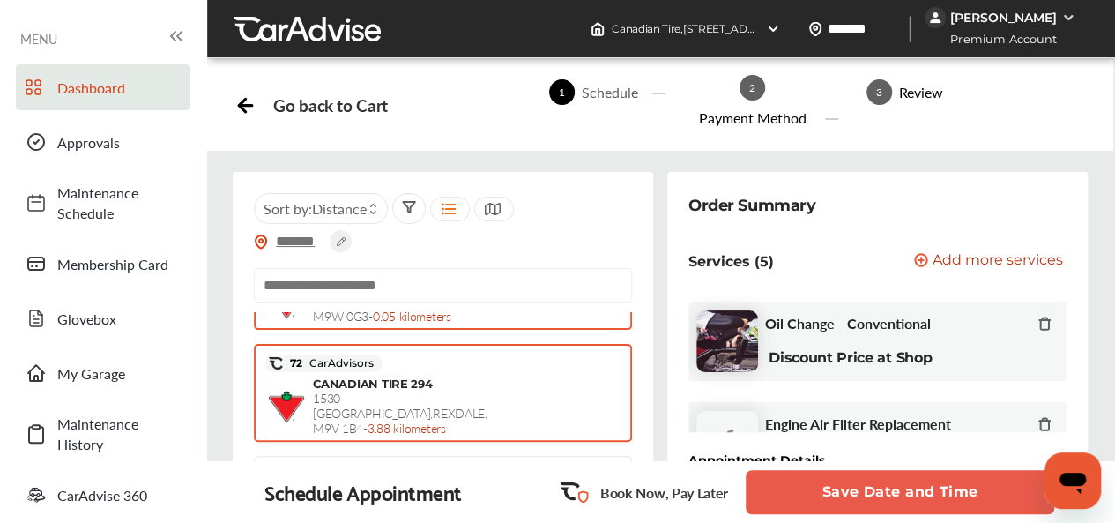
click at [317, 394] on span "1530 ALBION ROAD , REXDALE , M9V 1B4 - 3.88 kilometers" at bounding box center [400, 413] width 174 height 48
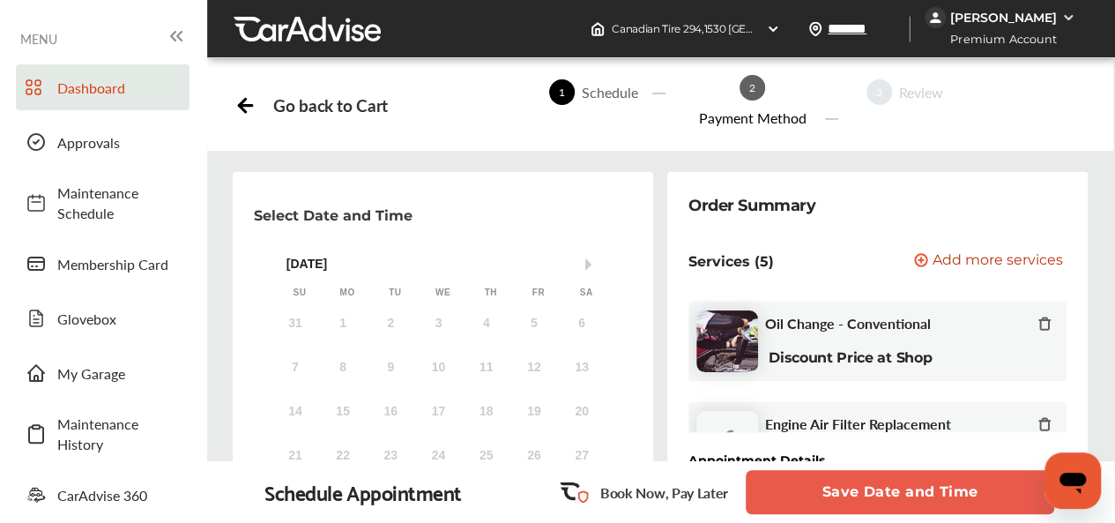
scroll to position [176, 0]
click at [446, 486] on div "1" at bounding box center [438, 500] width 28 height 28
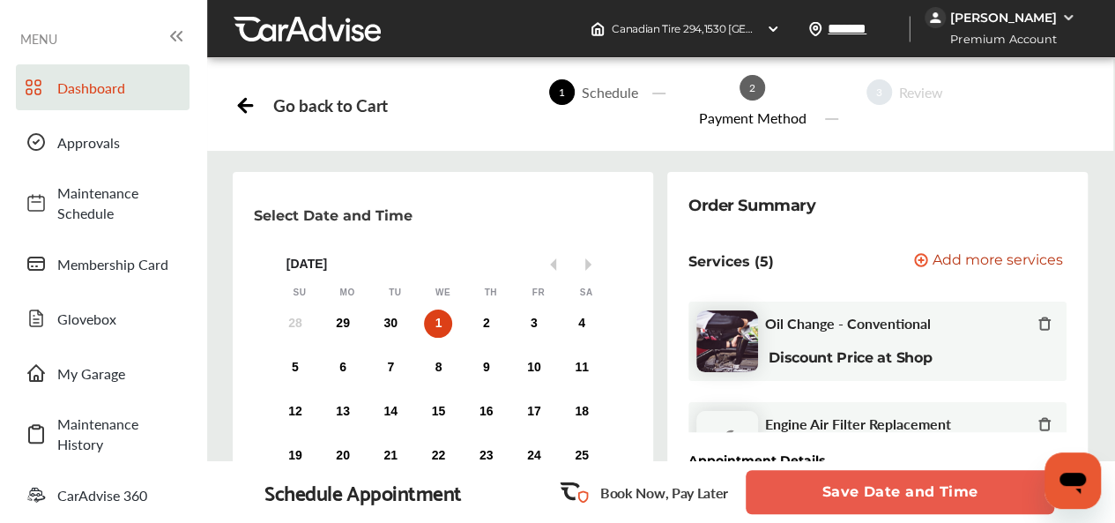
scroll to position [264, 0]
click at [1015, 508] on span "Change" at bounding box center [1024, 517] width 48 height 18
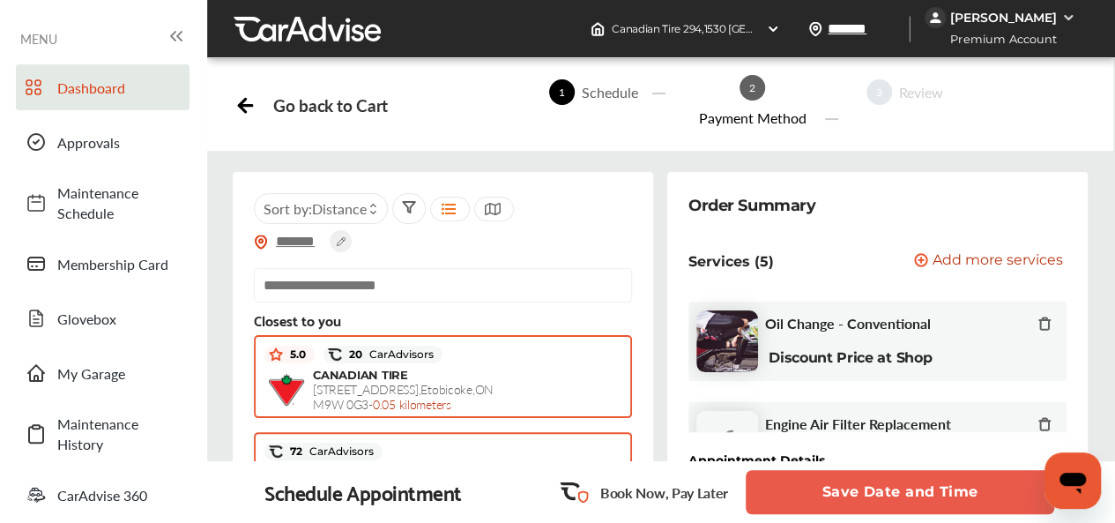
click at [468, 367] on div "CANADIAN TIRE 175 Vetiver Drive , Etobicoke , ON M9W 0G3 - 0.05 kilometers" at bounding box center [414, 389] width 203 height 44
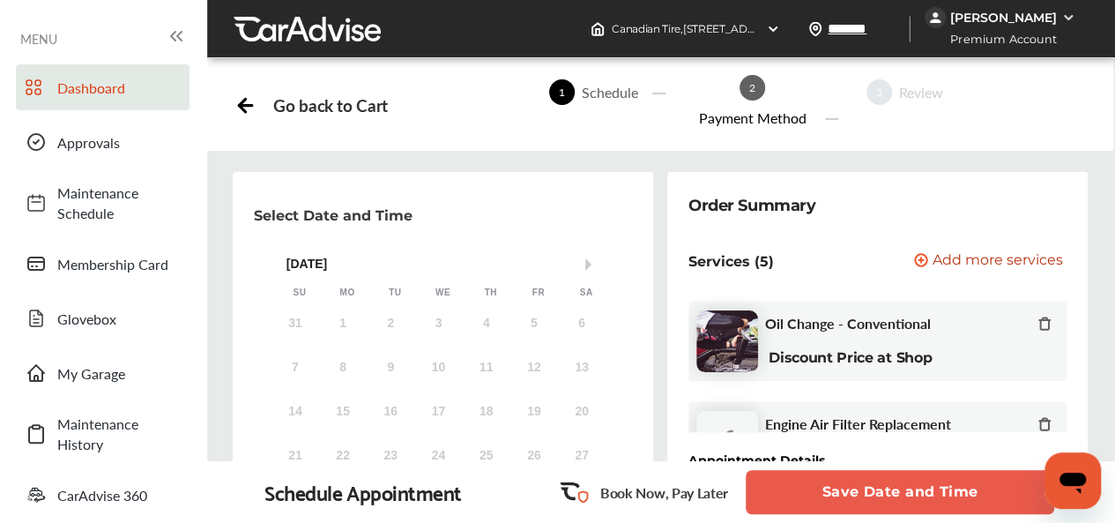
scroll to position [88, 0]
click at [446, 486] on div "1" at bounding box center [438, 500] width 28 height 28
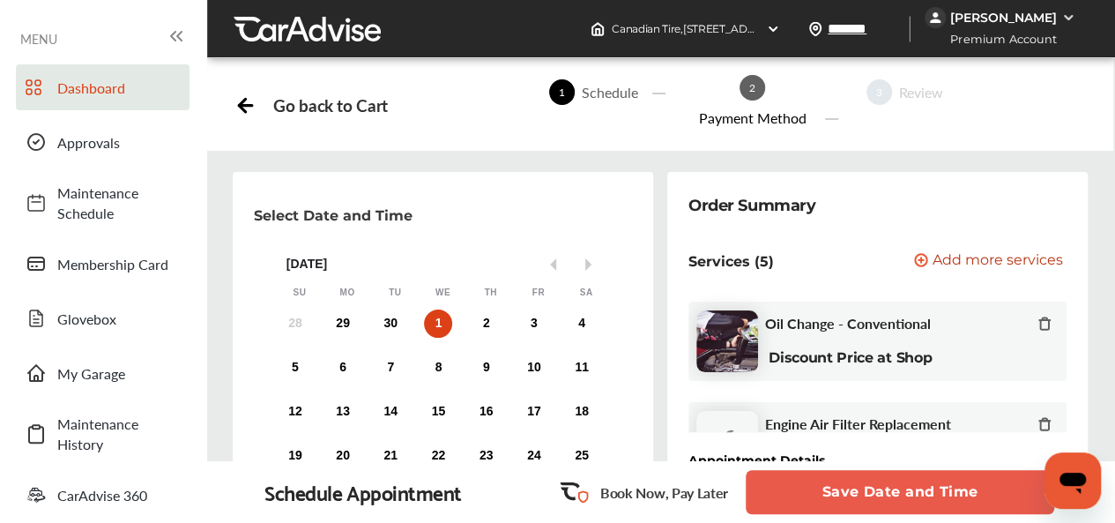
scroll to position [176, 0]
click at [853, 481] on button "Save Date and Time" at bounding box center [900, 492] width 308 height 44
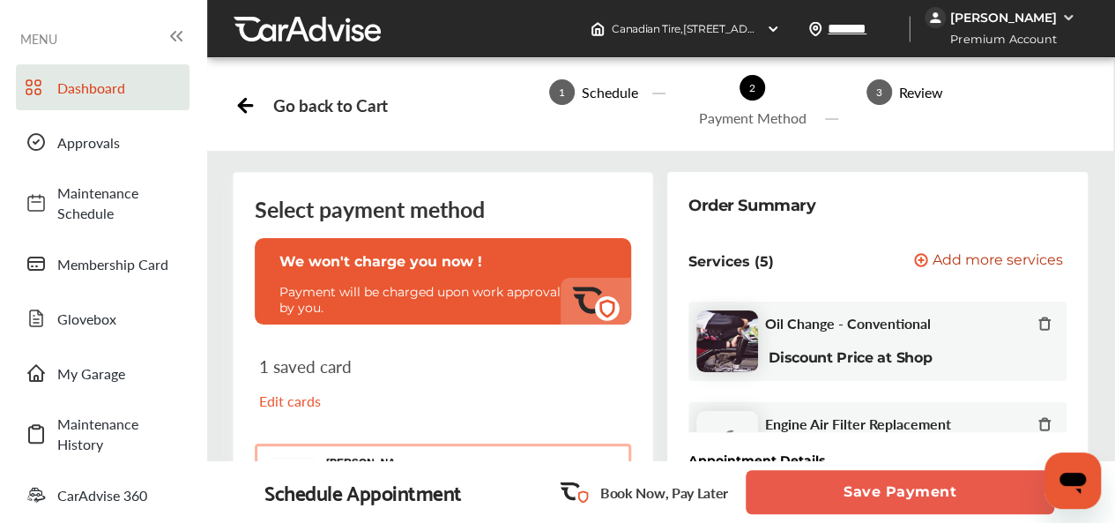
scroll to position [793, 0]
click at [834, 491] on button "Save Payment" at bounding box center [900, 492] width 308 height 44
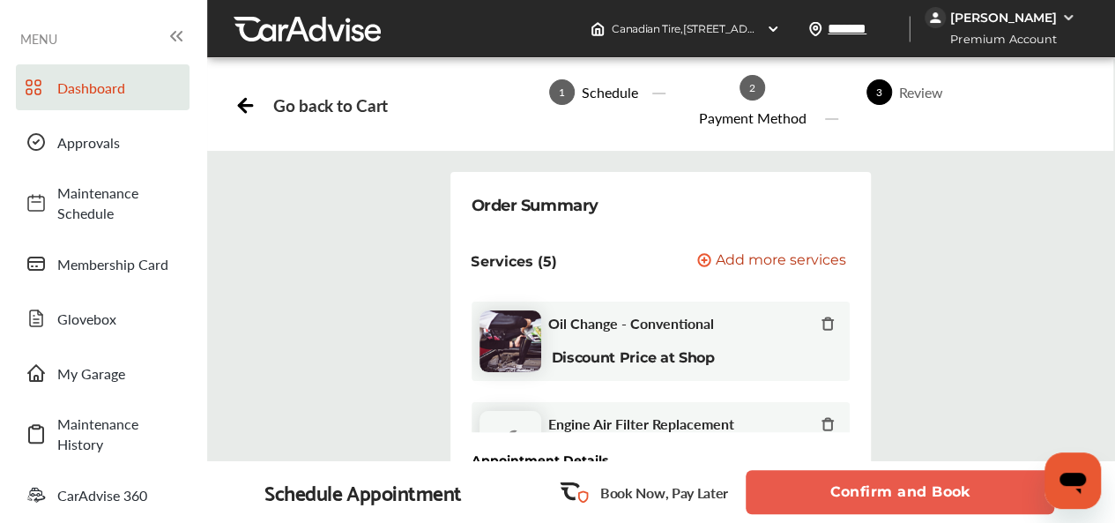
click at [808, 481] on button "Confirm and Book" at bounding box center [900, 492] width 308 height 44
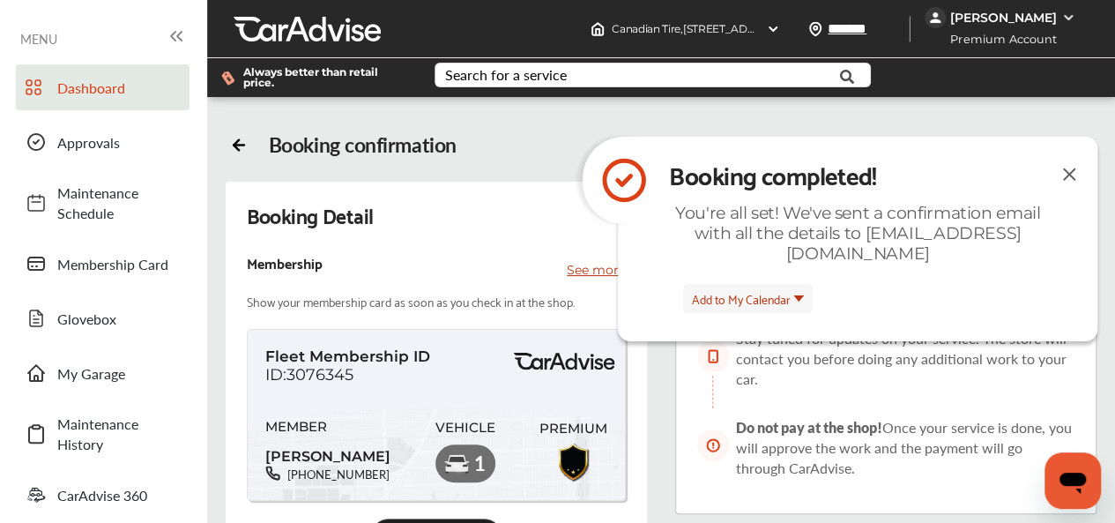
type textarea "*"
